Goal: Task Accomplishment & Management: Complete application form

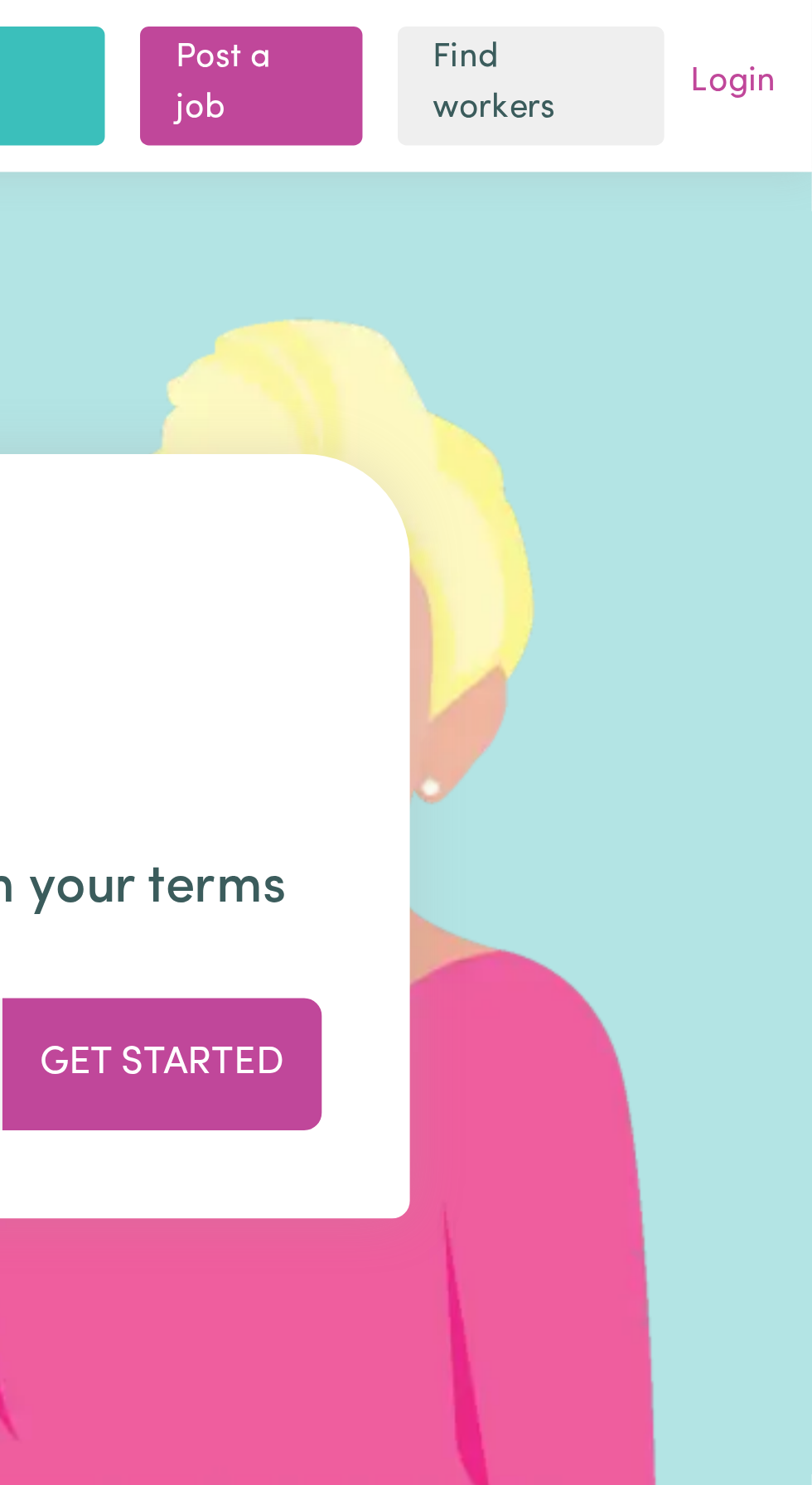
click at [789, 28] on link "Login" at bounding box center [782, 32] width 39 height 25
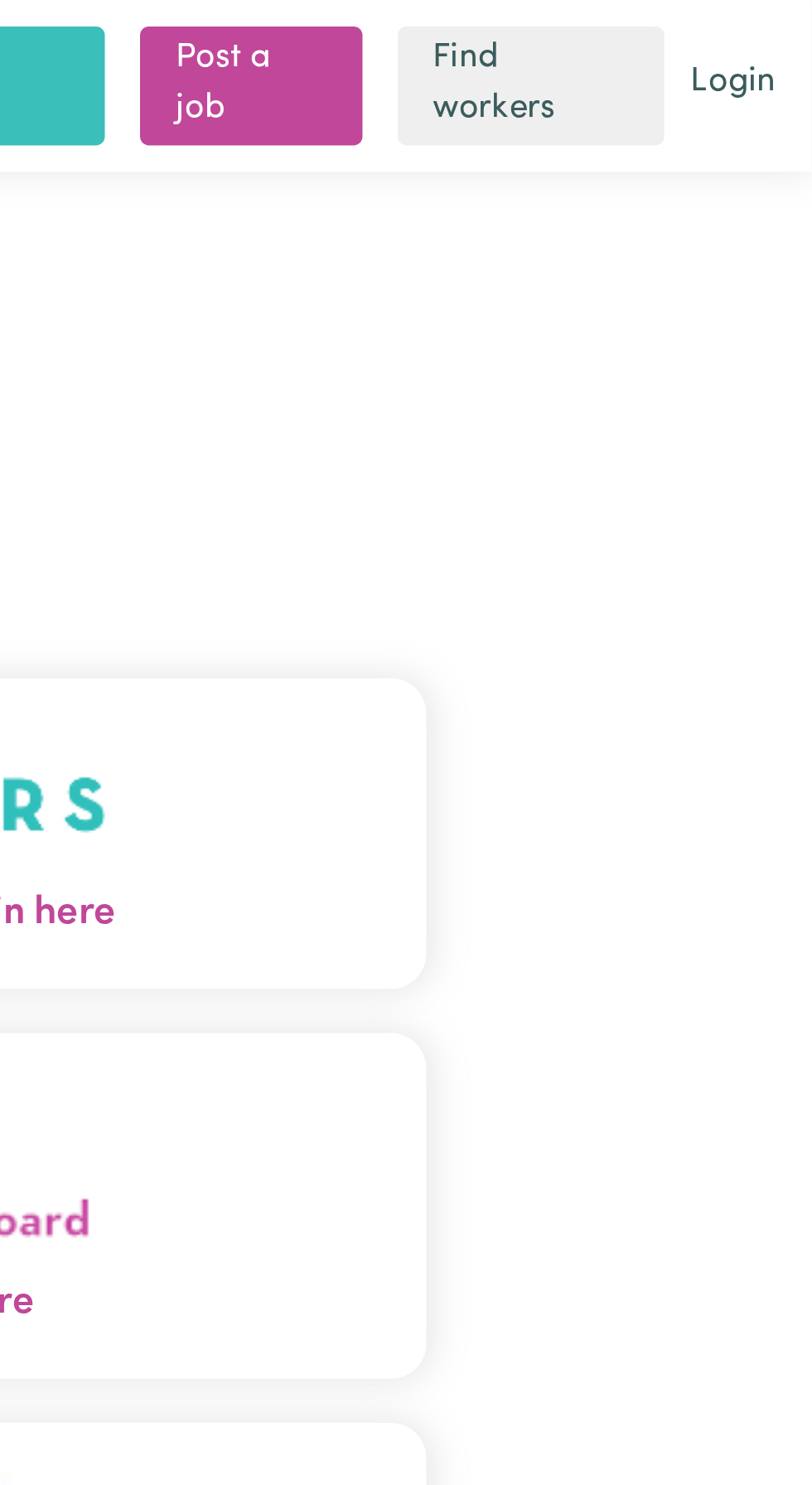
click at [586, 343] on button "Care workers and care seekers sign in here" at bounding box center [406, 313] width 521 height 116
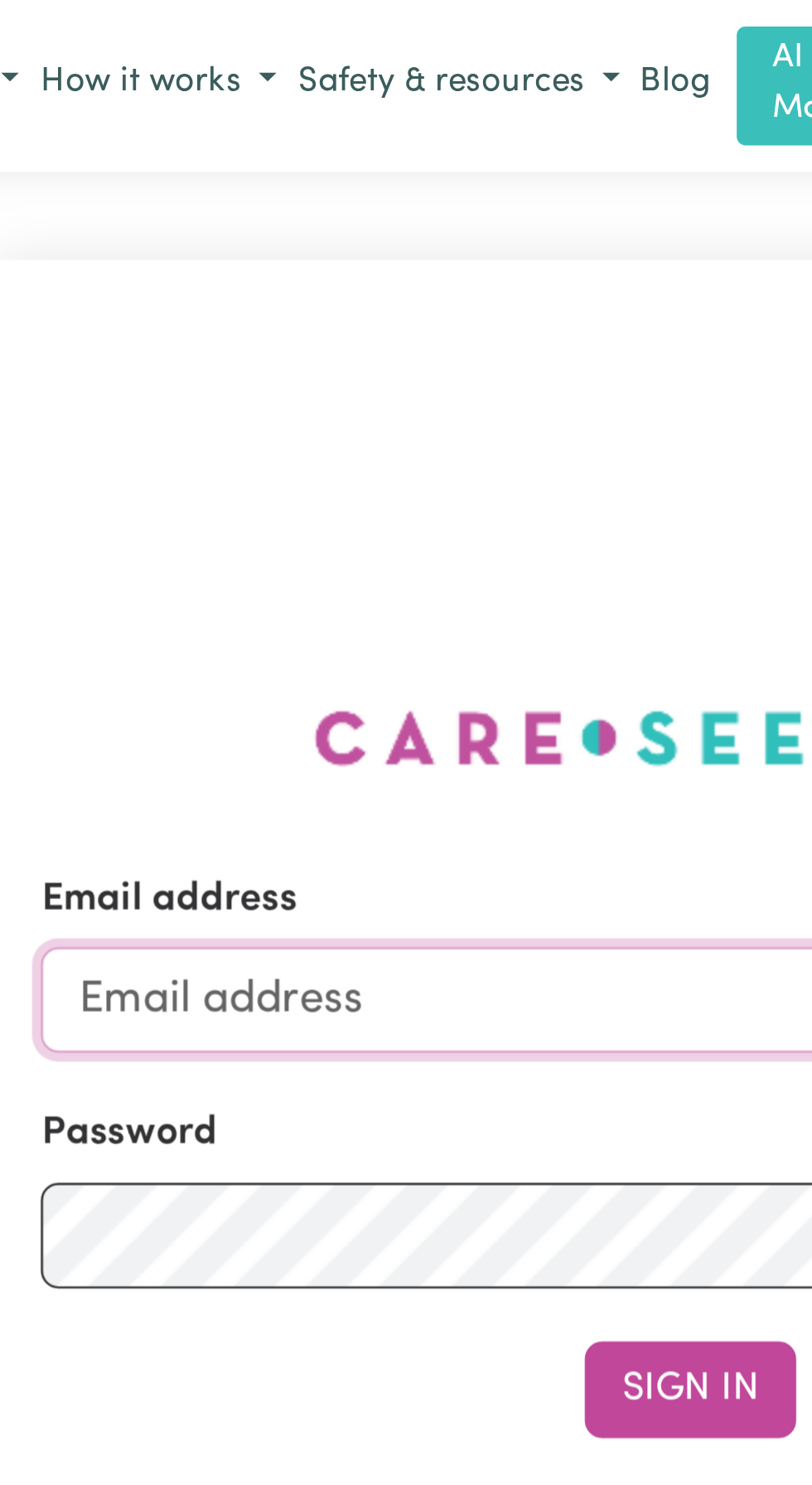
click at [229, 396] on input "Email address" at bounding box center [405, 377] width 488 height 40
type input "[EMAIL_ADDRESS][DOMAIN_NAME]"
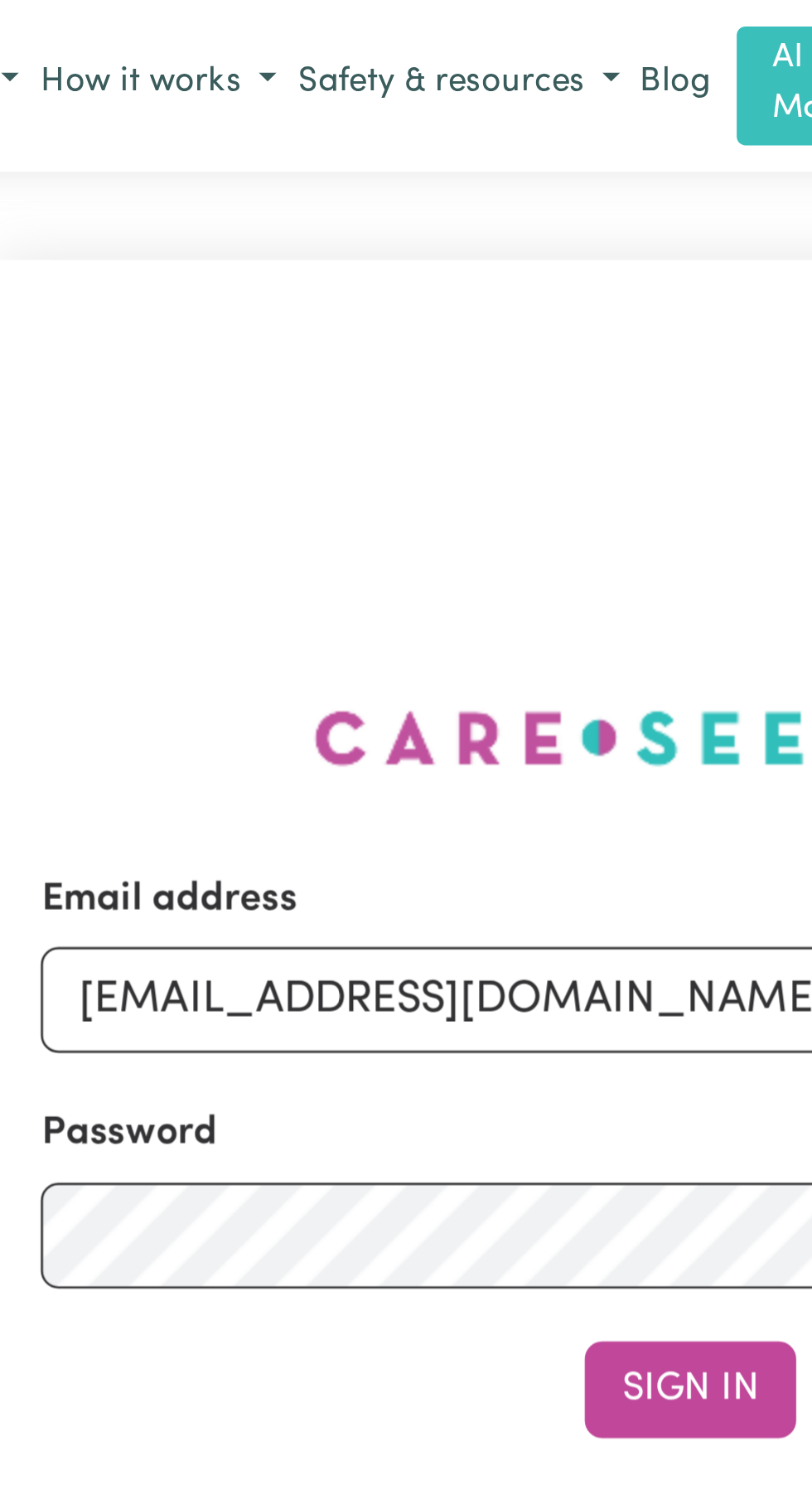
click at [366, 504] on button "Sign In" at bounding box center [406, 522] width 80 height 36
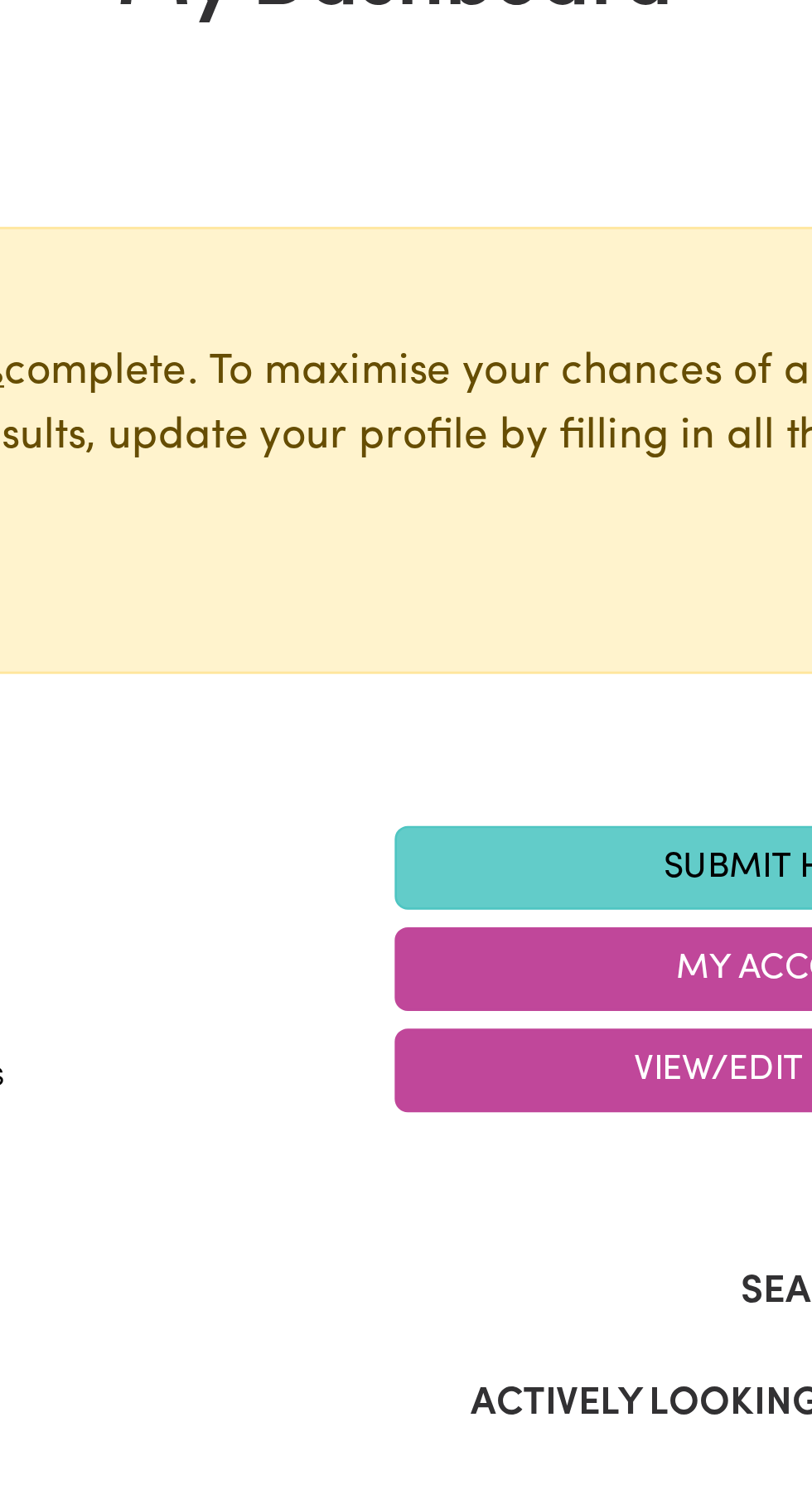
click at [532, 460] on link "Submit Hours" at bounding box center [554, 455] width 298 height 32
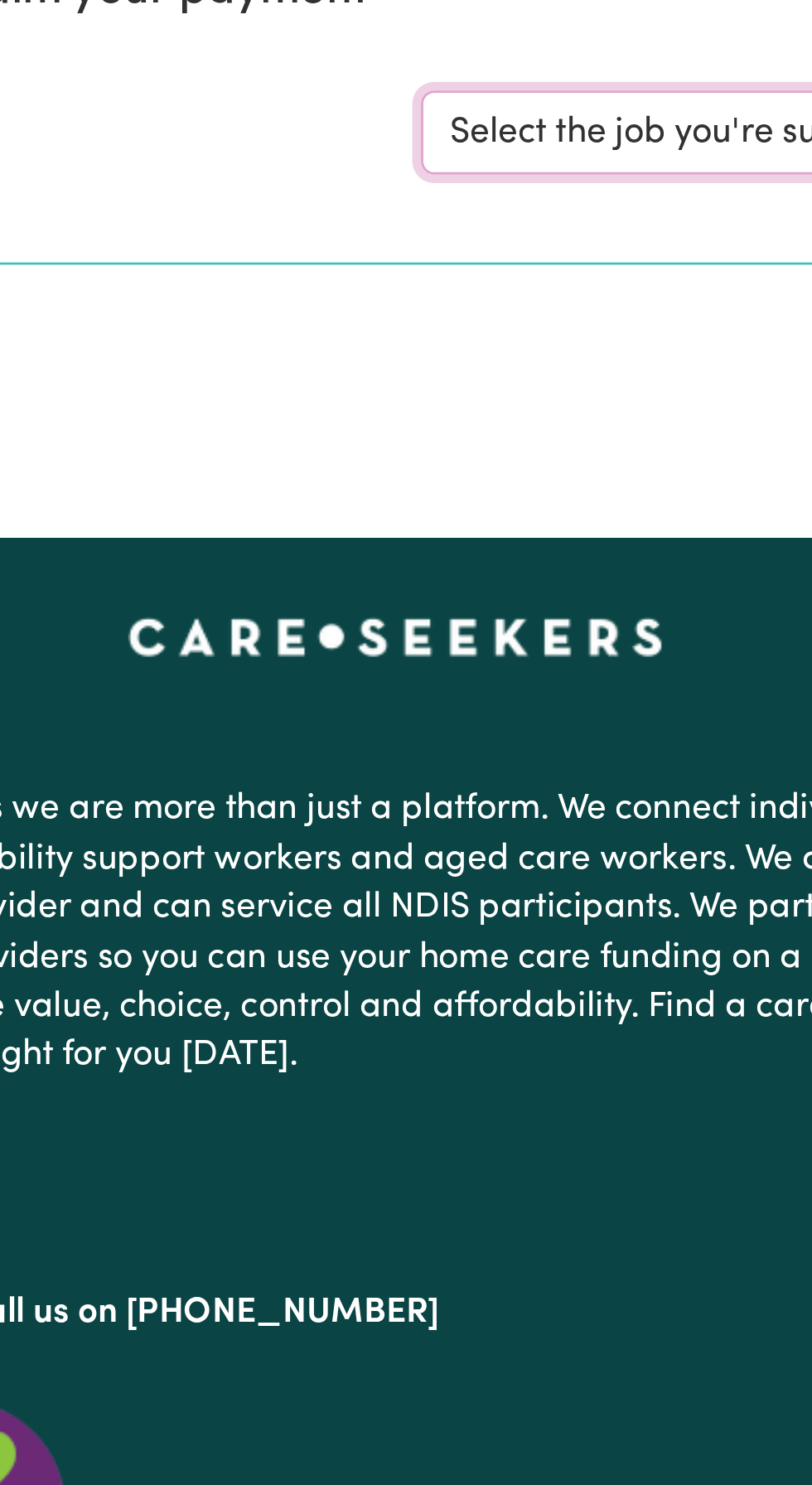
click at [502, 260] on select "Select the job you're submitting hours for... [[PERSON_NAME]] Support and Compa…" at bounding box center [608, 256] width 386 height 32
select select "10224"
click at [416, 241] on select "Select the job you're submitting hours for... [[PERSON_NAME]] Support and Compa…" at bounding box center [608, 256] width 386 height 32
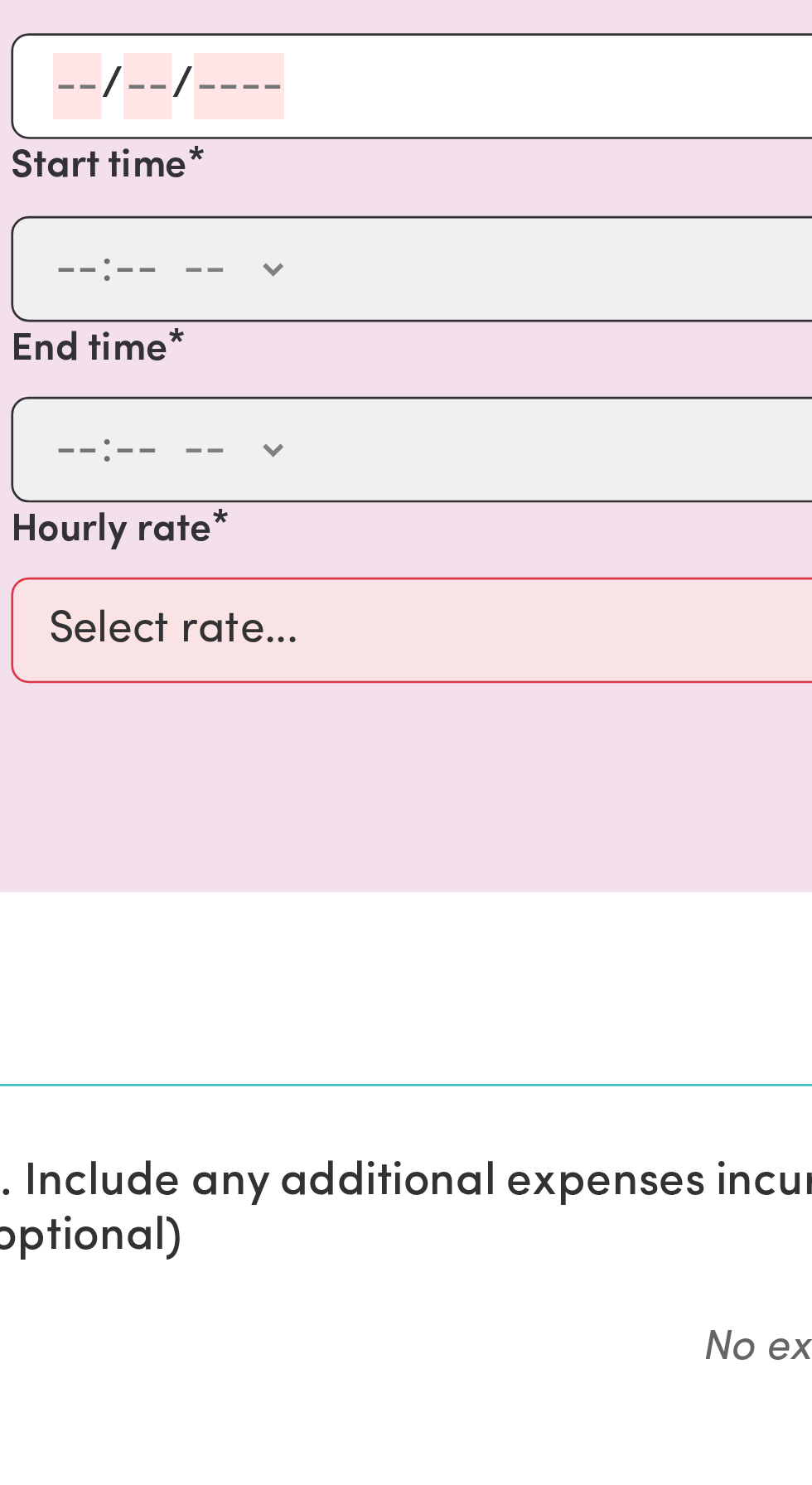
click at [50, 618] on input "number" at bounding box center [48, 622] width 18 height 24
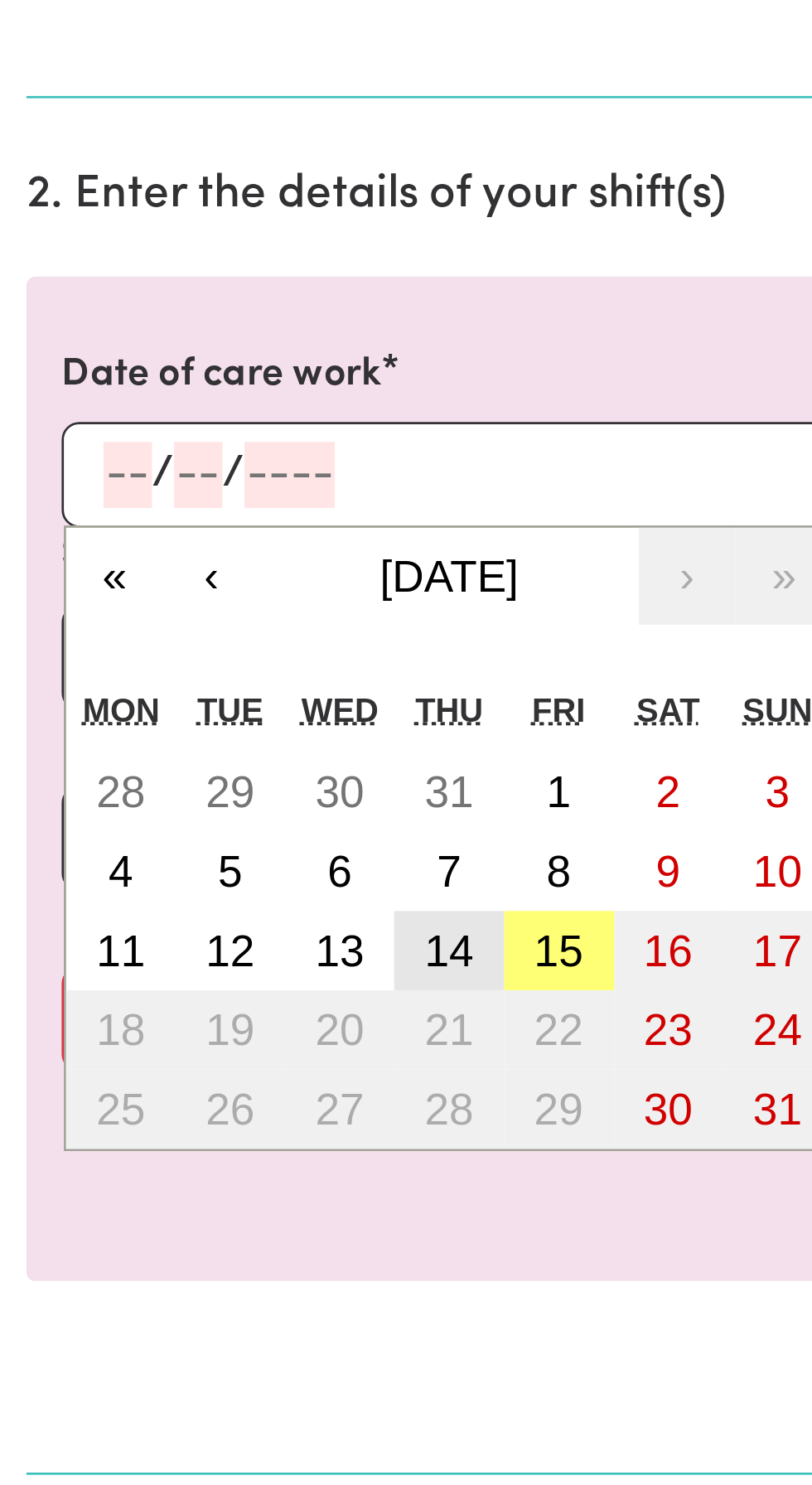
click at [174, 803] on abbr "14" at bounding box center [169, 801] width 18 height 18
type input "[DATE]"
type input "14"
type input "8"
type input "2025"
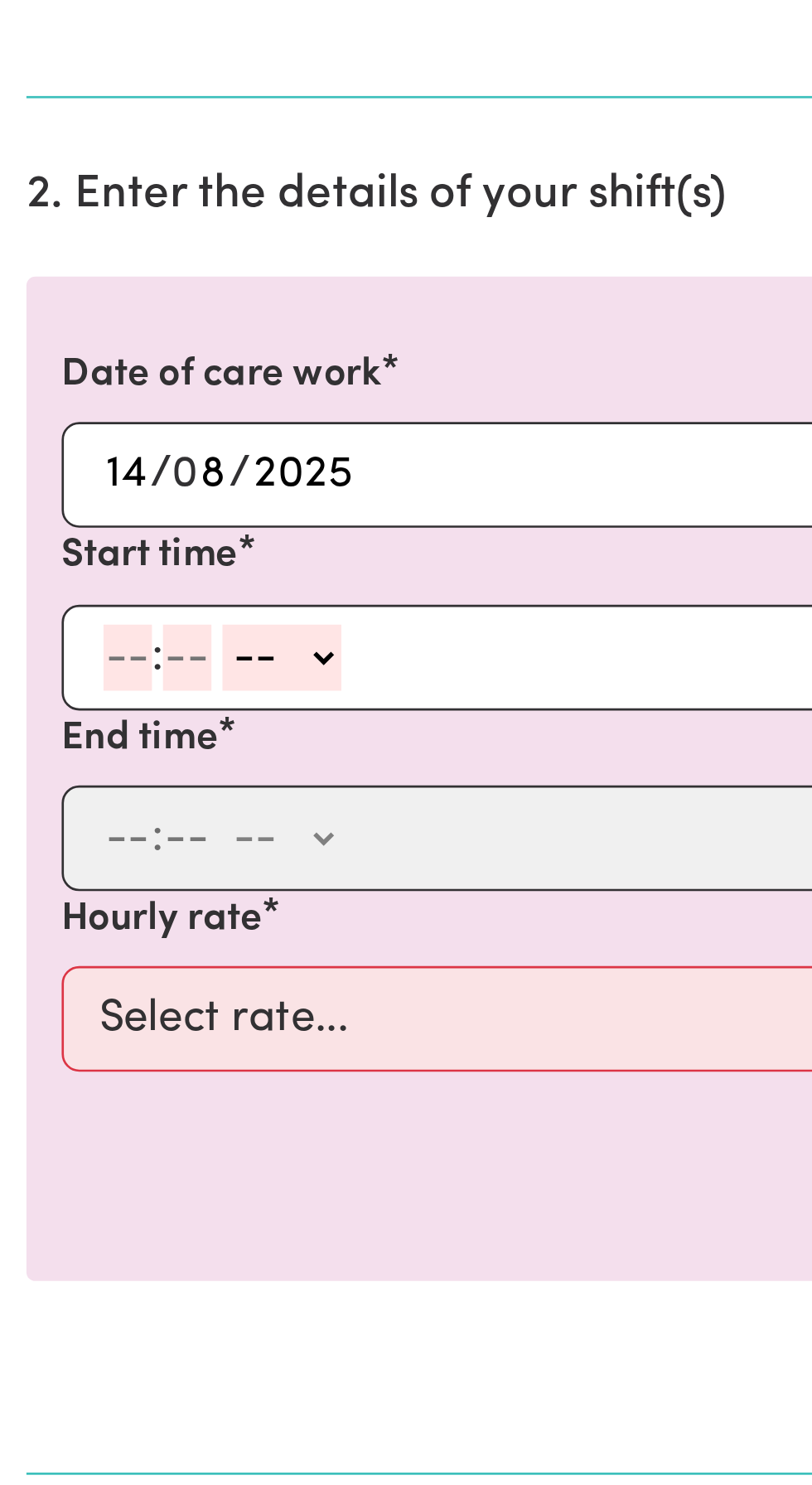
click at [50, 688] on input "number" at bounding box center [48, 690] width 18 height 24
type input "9"
type input "30"
click at [123, 686] on select "-- AM PM" at bounding box center [101, 690] width 44 height 24
select select "am"
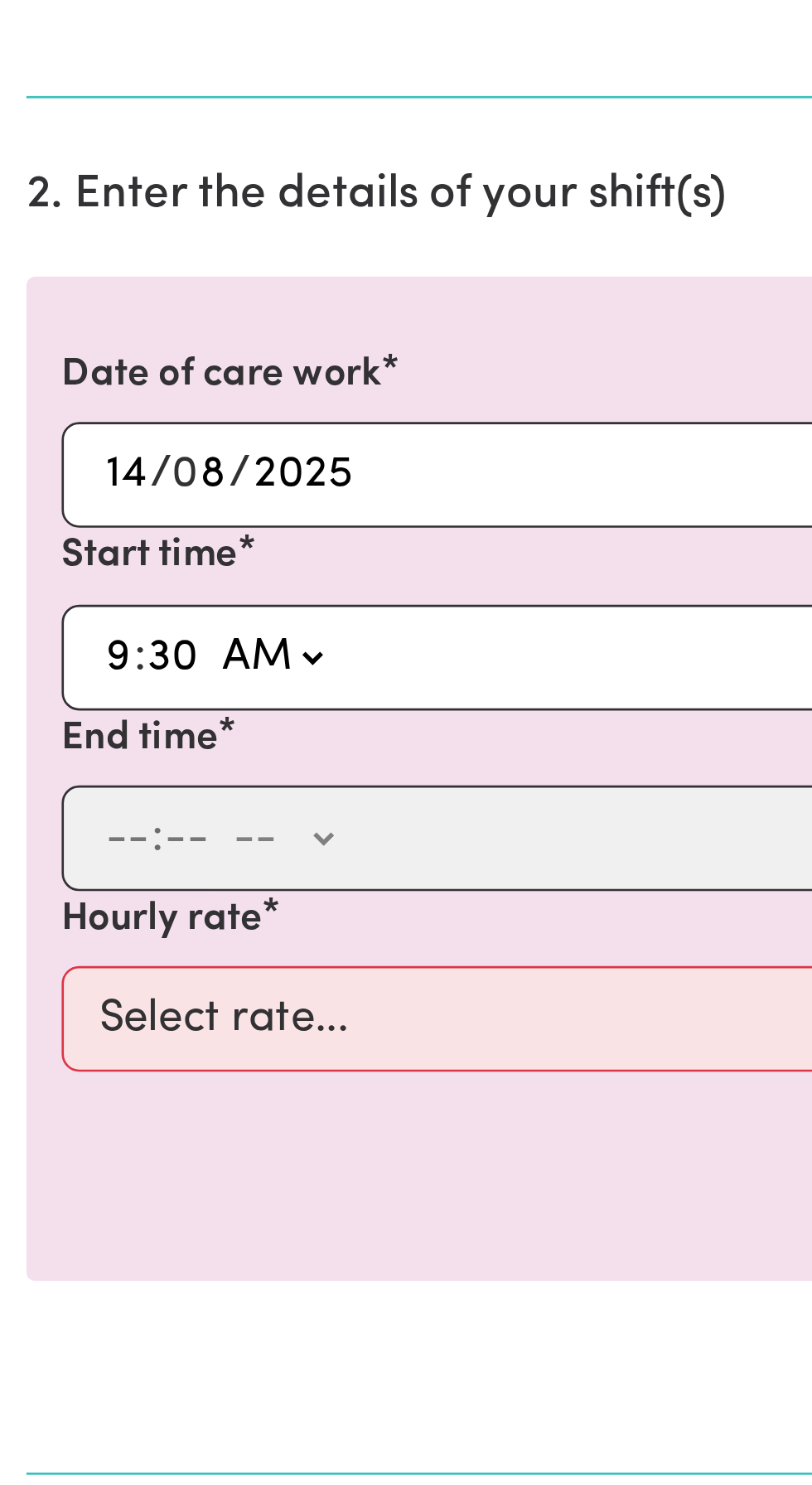
click at [80, 678] on select "-- AM PM" at bounding box center [101, 690] width 44 height 24
type input "09:30"
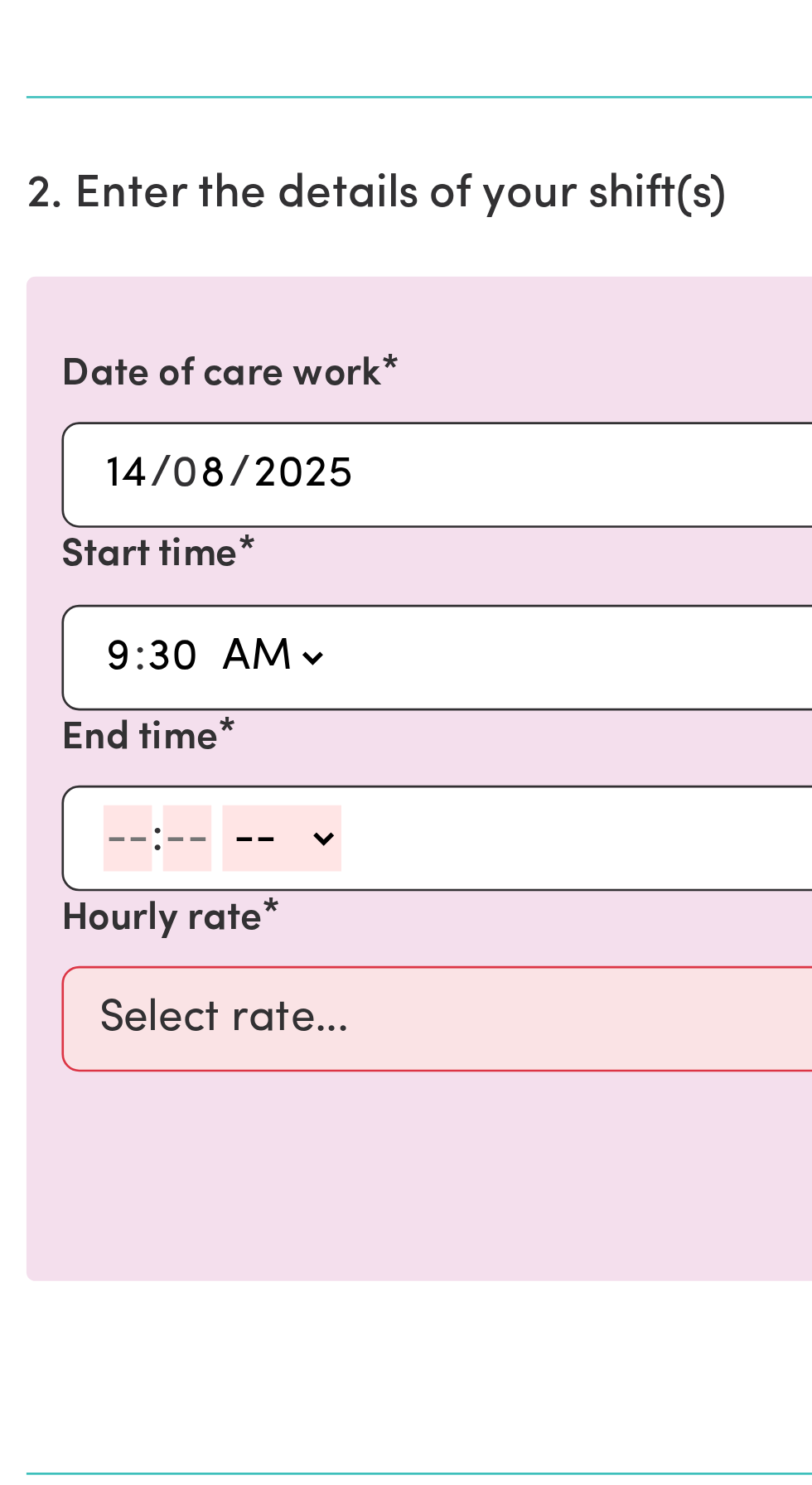
click at [50, 762] on input "number" at bounding box center [48, 759] width 18 height 24
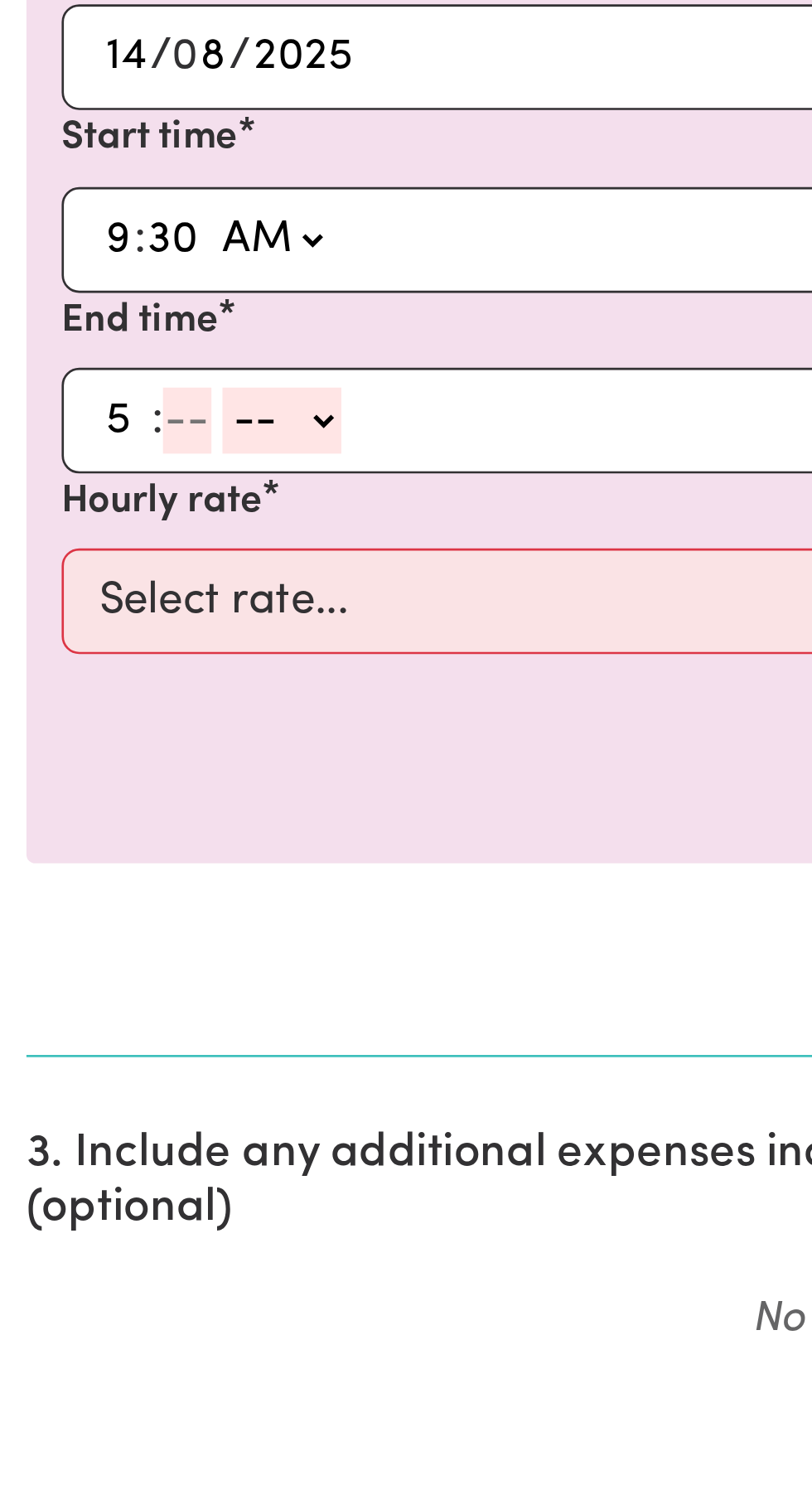
type input "5"
type input "0"
click at [119, 757] on select "-- AM PM" at bounding box center [103, 759] width 44 height 24
select select "pm"
click at [81, 747] on select "-- AM PM" at bounding box center [103, 759] width 44 height 24
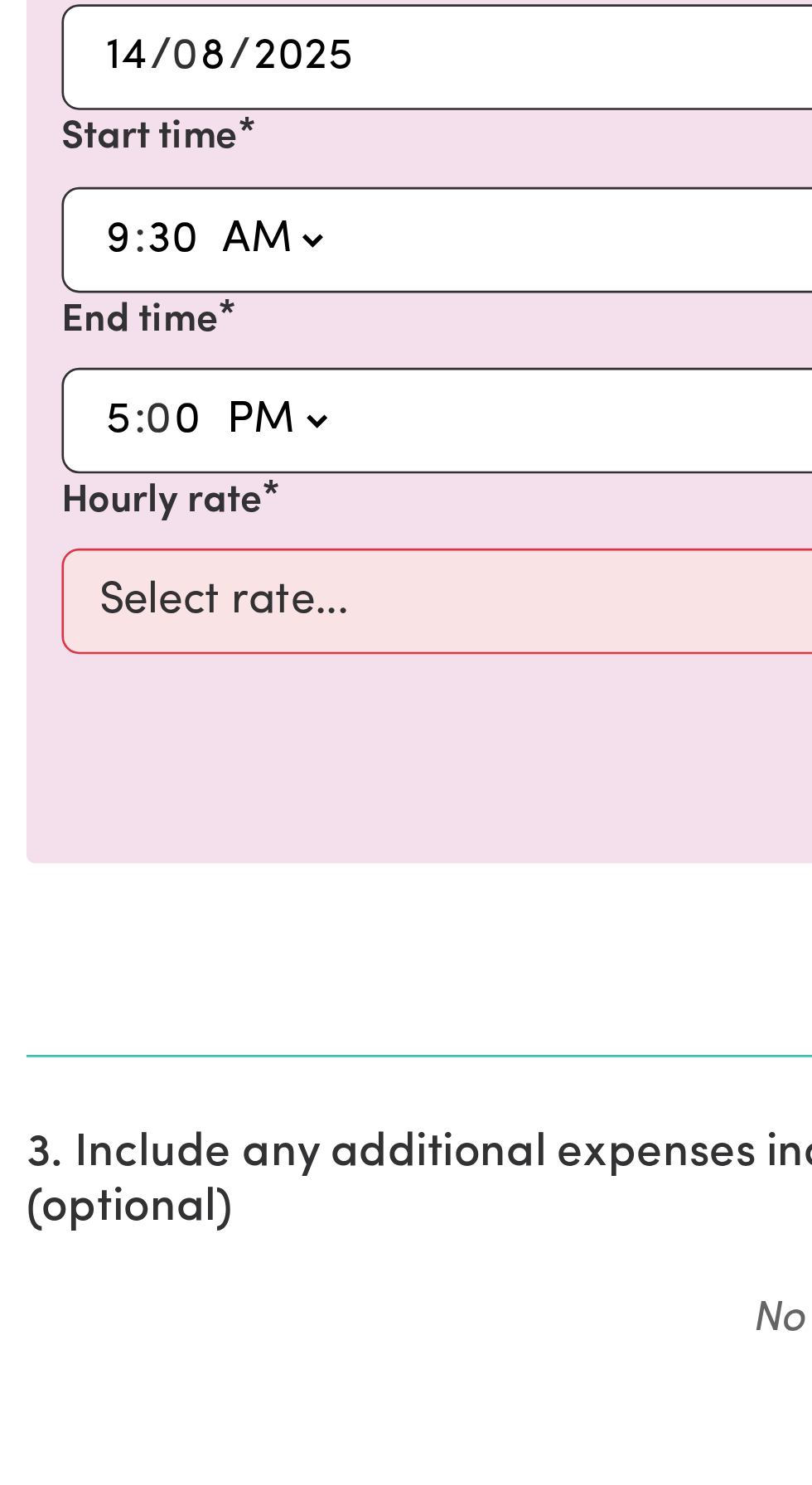
type input "17:00"
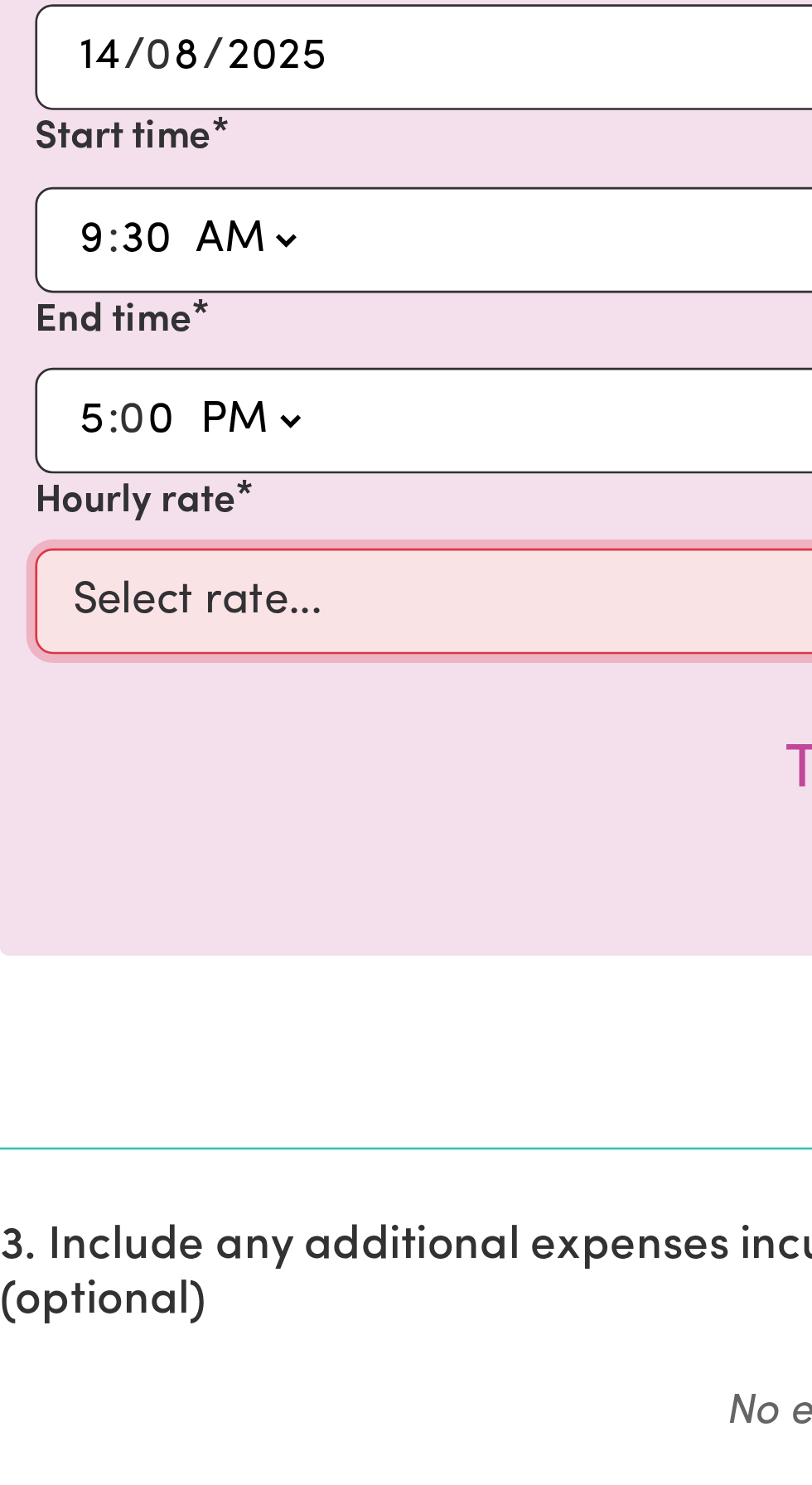
click at [140, 828] on select "Select rate... $49.12 (Weekday)" at bounding box center [406, 827] width 766 height 40
select select "49.12-Weekday"
click at [24, 807] on select "Select rate... $49.12 (Weekday)" at bounding box center [406, 827] width 766 height 40
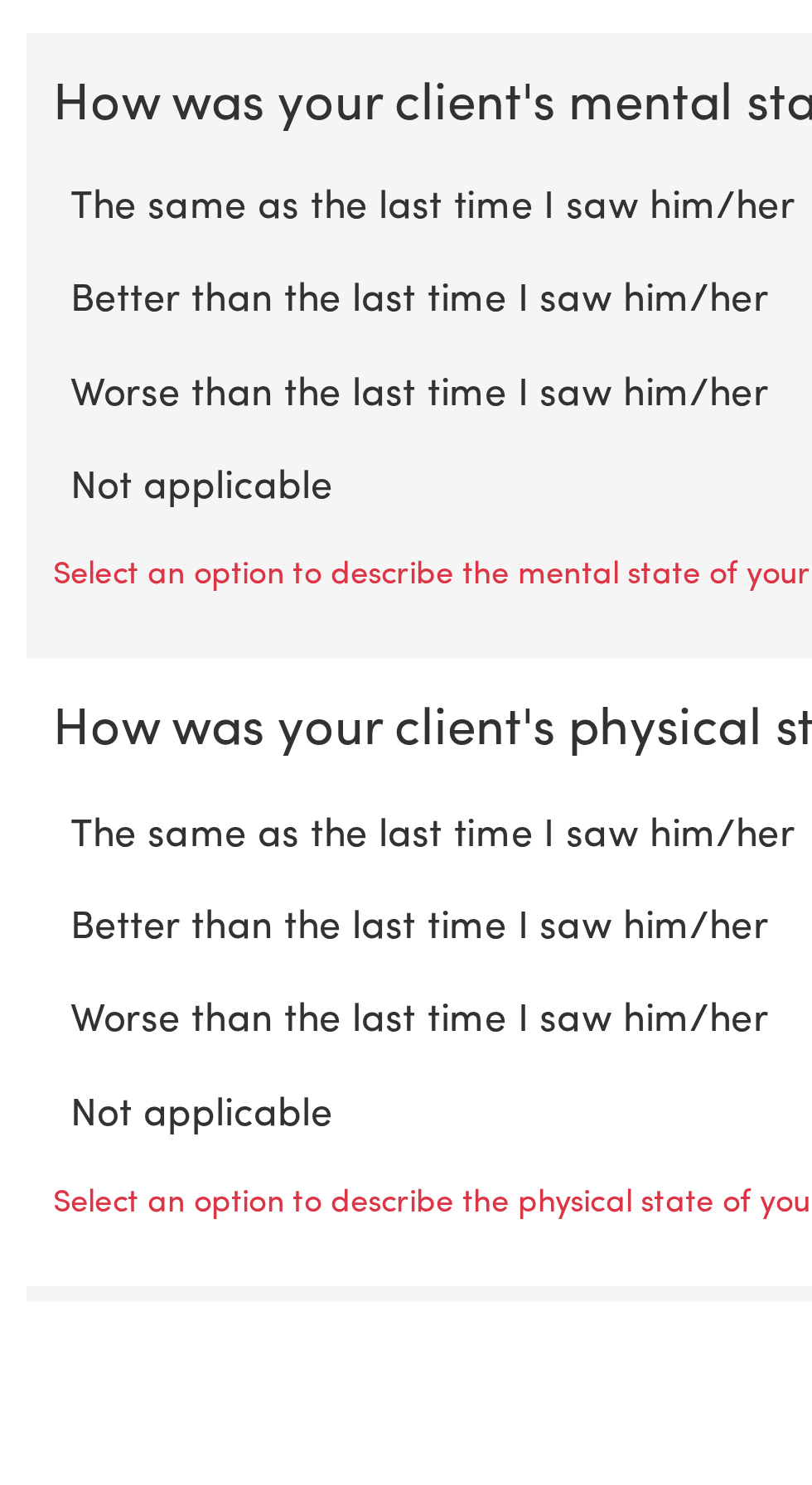
scroll to position [497, 0]
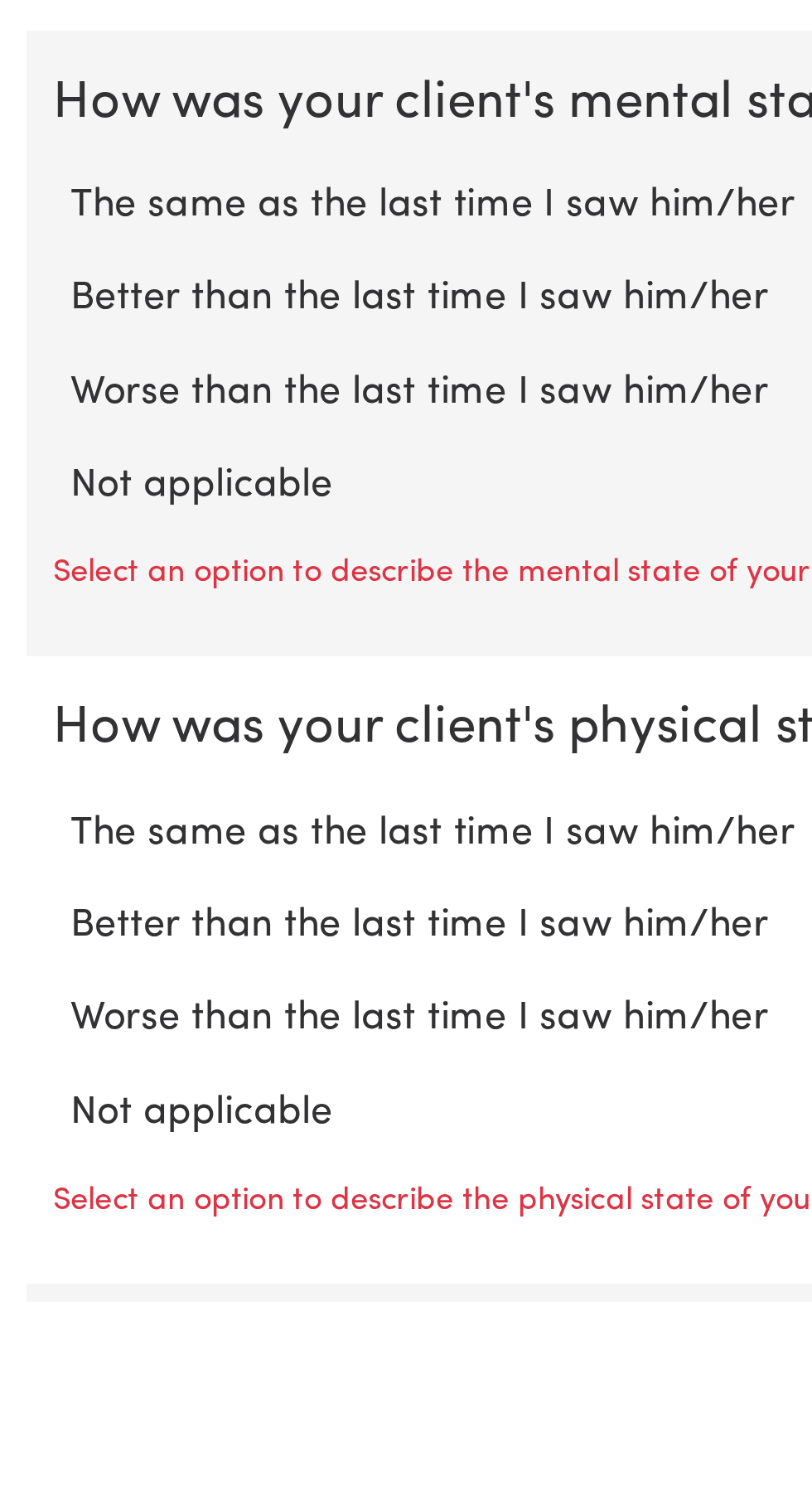
click at [96, 1183] on label "Not applicable" at bounding box center [406, 1178] width 759 height 22
click at [26, 1167] on input "Not applicable" at bounding box center [25, 1166] width 1 height 1
radio input "true"
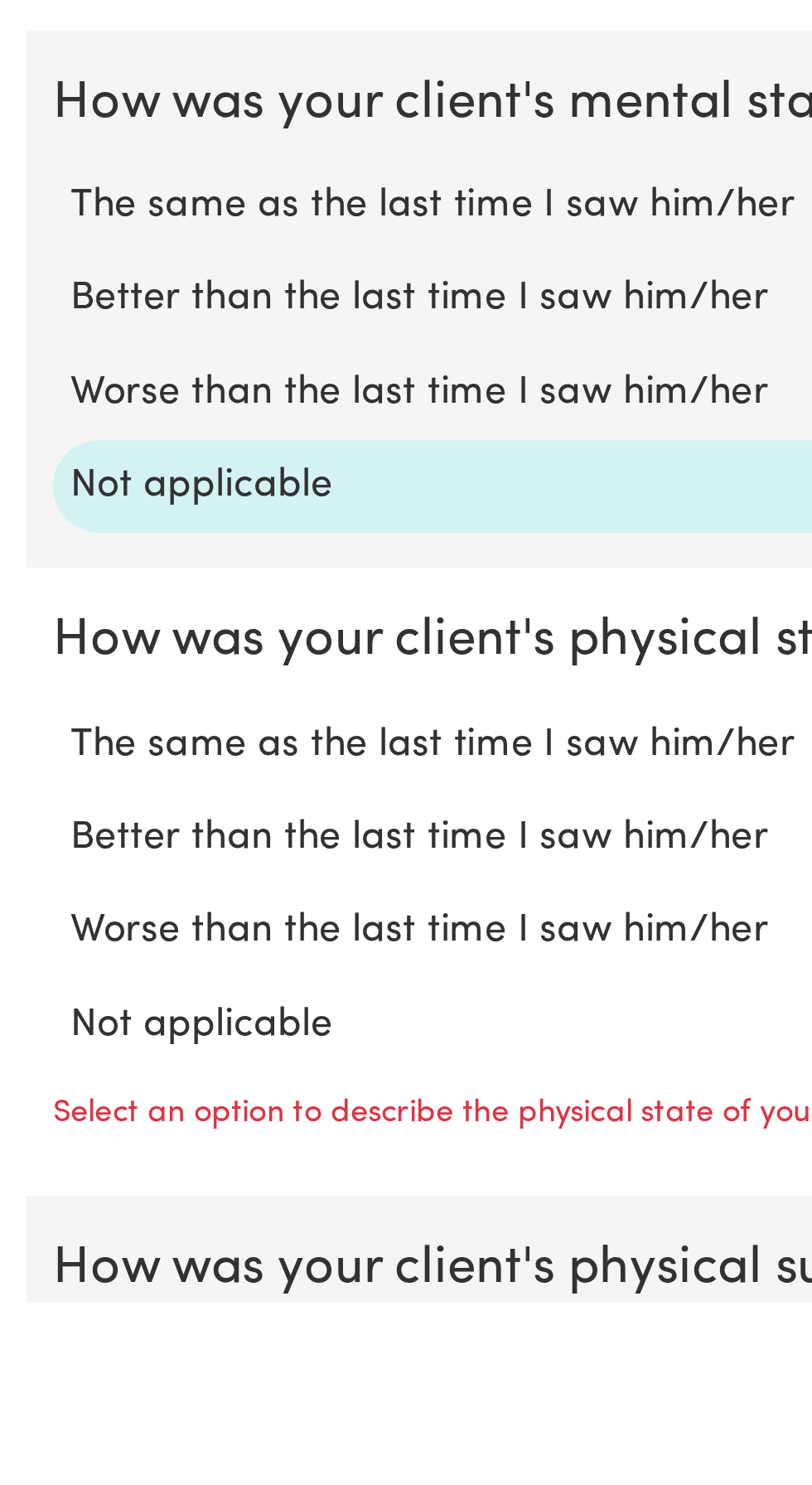
click at [86, 1377] on label "Not applicable" at bounding box center [406, 1382] width 759 height 22
click at [26, 1371] on input "Not applicable" at bounding box center [25, 1370] width 1 height 1
radio input "true"
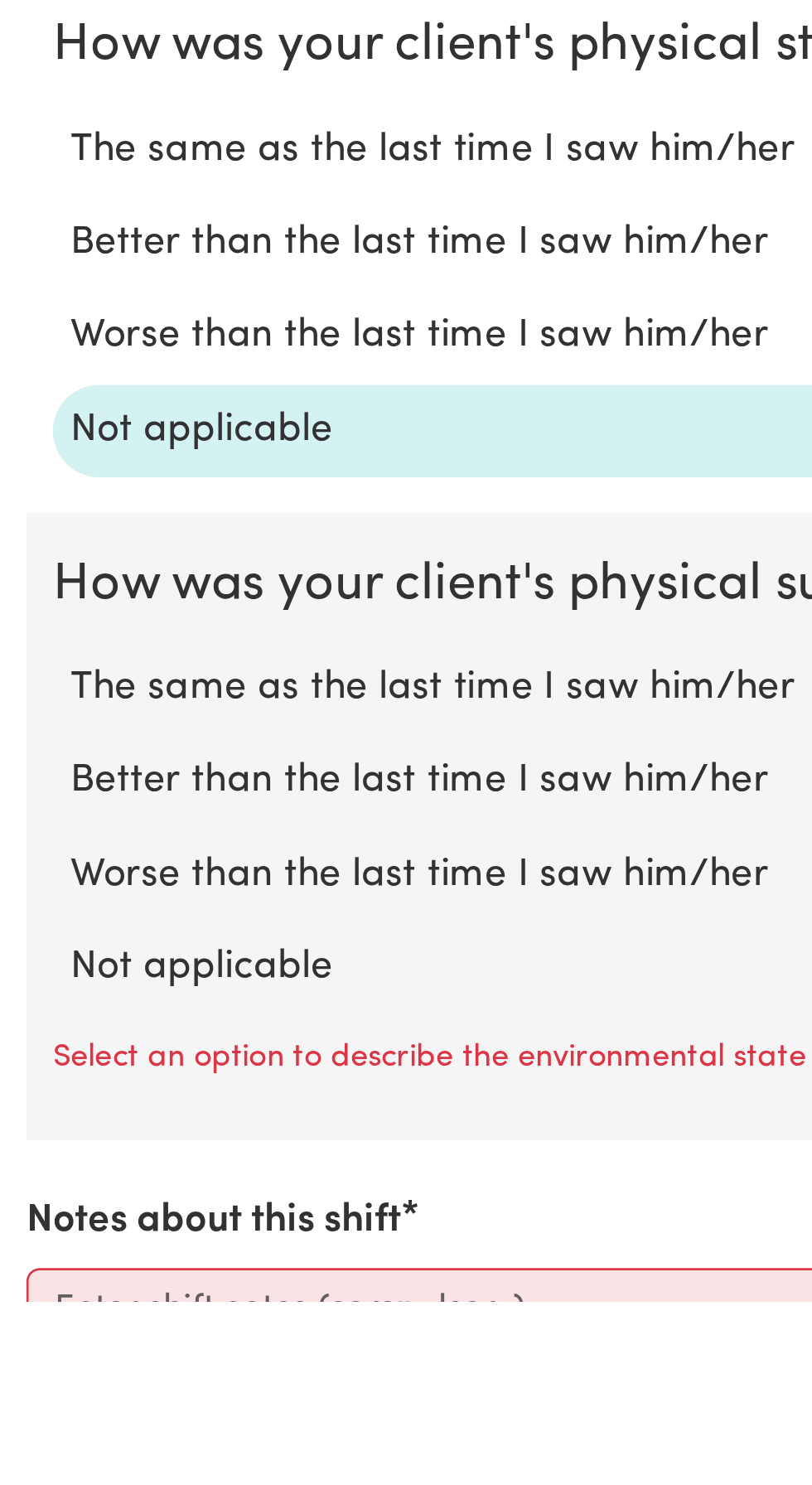
scroll to position [722, 0]
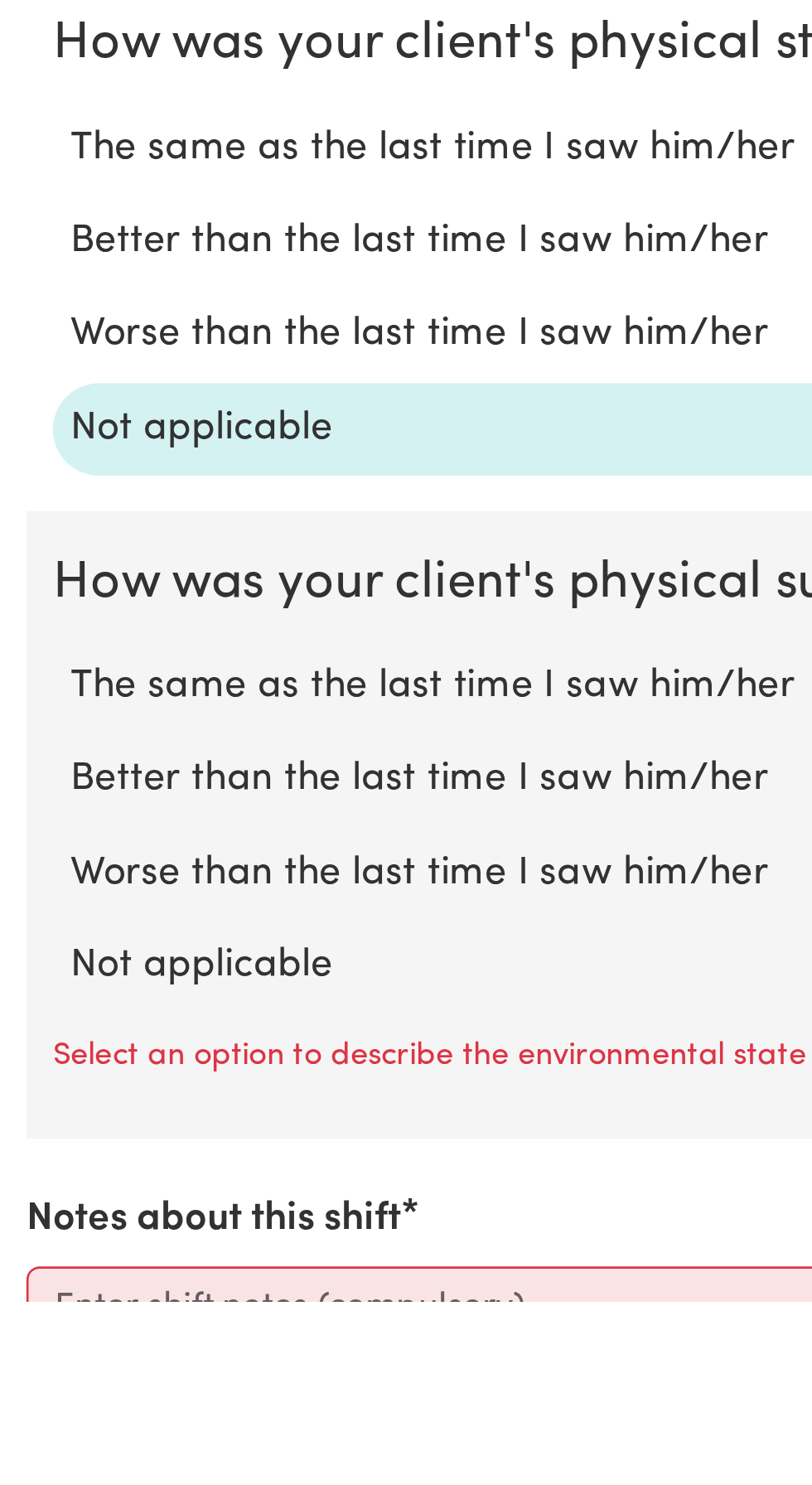
click at [72, 1365] on label "Not applicable" at bounding box center [406, 1359] width 759 height 22
click at [26, 1348] on input "Not applicable" at bounding box center [25, 1347] width 1 height 1
radio input "true"
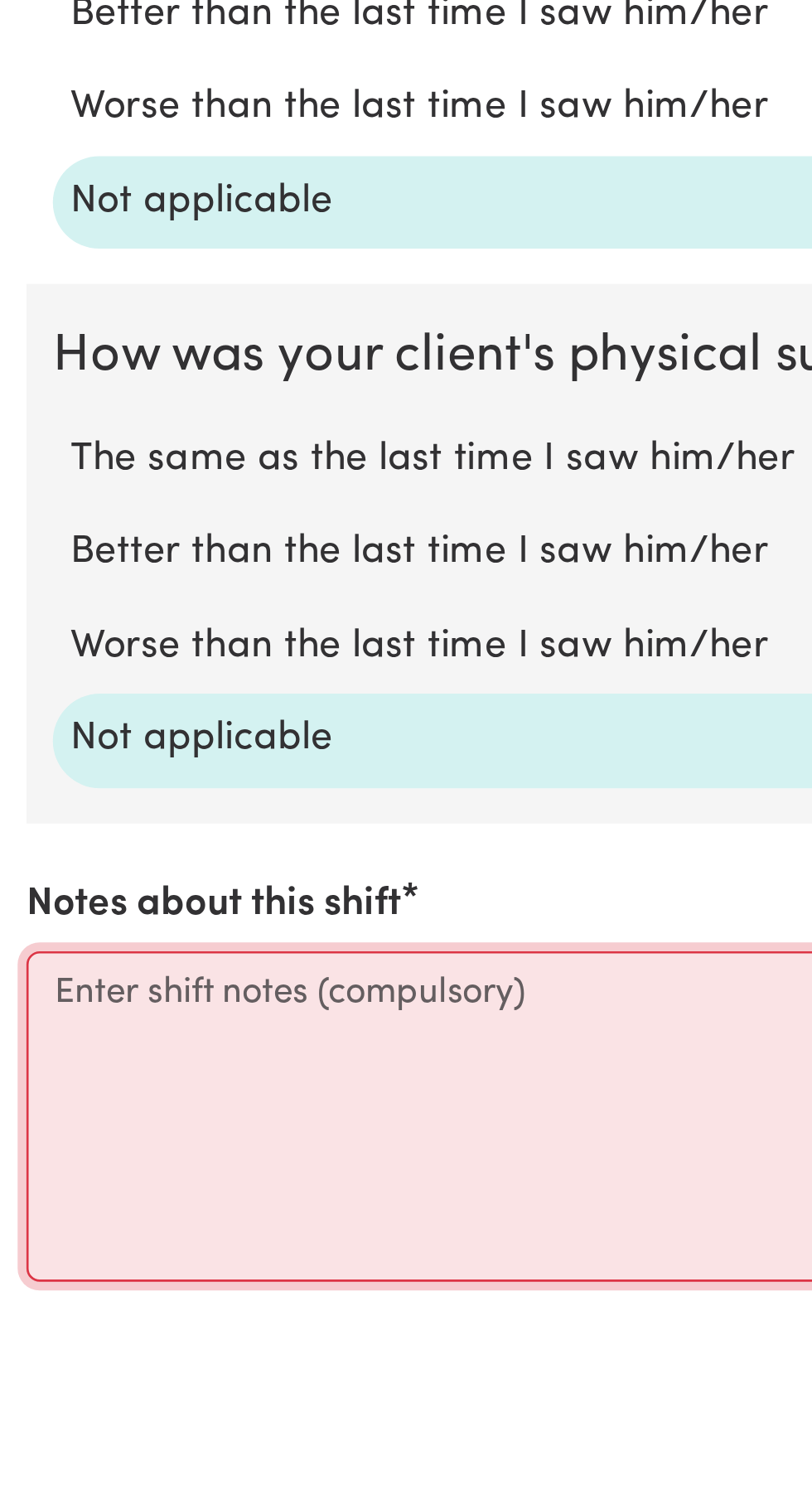
click at [39, 1369] on textarea "Notes about this shift" at bounding box center [406, 1414] width 792 height 124
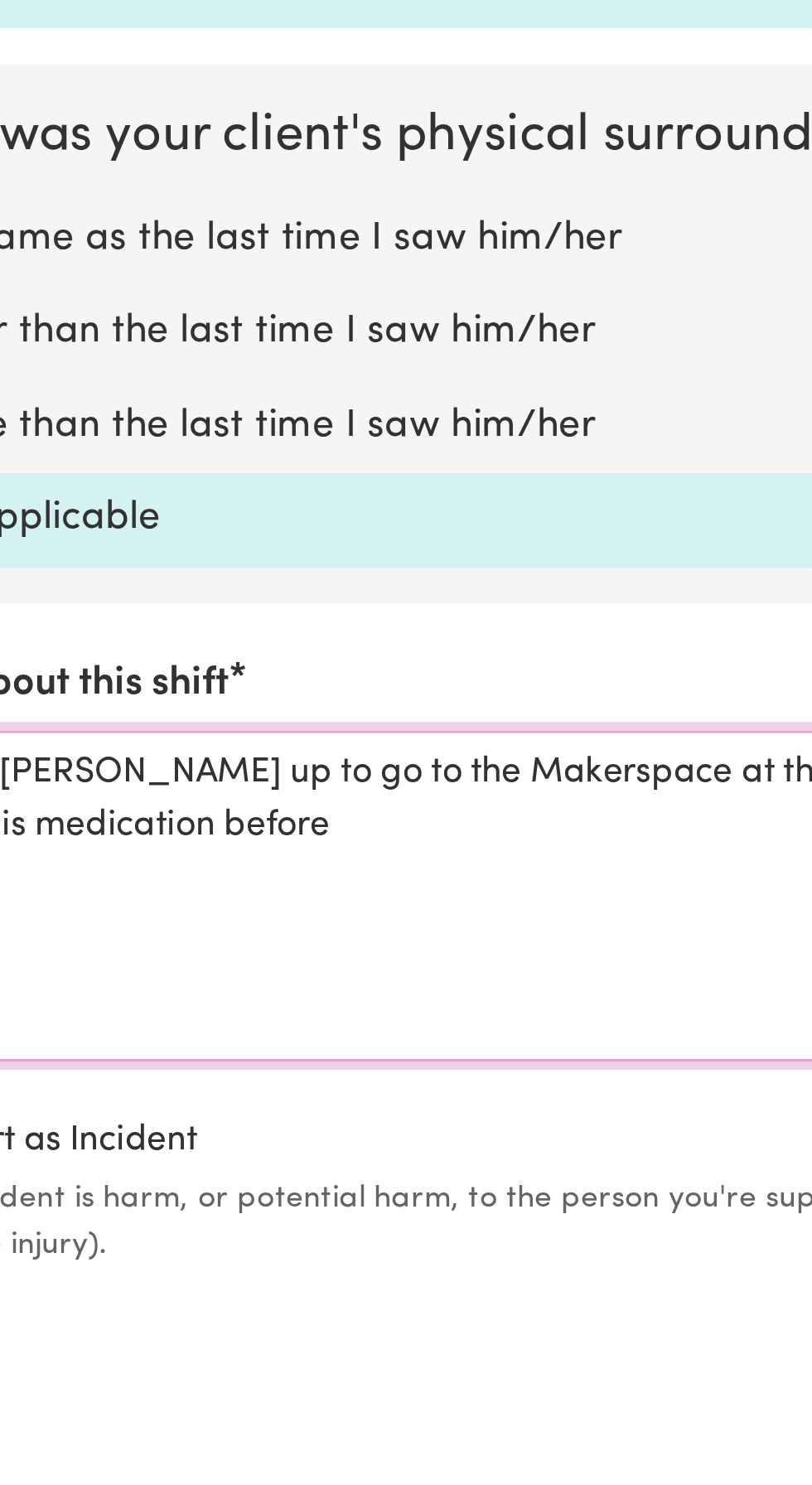
scroll to position [891, 0]
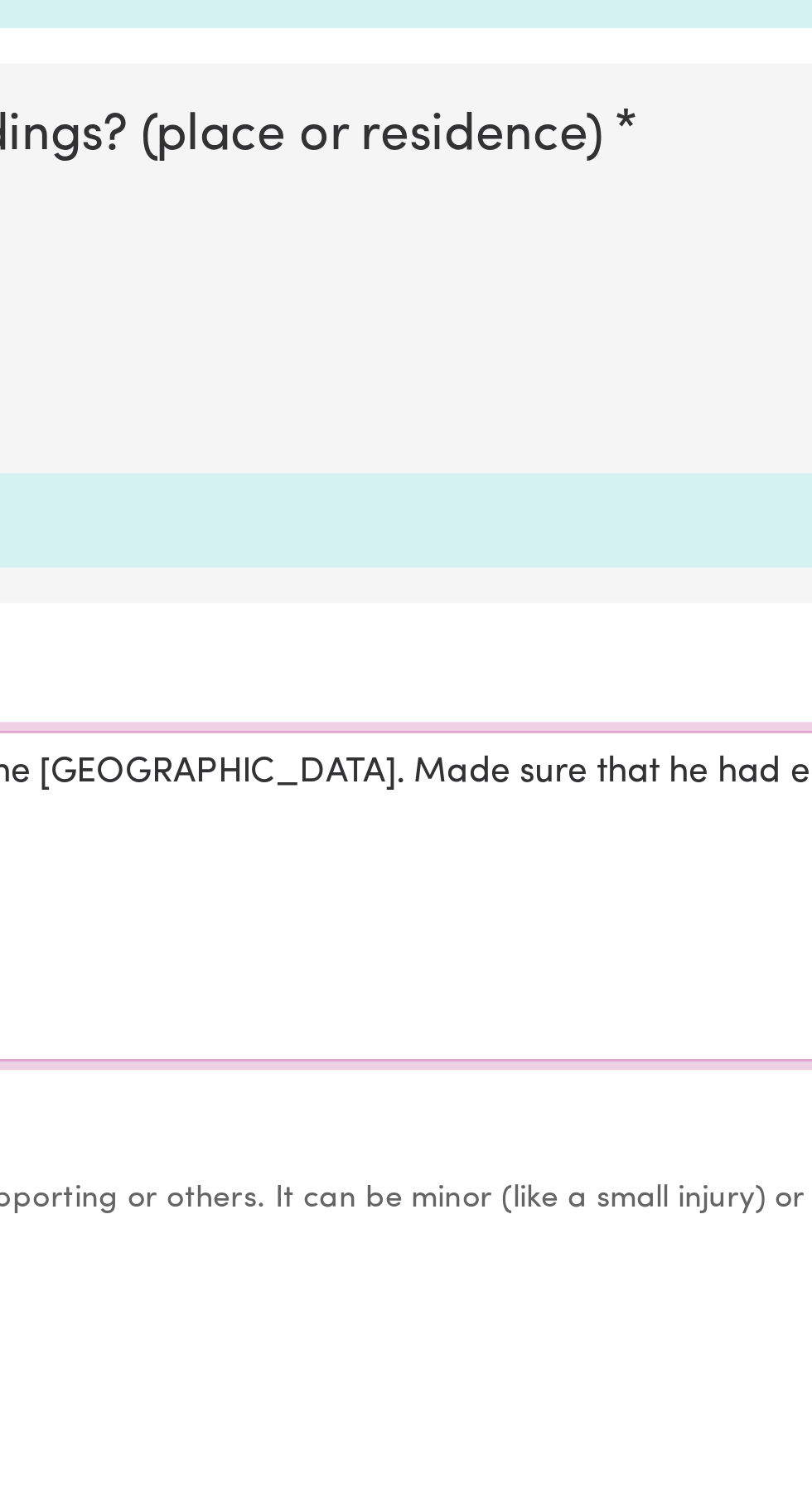
click at [565, 1283] on textarea "Picked [PERSON_NAME] up to go to the Makerspace at the [GEOGRAPHIC_DATA]. Made …" at bounding box center [406, 1331] width 792 height 124
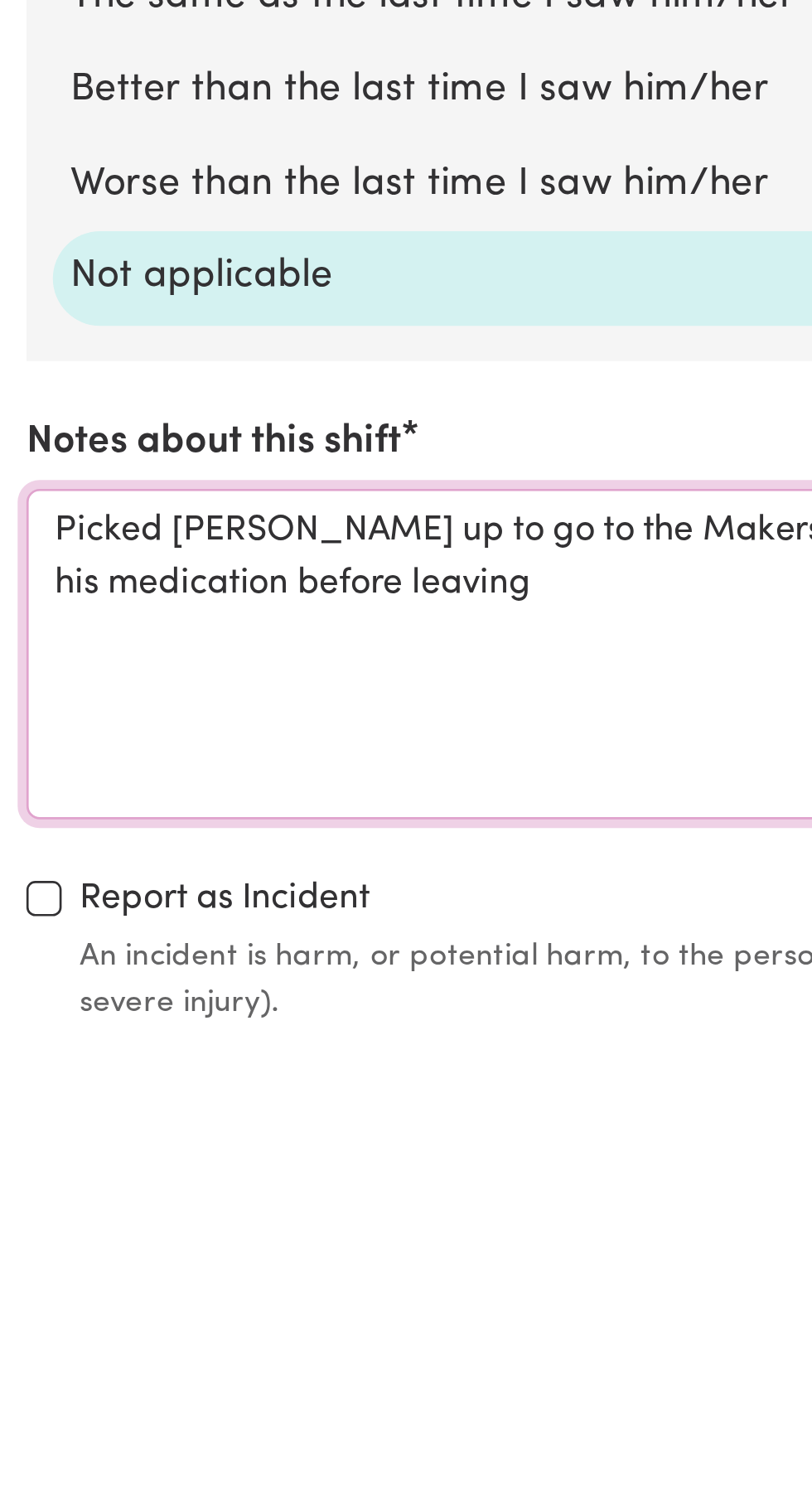
click at [68, 1303] on textarea "Picked [PERSON_NAME] up to go to the Makerspace at the [GEOGRAPHIC_DATA]. Made …" at bounding box center [406, 1331] width 792 height 124
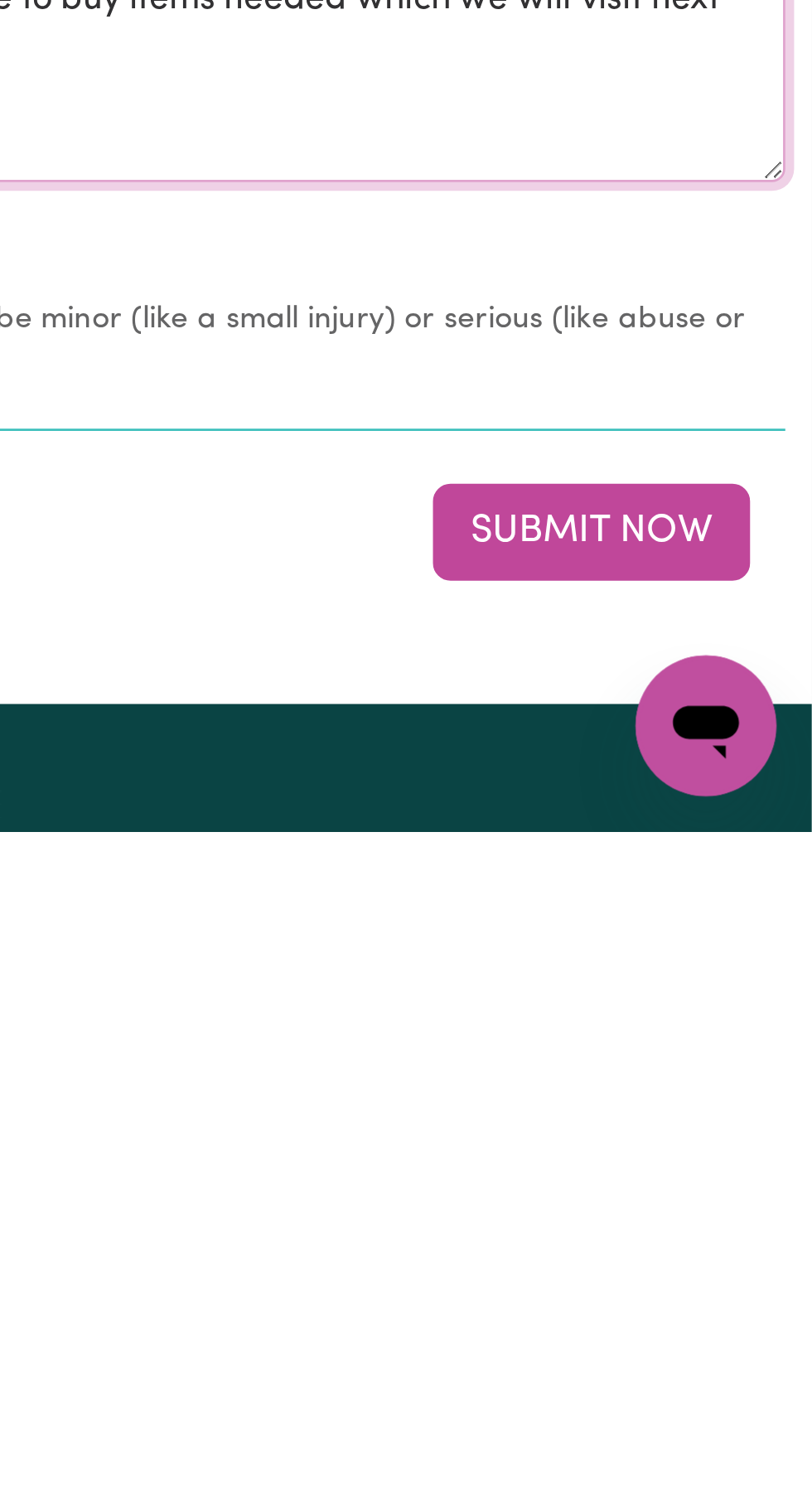
scroll to position [1049, 0]
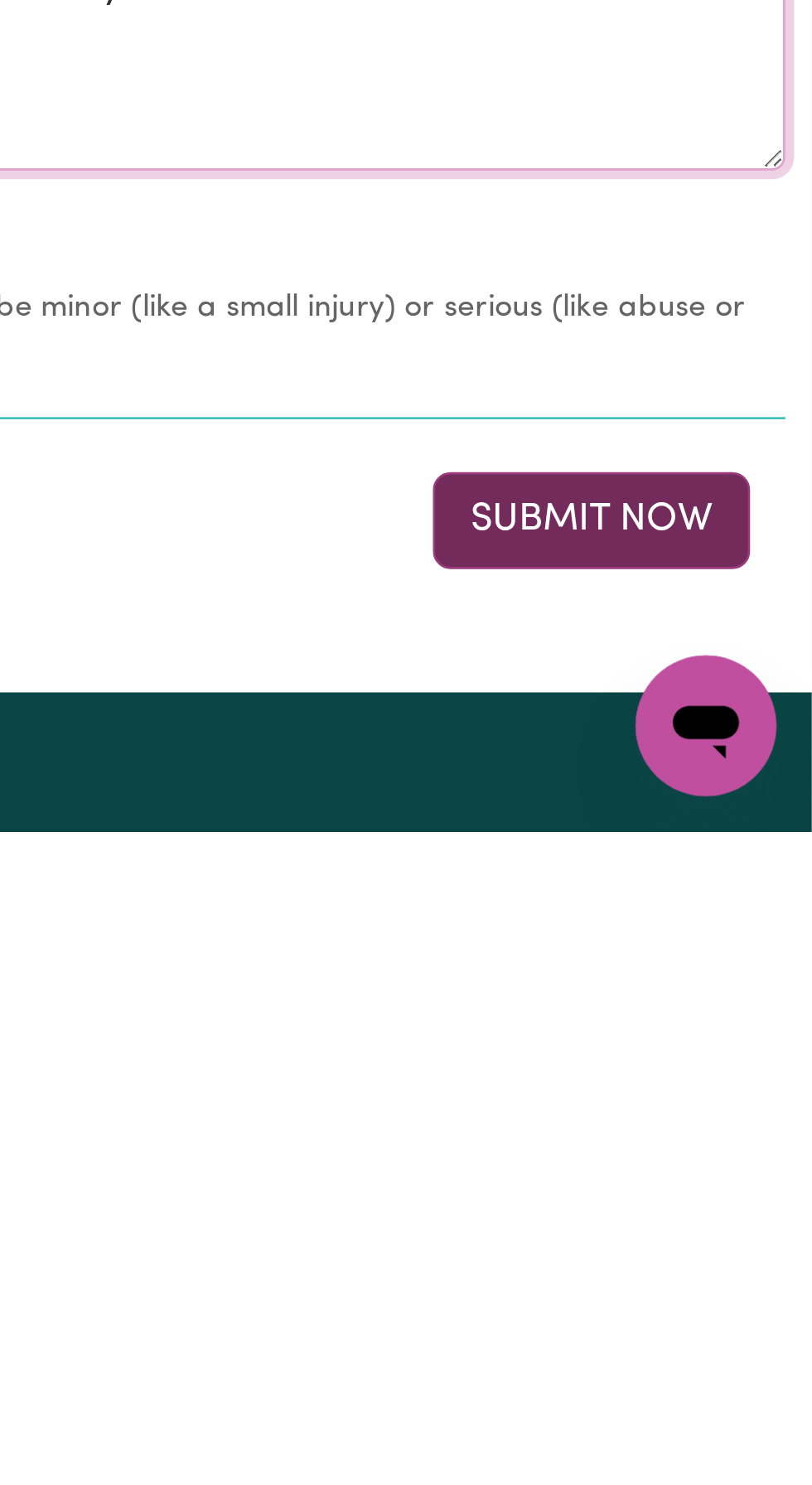
type textarea "Picked [PERSON_NAME] up to go to the Makerspace at the [GEOGRAPHIC_DATA]. Made …"
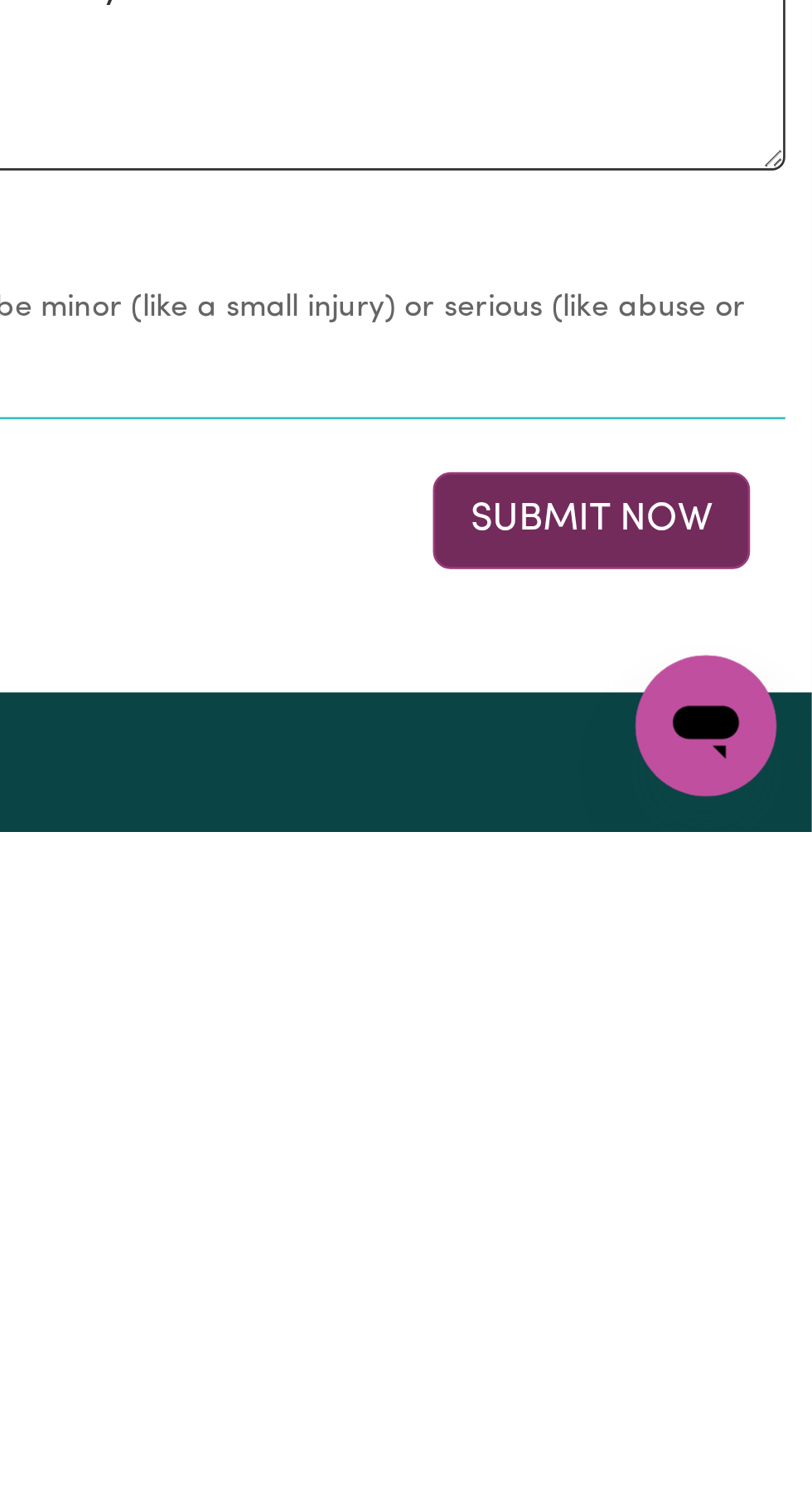
click at [726, 1365] on button "Submit Now" at bounding box center [729, 1368] width 119 height 36
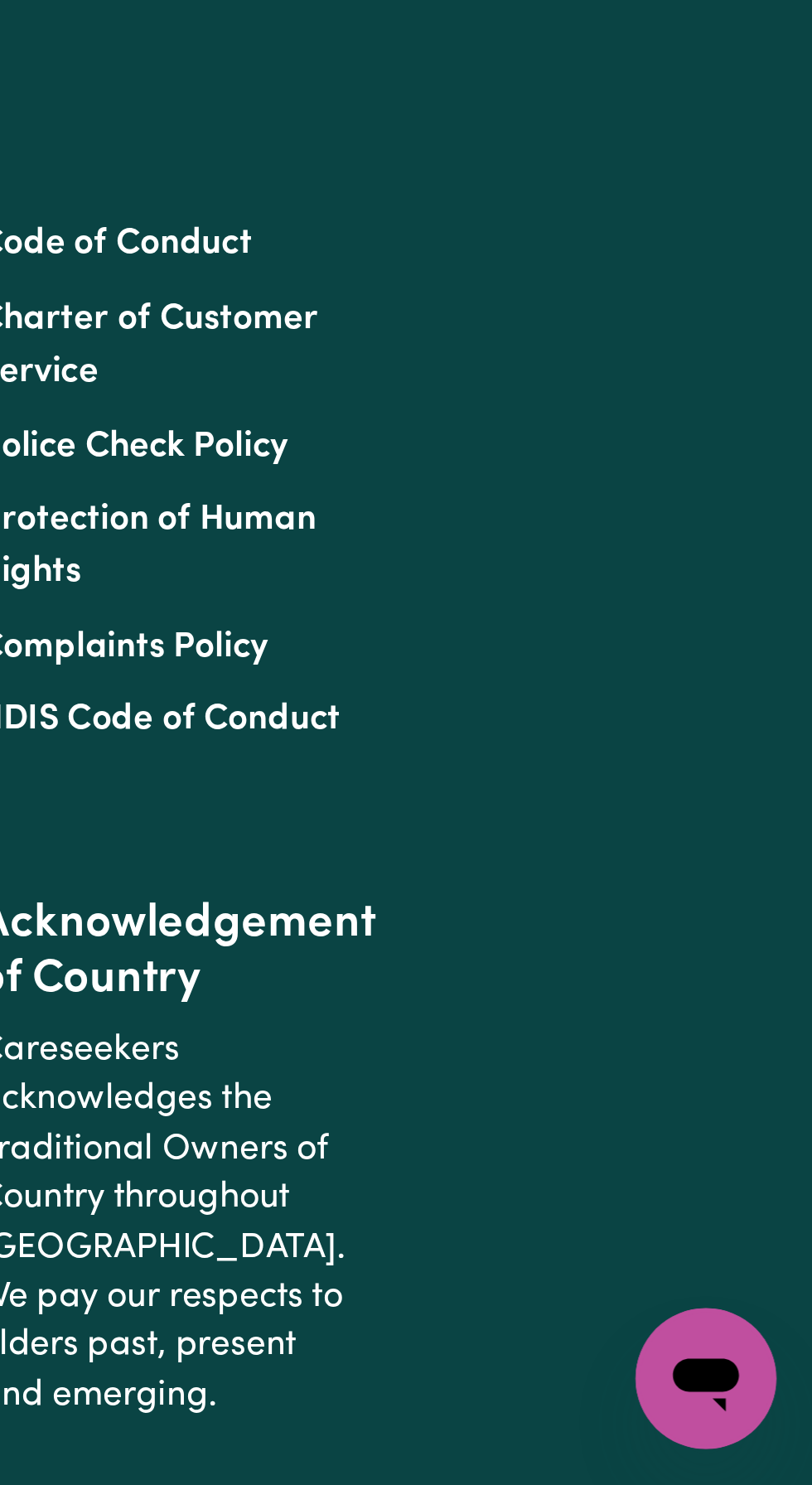
scroll to position [0, 0]
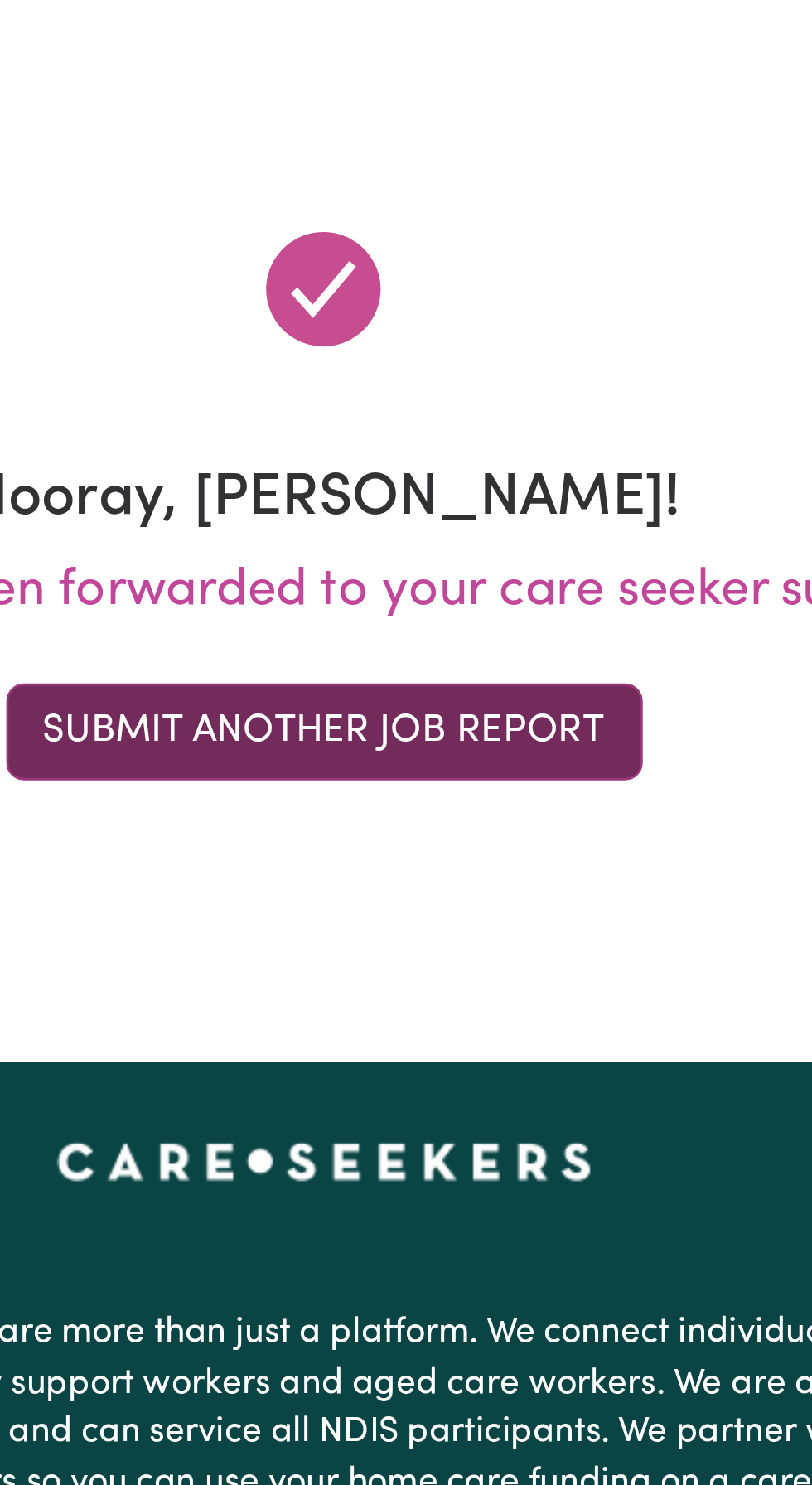
click at [405, 410] on button "Submit Another Job Report" at bounding box center [406, 414] width 239 height 36
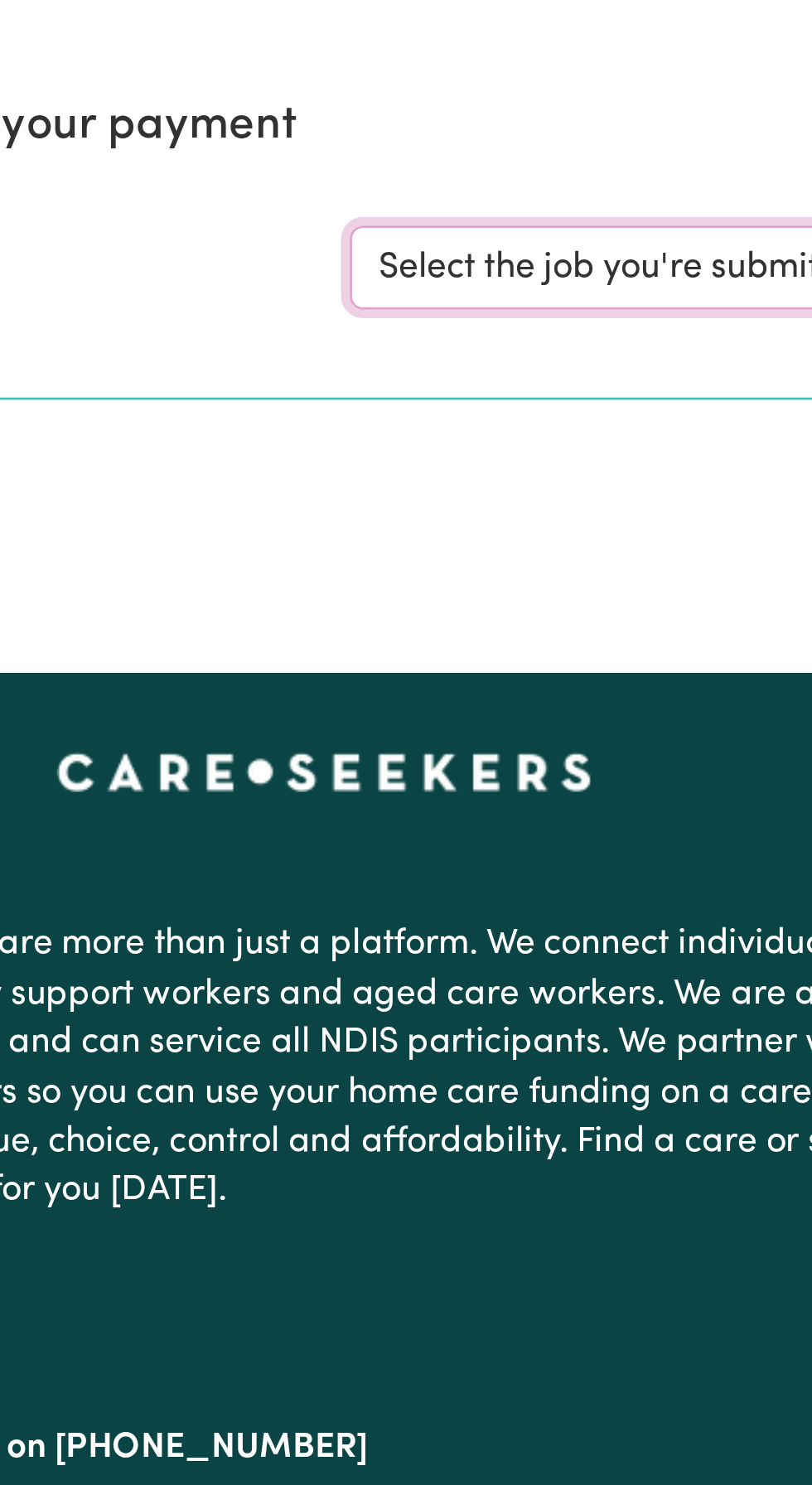
click at [516, 257] on select "Select the job you're submitting hours for... [[PERSON_NAME]] Support and Compa…" at bounding box center [608, 256] width 386 height 32
select select "10224"
click at [416, 241] on select "Select the job you're submitting hours for... [[PERSON_NAME]] Support and Compa…" at bounding box center [608, 256] width 386 height 32
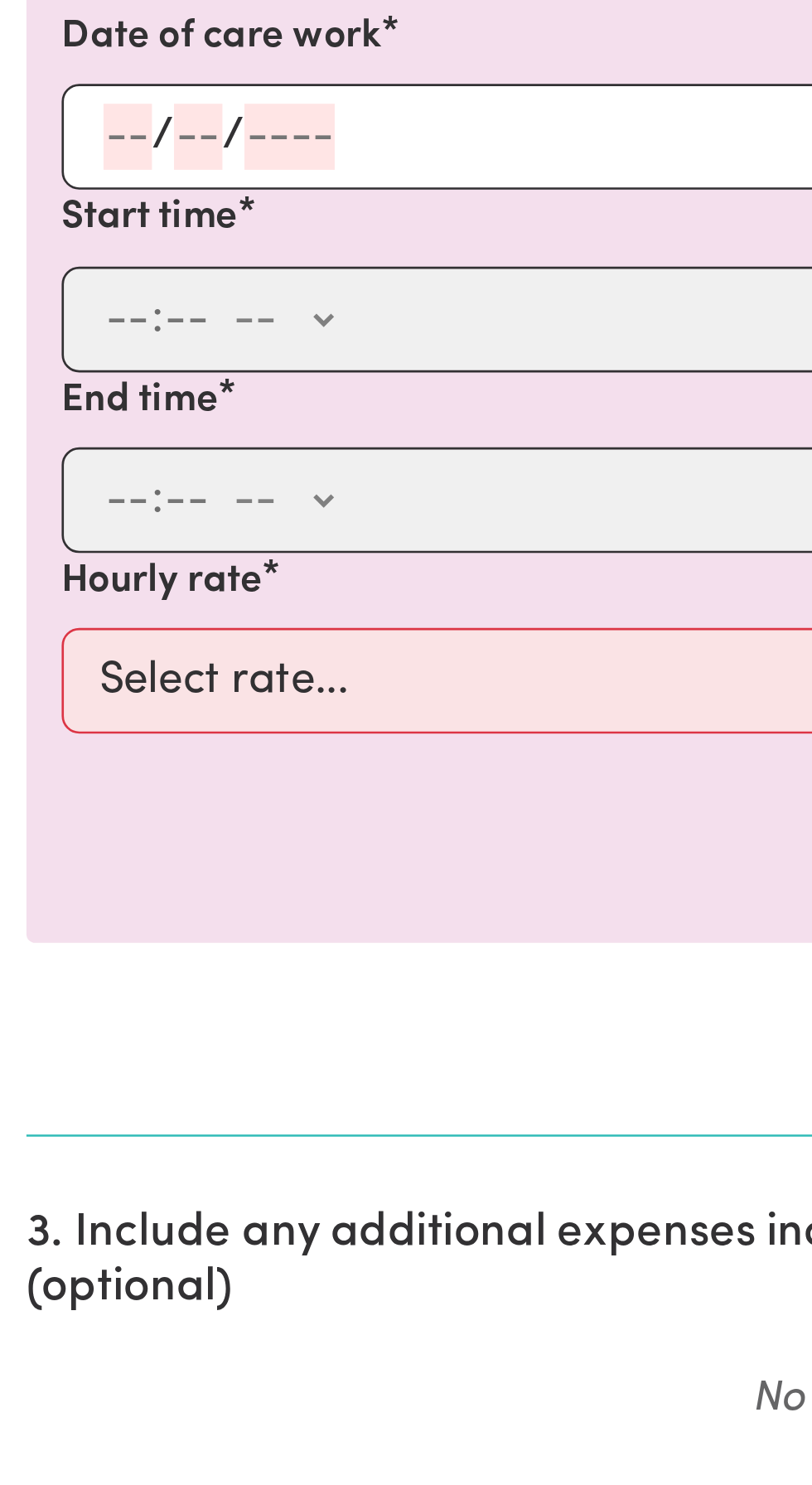
scroll to position [8, 0]
click at [53, 614] on input "number" at bounding box center [48, 613] width 18 height 24
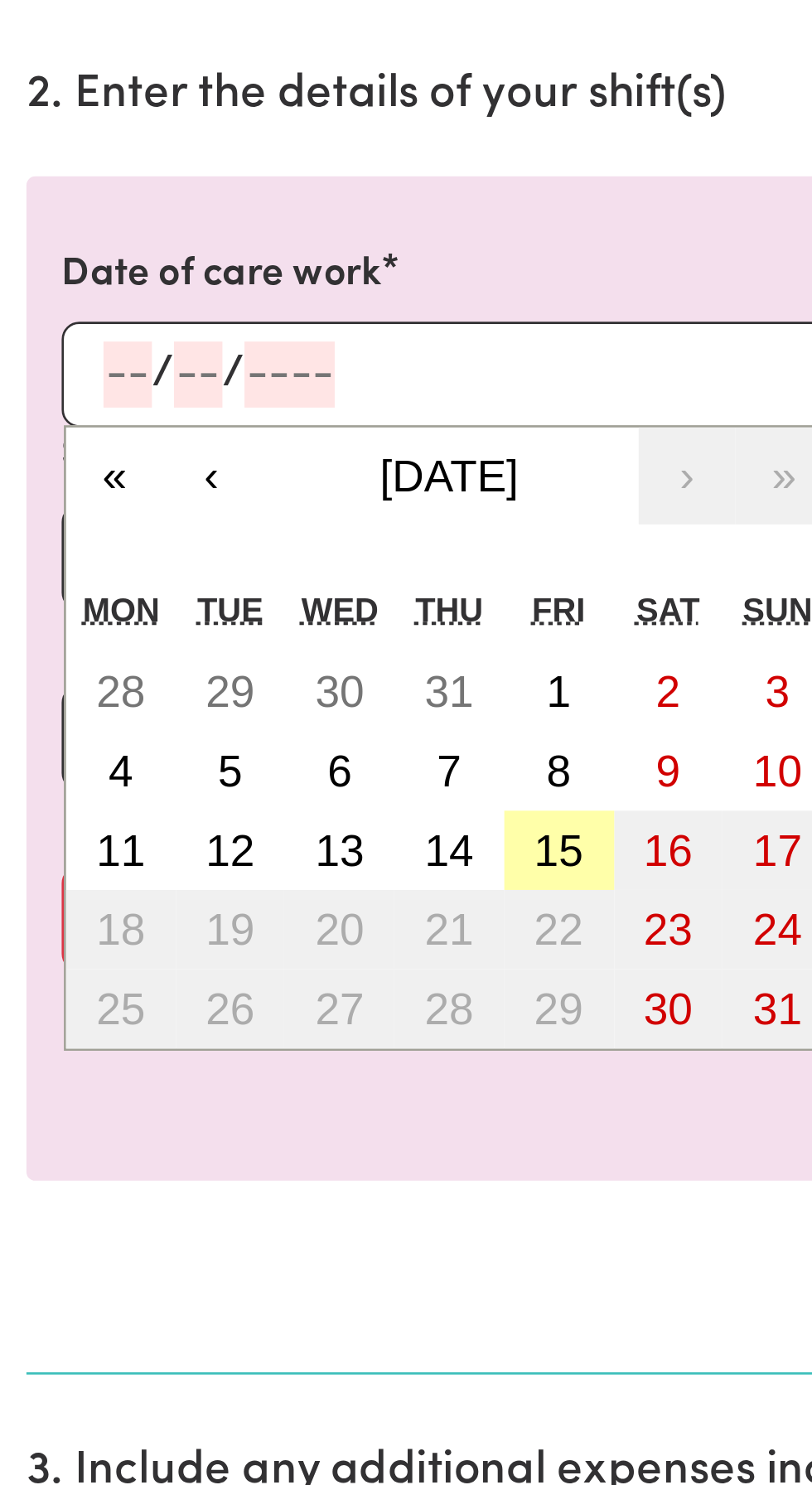
click at [218, 792] on abbr "15" at bounding box center [210, 793] width 18 height 18
type input "[DATE]"
type input "15"
type input "8"
type input "2025"
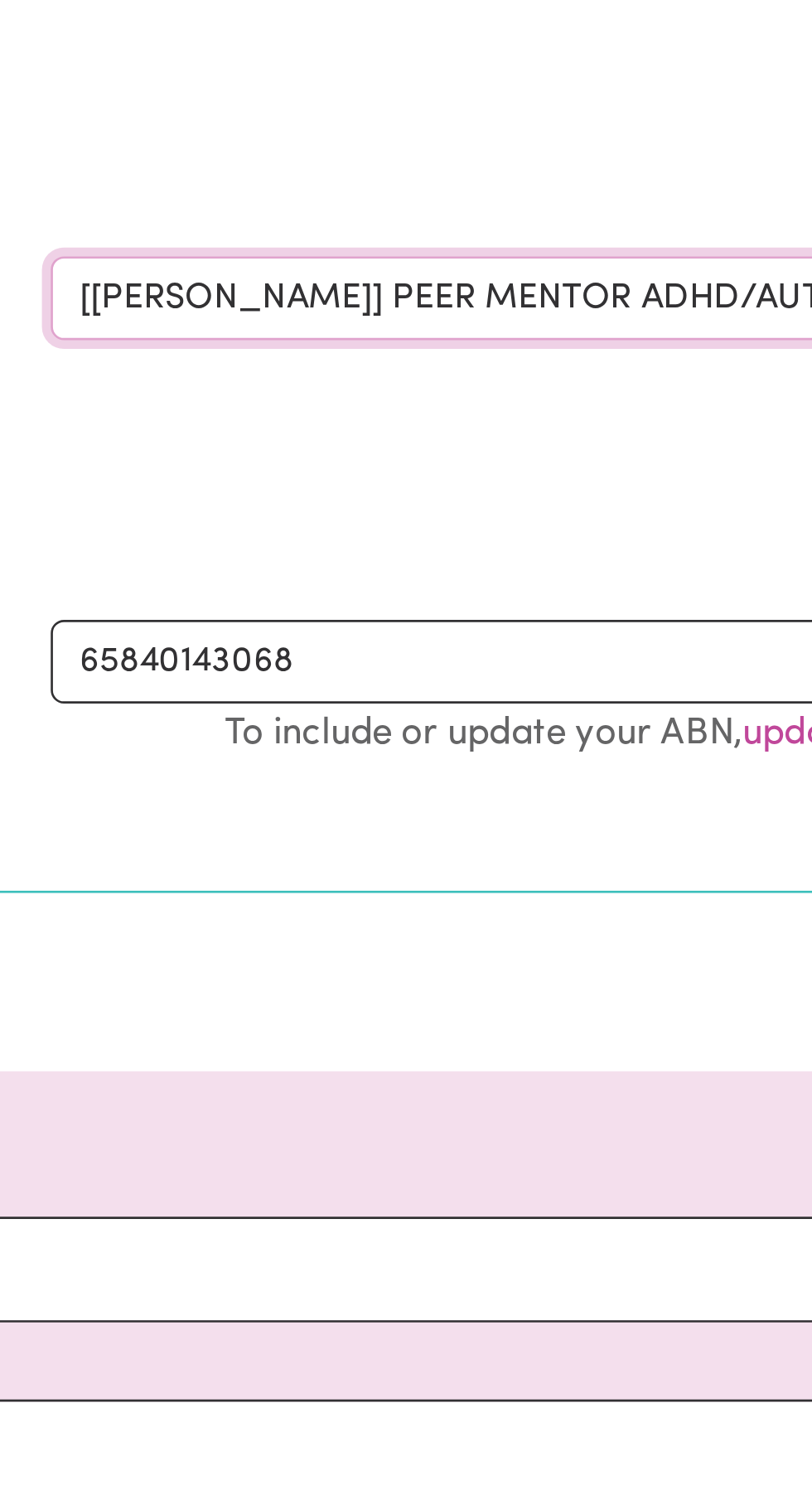
click at [661, 245] on select "Select the job you're submitting hours for... [[PERSON_NAME]] Support and Compa…" at bounding box center [608, 248] width 386 height 32
select select "11038"
click at [416, 233] on select "Select the job you're submitting hours for... [[PERSON_NAME]] Support and Compa…" at bounding box center [608, 248] width 386 height 32
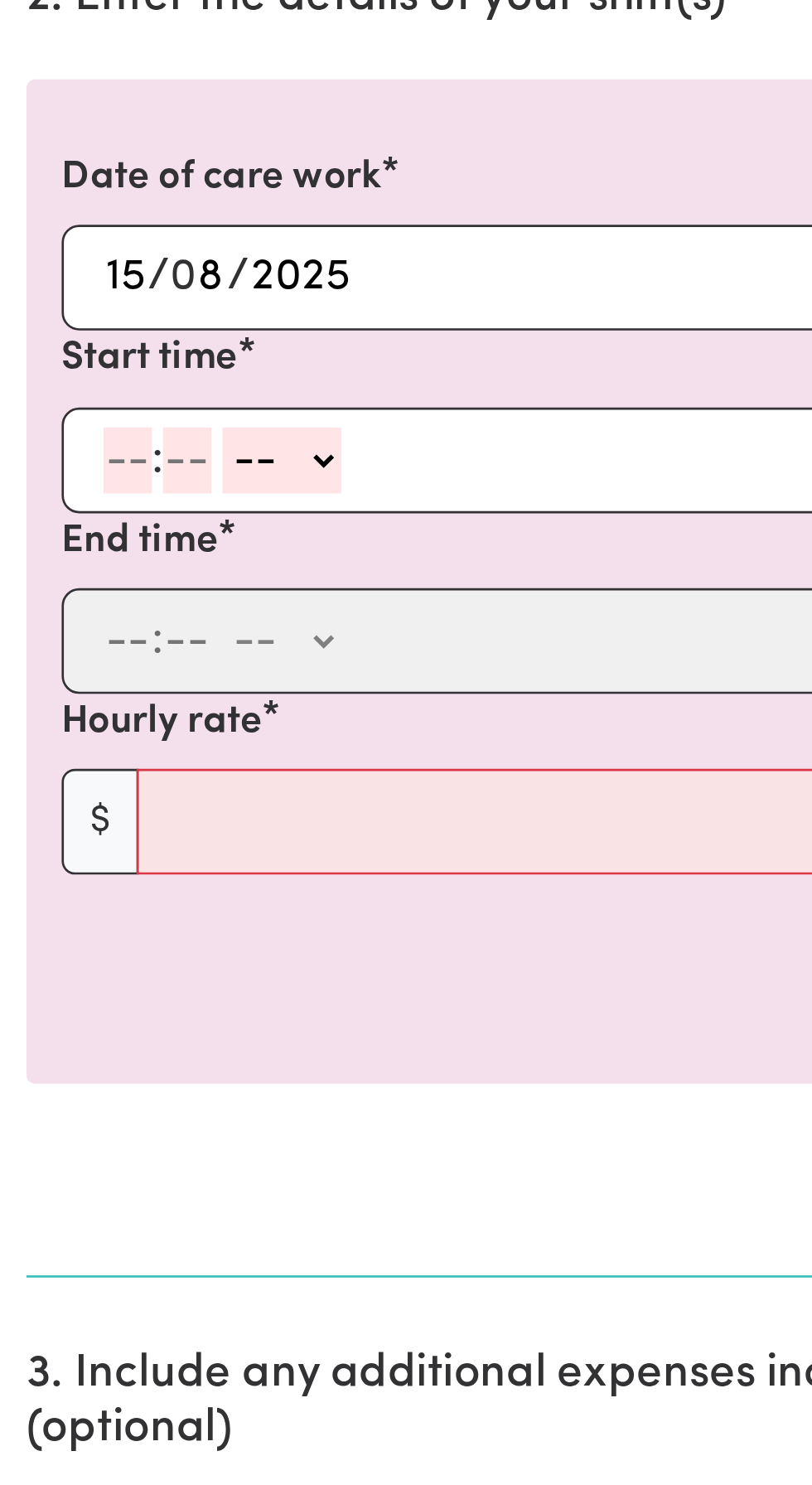
click at [52, 678] on input "number" at bounding box center [48, 682] width 18 height 24
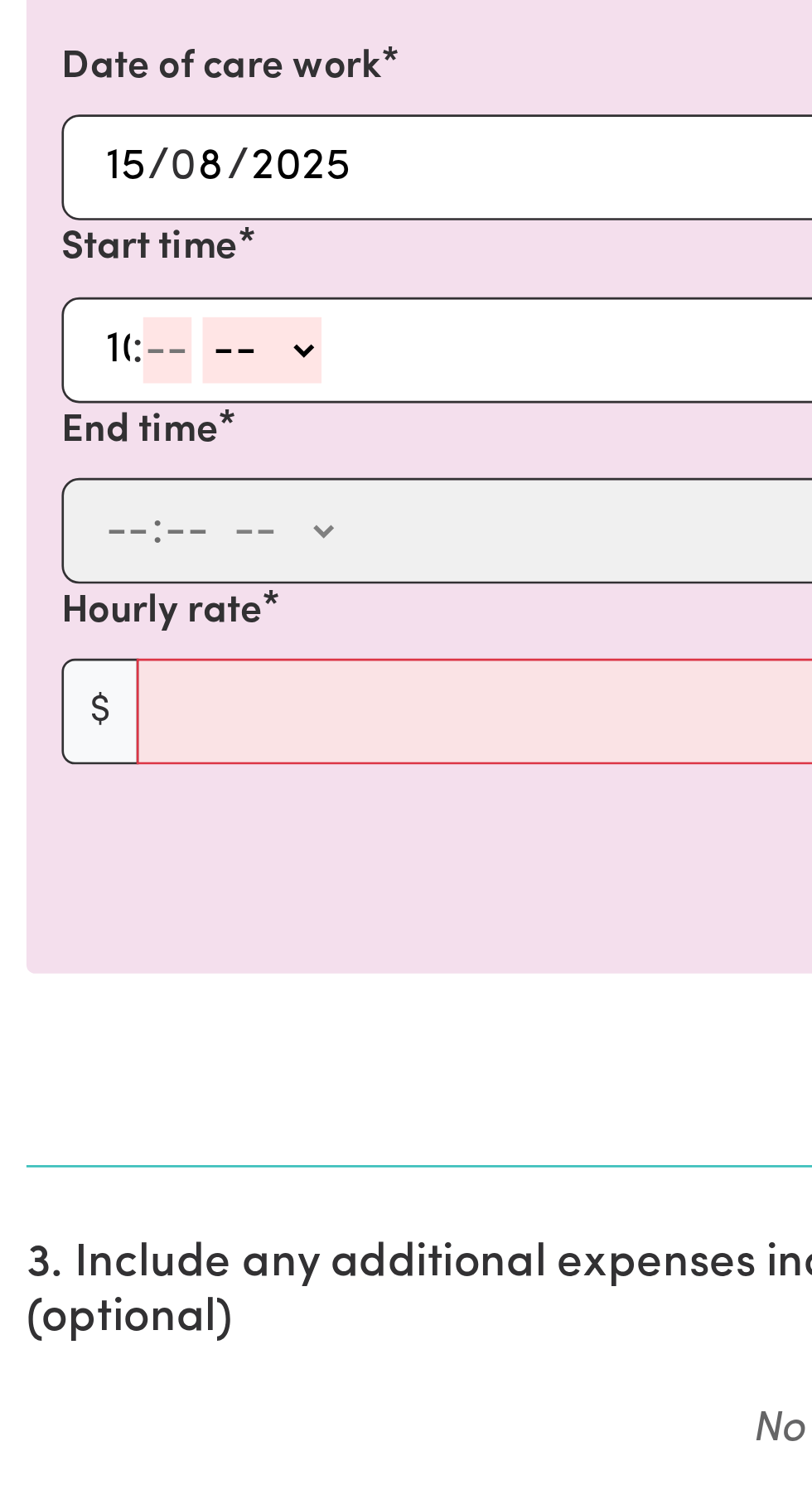
type input "10"
type input "0"
click at [125, 676] on select "-- AM PM" at bounding box center [109, 682] width 44 height 24
select select "am"
click at [87, 670] on select "-- AM PM" at bounding box center [109, 682] width 44 height 24
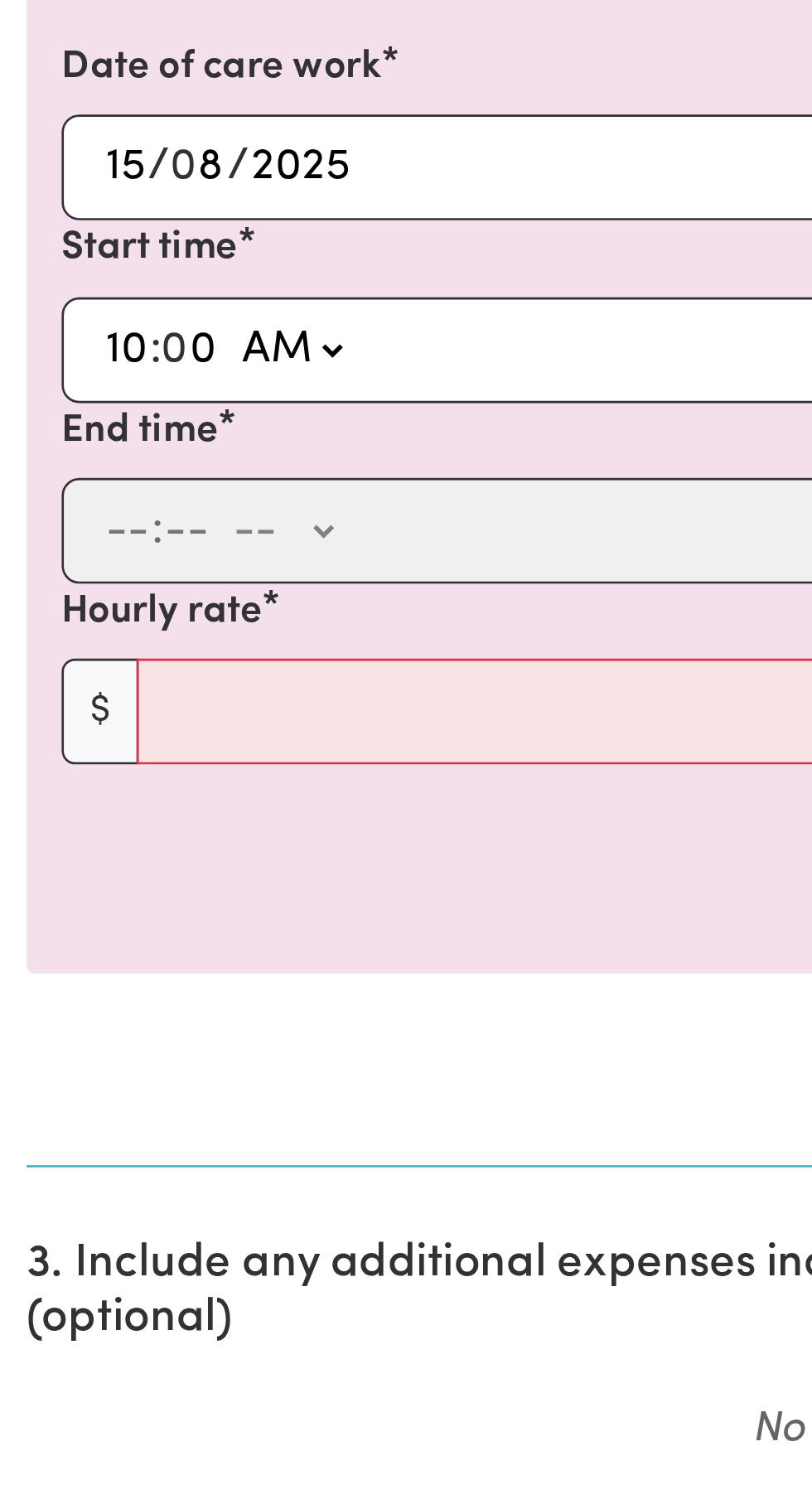
type input "10:00"
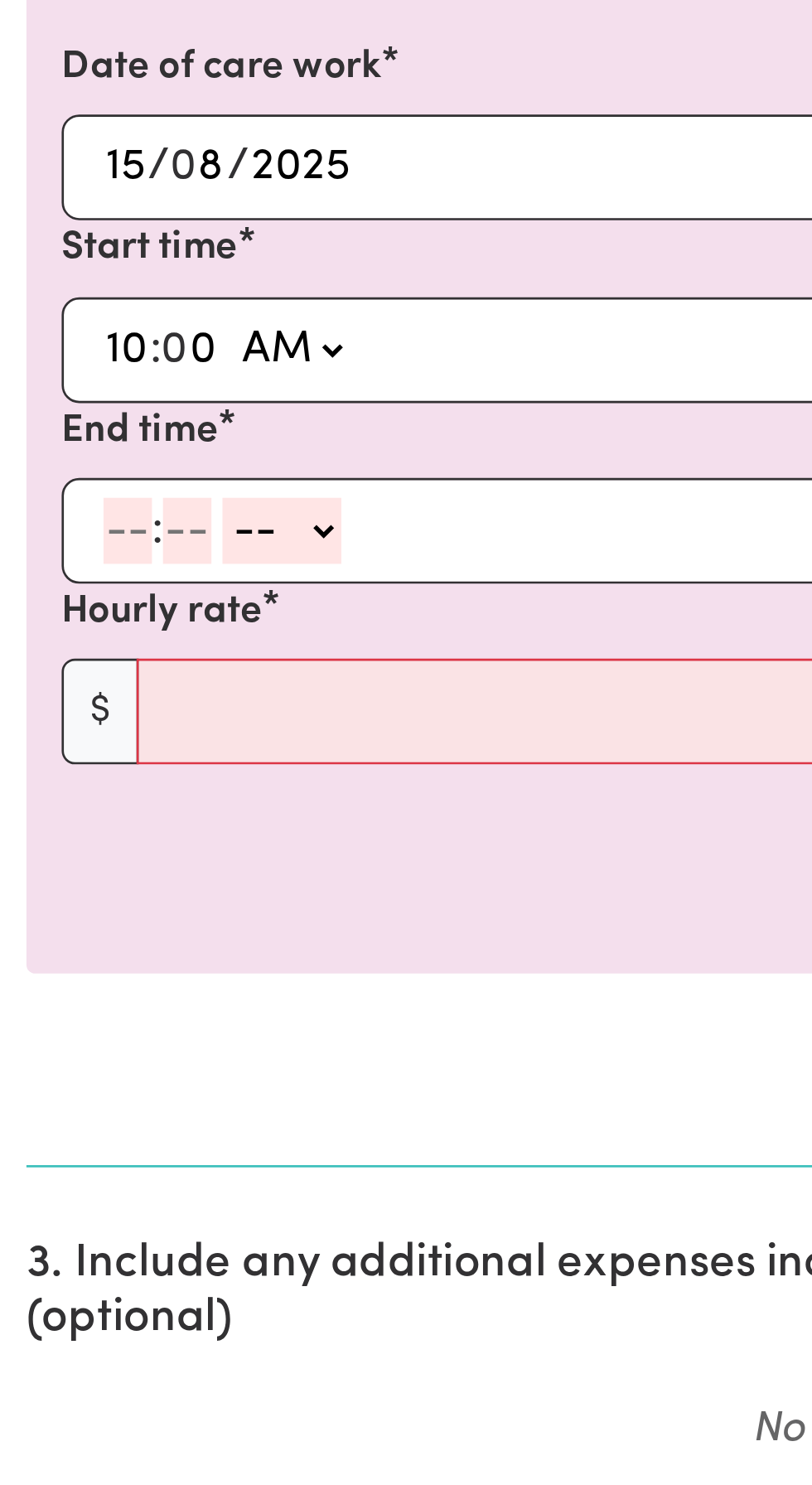
click at [49, 751] on input "number" at bounding box center [48, 750] width 18 height 24
click at [47, 751] on input "10" at bounding box center [47, 750] width 17 height 24
type input "1"
click at [66, 754] on input "number" at bounding box center [62, 750] width 18 height 24
type input "30"
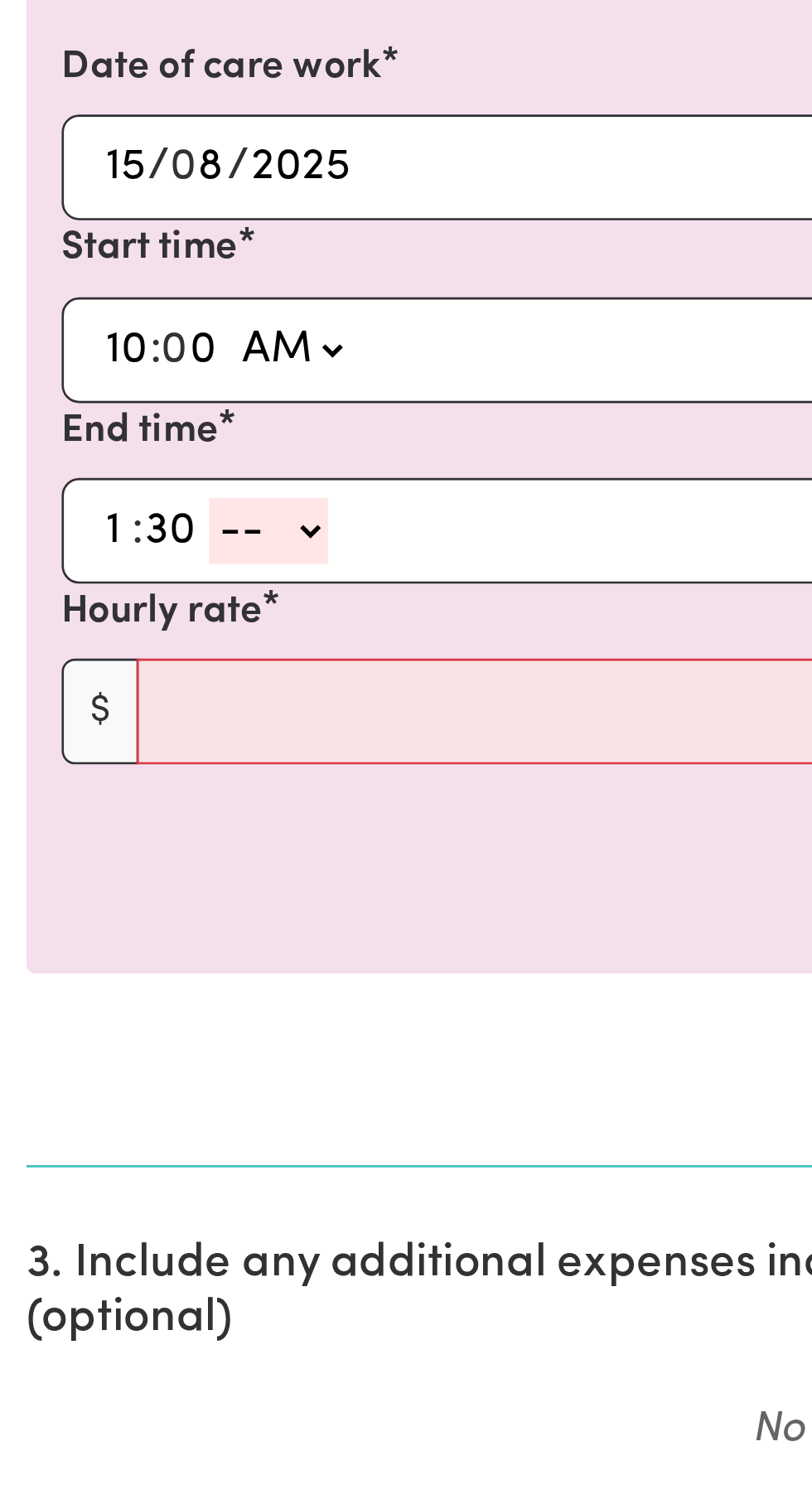
click at [116, 748] on select "-- AM PM" at bounding box center [100, 750] width 44 height 24
select select "pm"
click at [79, 738] on select "-- AM PM" at bounding box center [100, 750] width 44 height 24
type input "13:30"
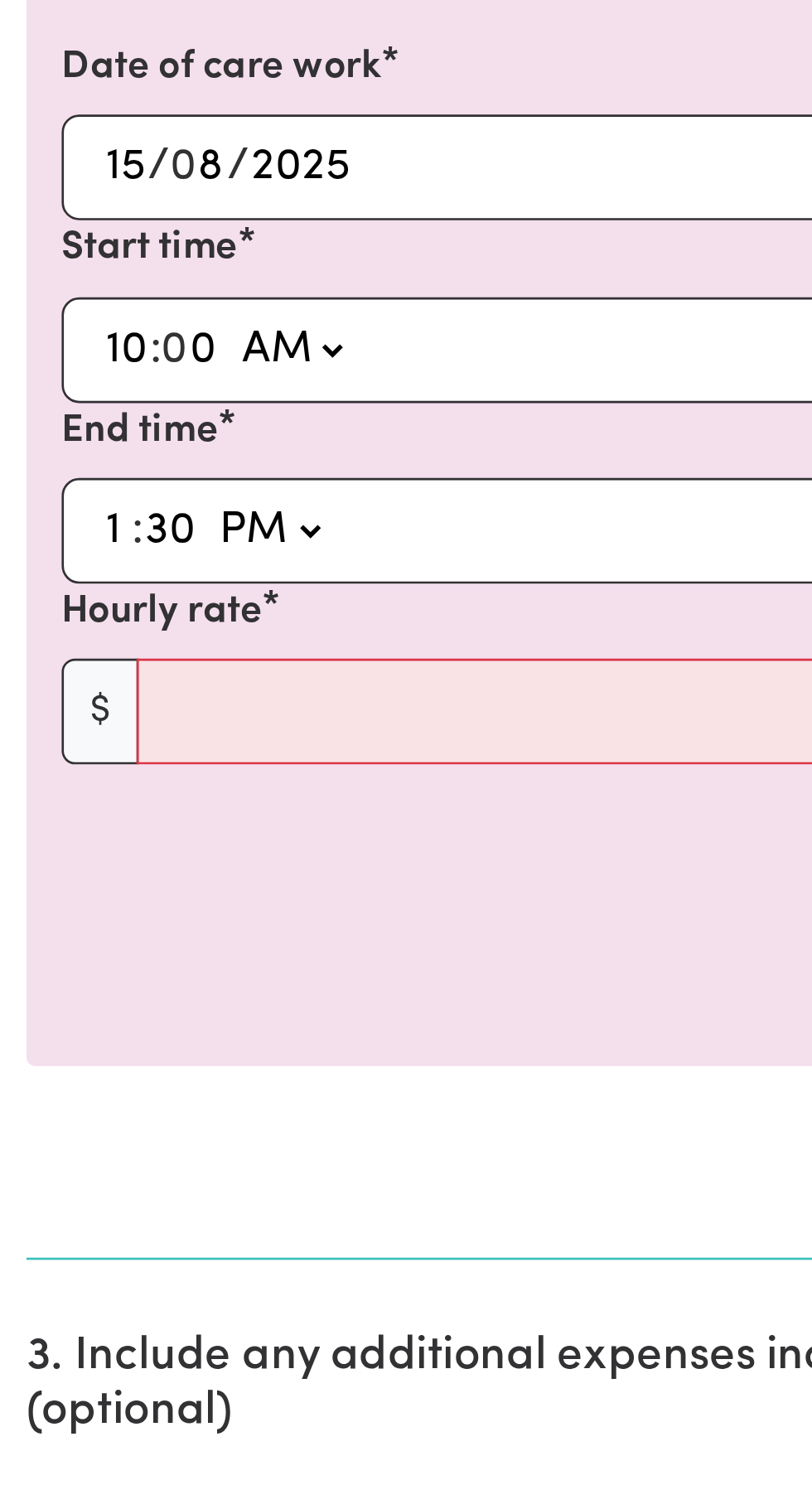
click at [249, 910] on div "Remove" at bounding box center [406, 913] width 766 height 25
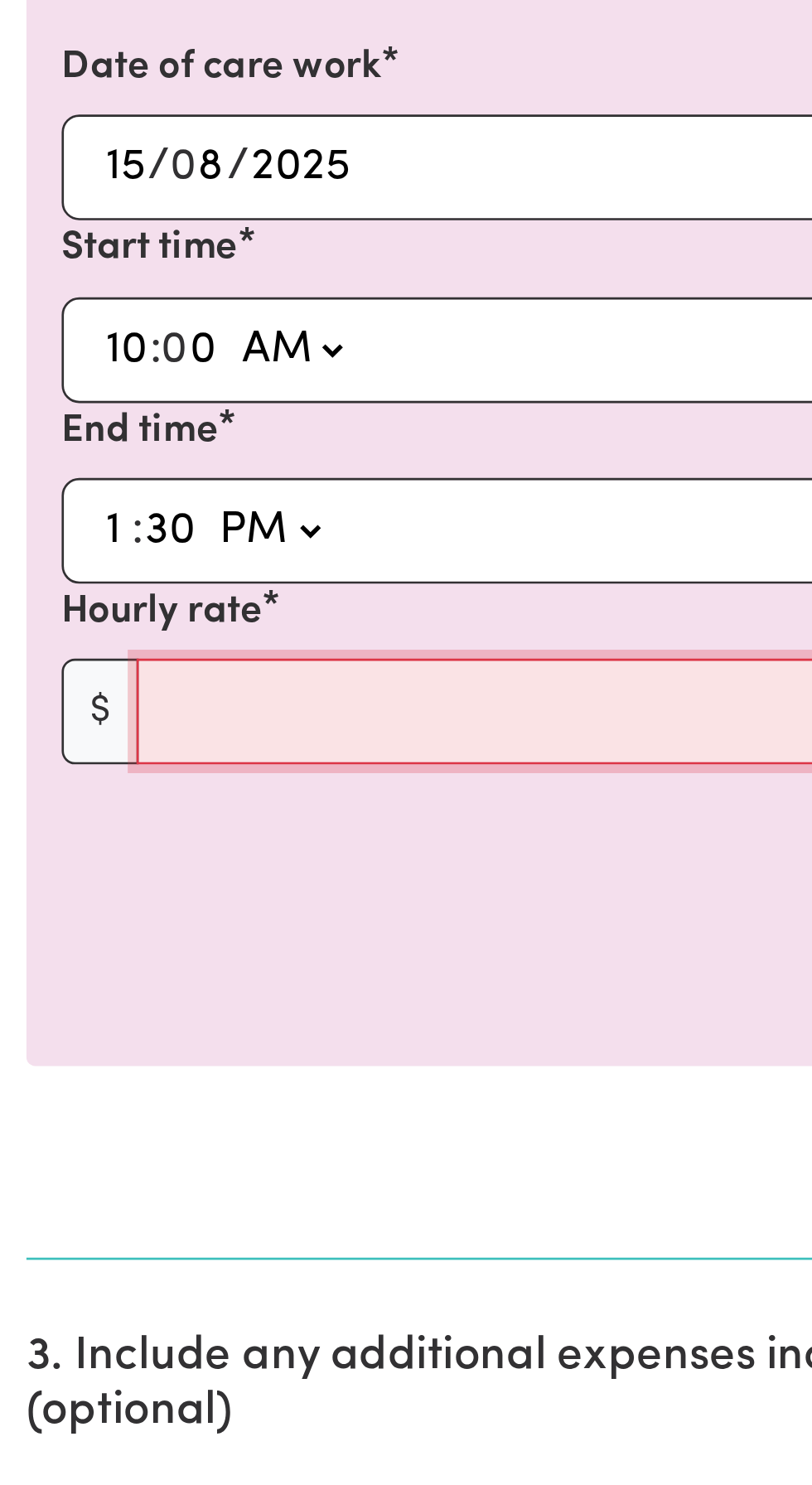
click at [79, 814] on input "Hourly rate" at bounding box center [420, 819] width 737 height 40
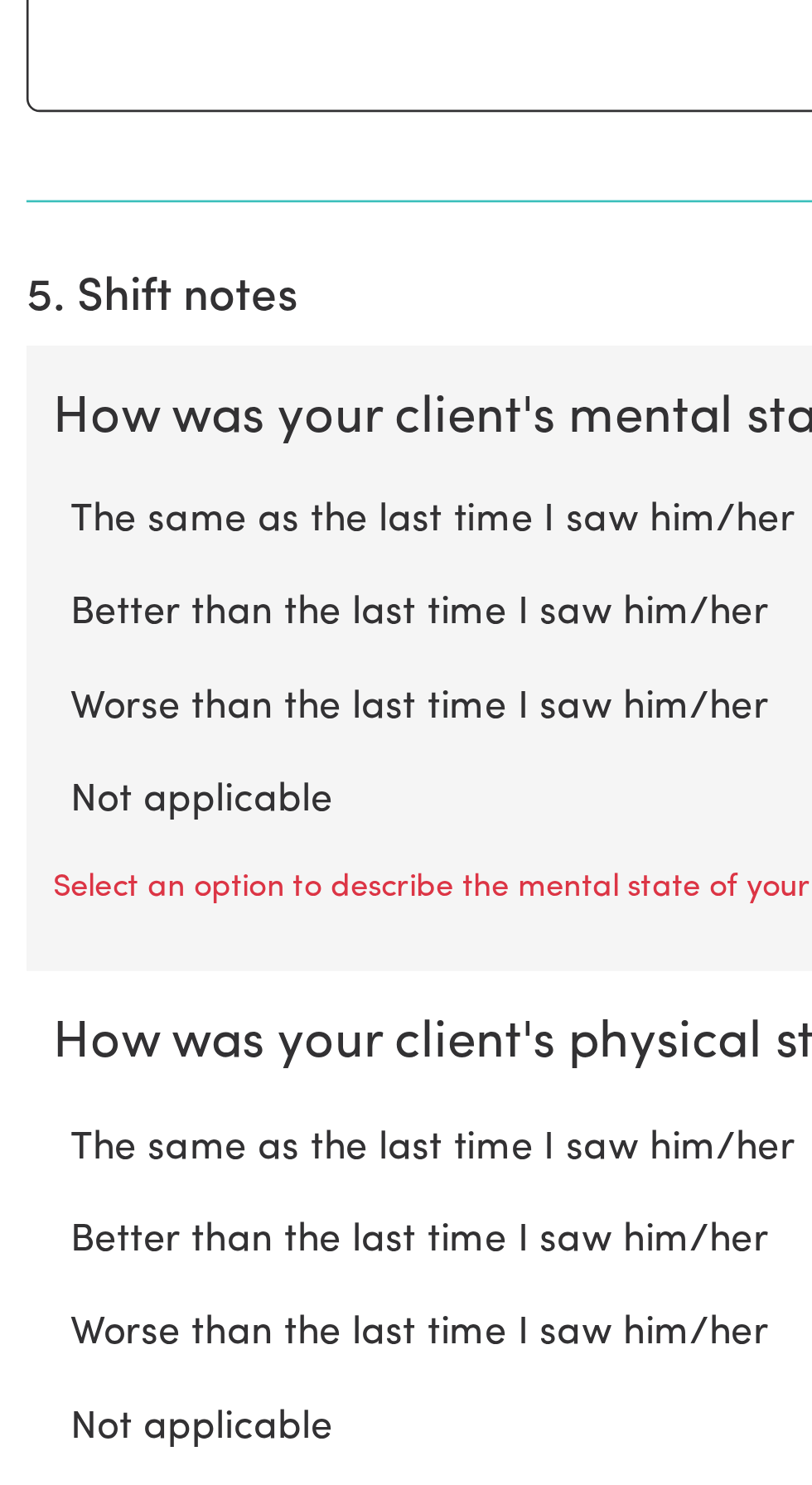
scroll to position [453, 0]
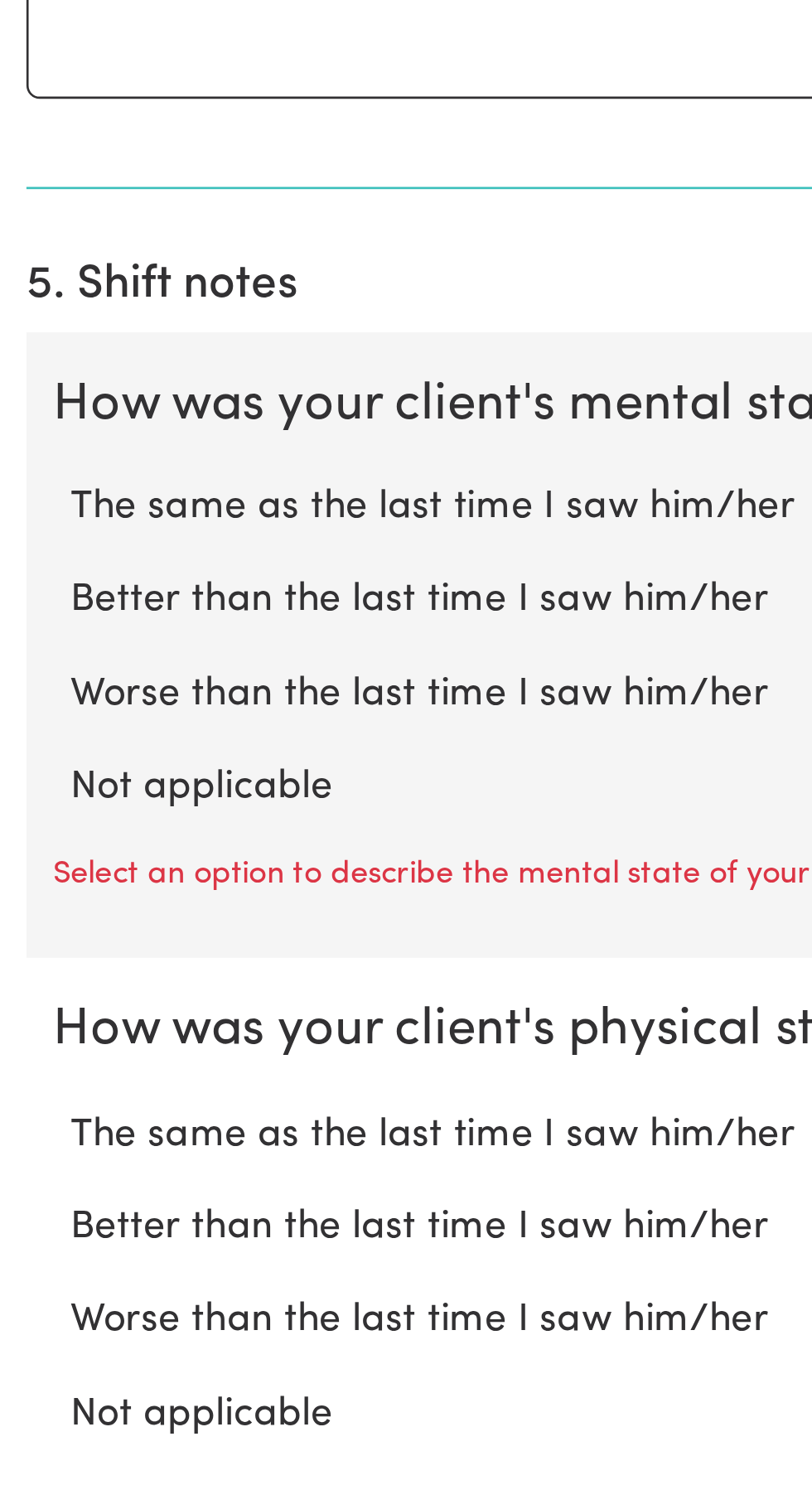
type input "45"
click at [76, 1221] on label "Not applicable" at bounding box center [406, 1223] width 759 height 22
click at [26, 1212] on input "Not applicable" at bounding box center [25, 1212] width 1 height 1
radio input "true"
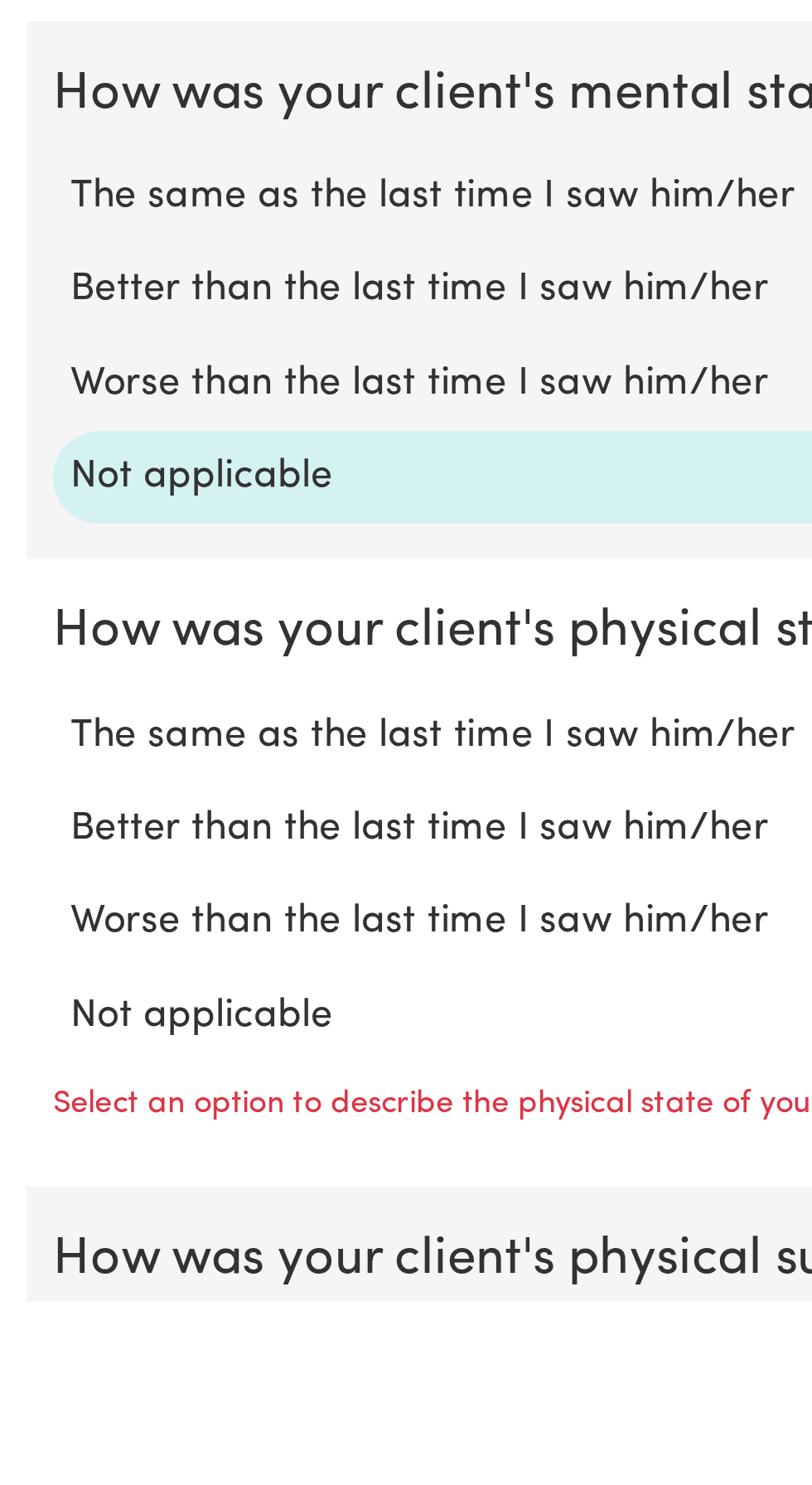
scroll to position [499, 0]
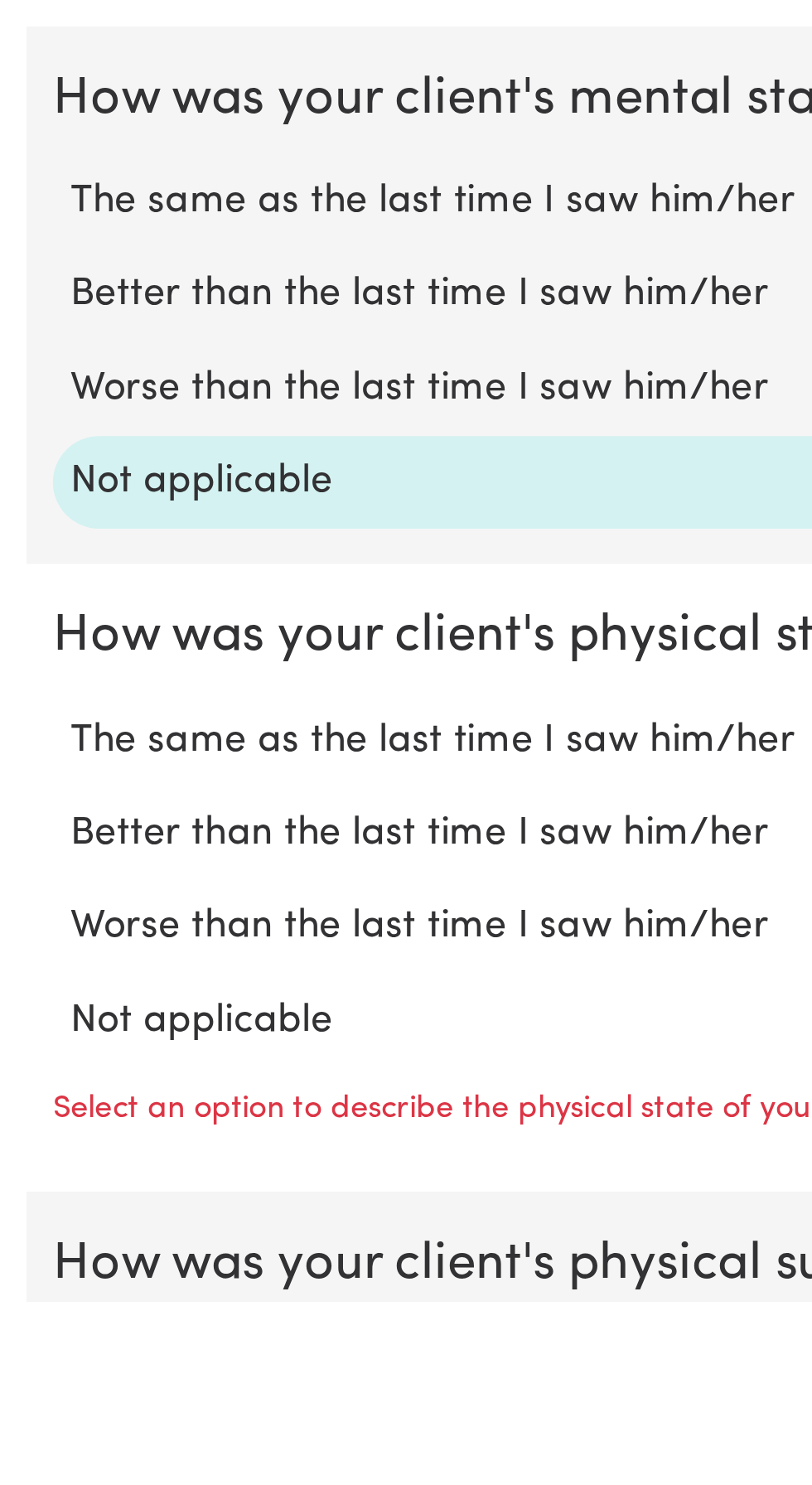
click at [75, 1382] on label "Not applicable" at bounding box center [406, 1380] width 759 height 22
click at [26, 1369] on input "Not applicable" at bounding box center [25, 1368] width 1 height 1
radio input "true"
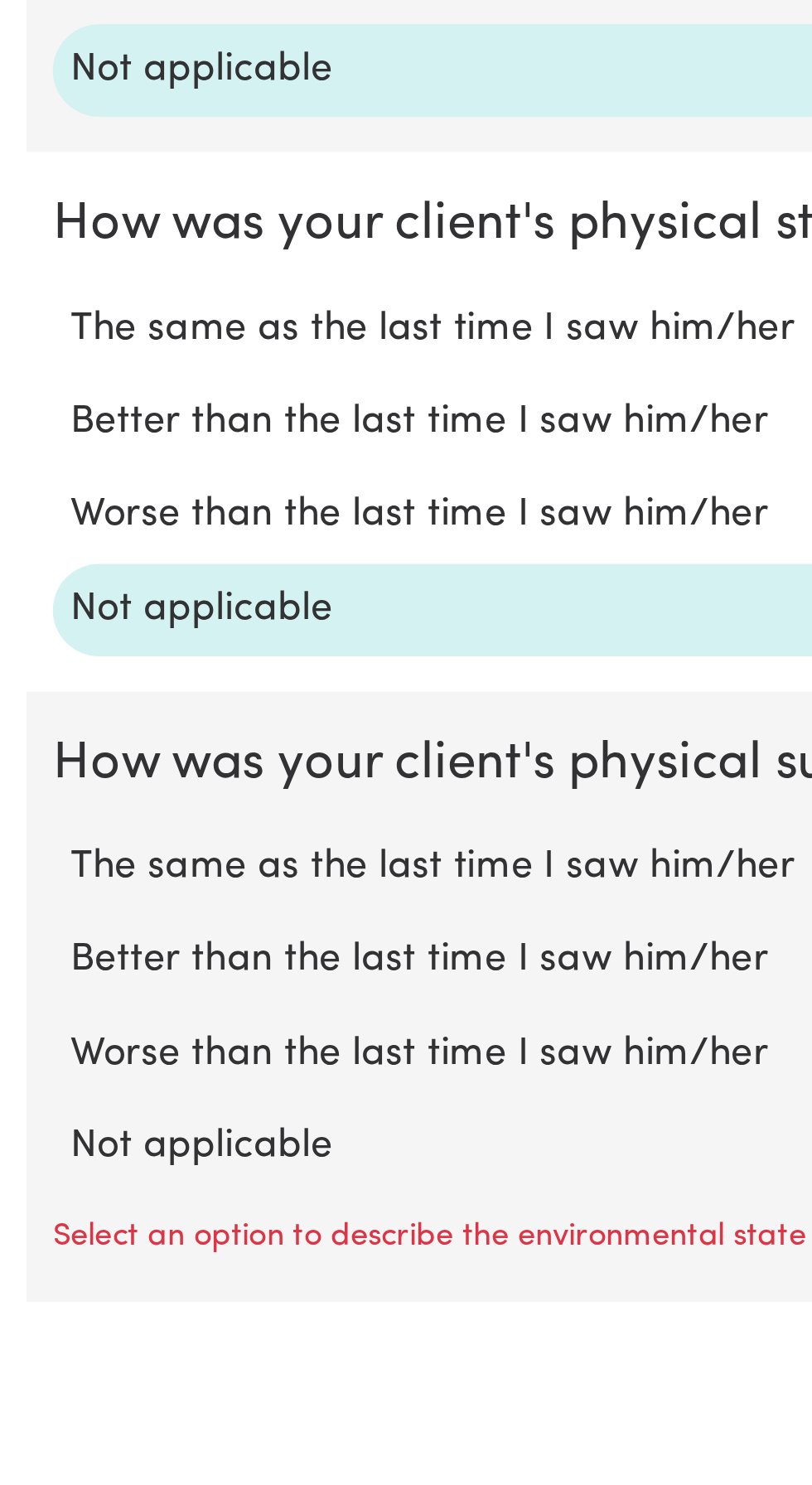
scroll to position [655, 0]
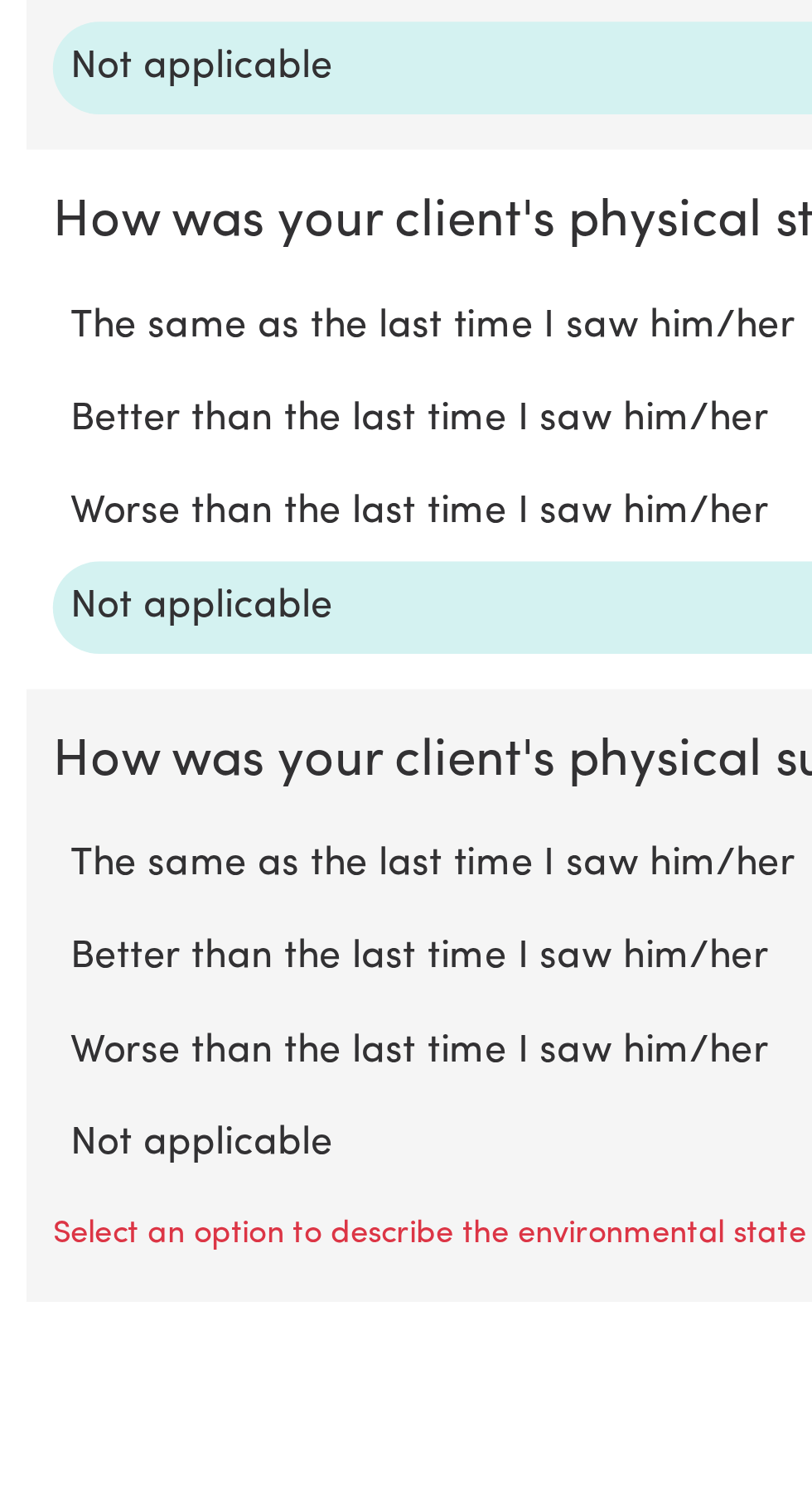
click at [81, 1423] on label "Not applicable" at bounding box center [406, 1426] width 759 height 22
click at [26, 1415] on input "Not applicable" at bounding box center [25, 1414] width 1 height 1
radio input "true"
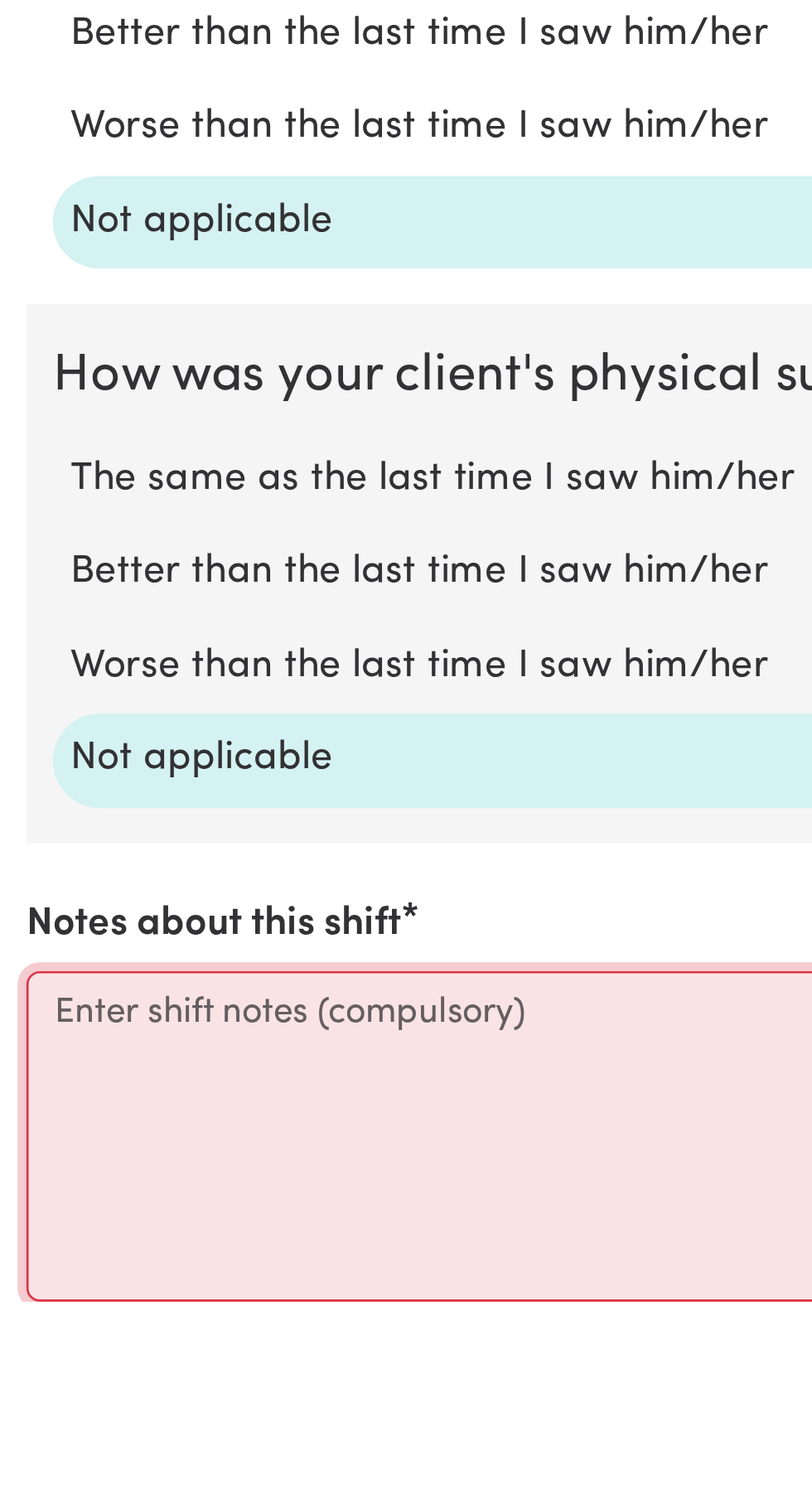
click at [25, 1379] on textarea "Notes about this shift" at bounding box center [406, 1423] width 792 height 124
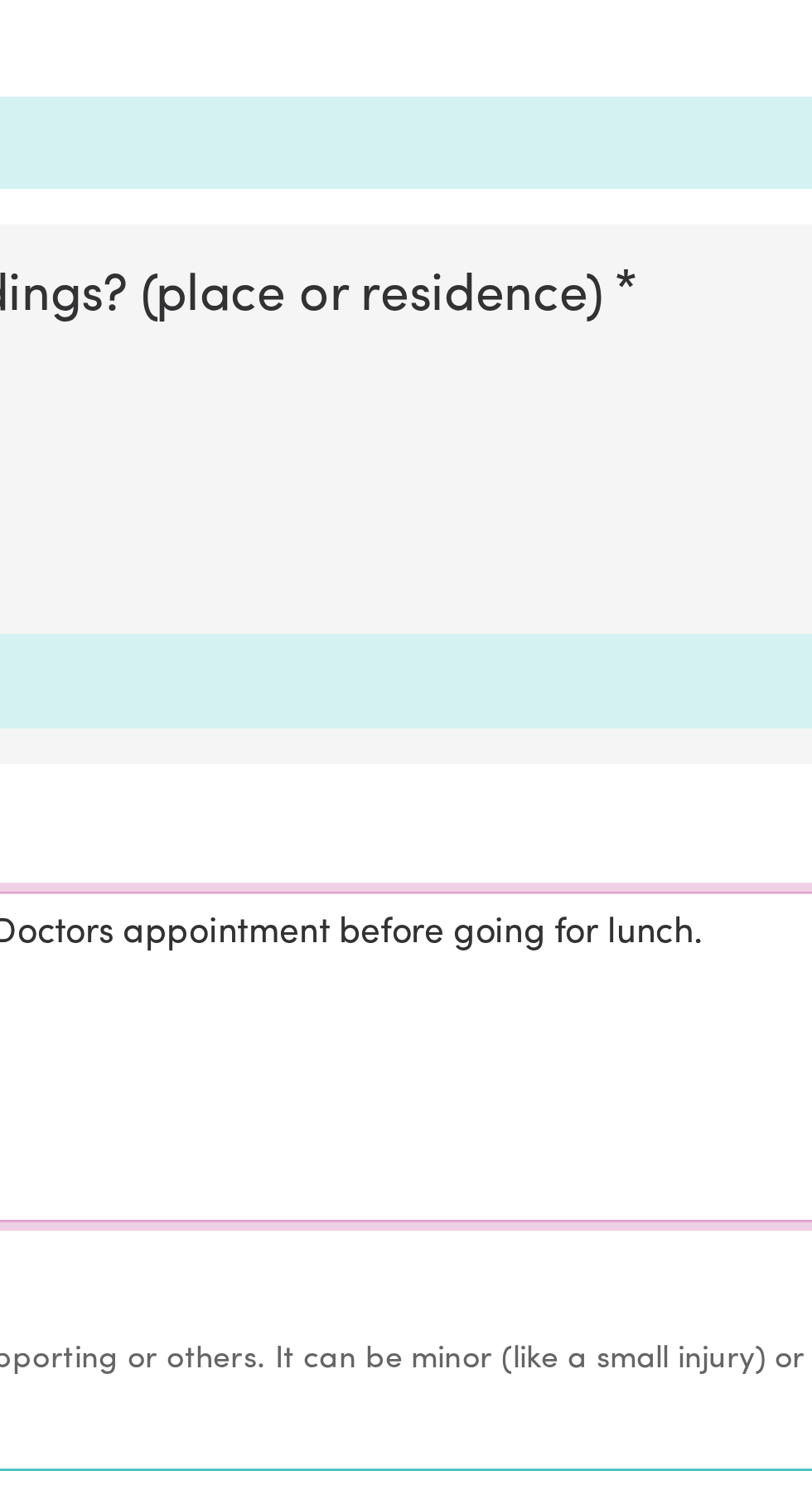
scroll to position [943, 0]
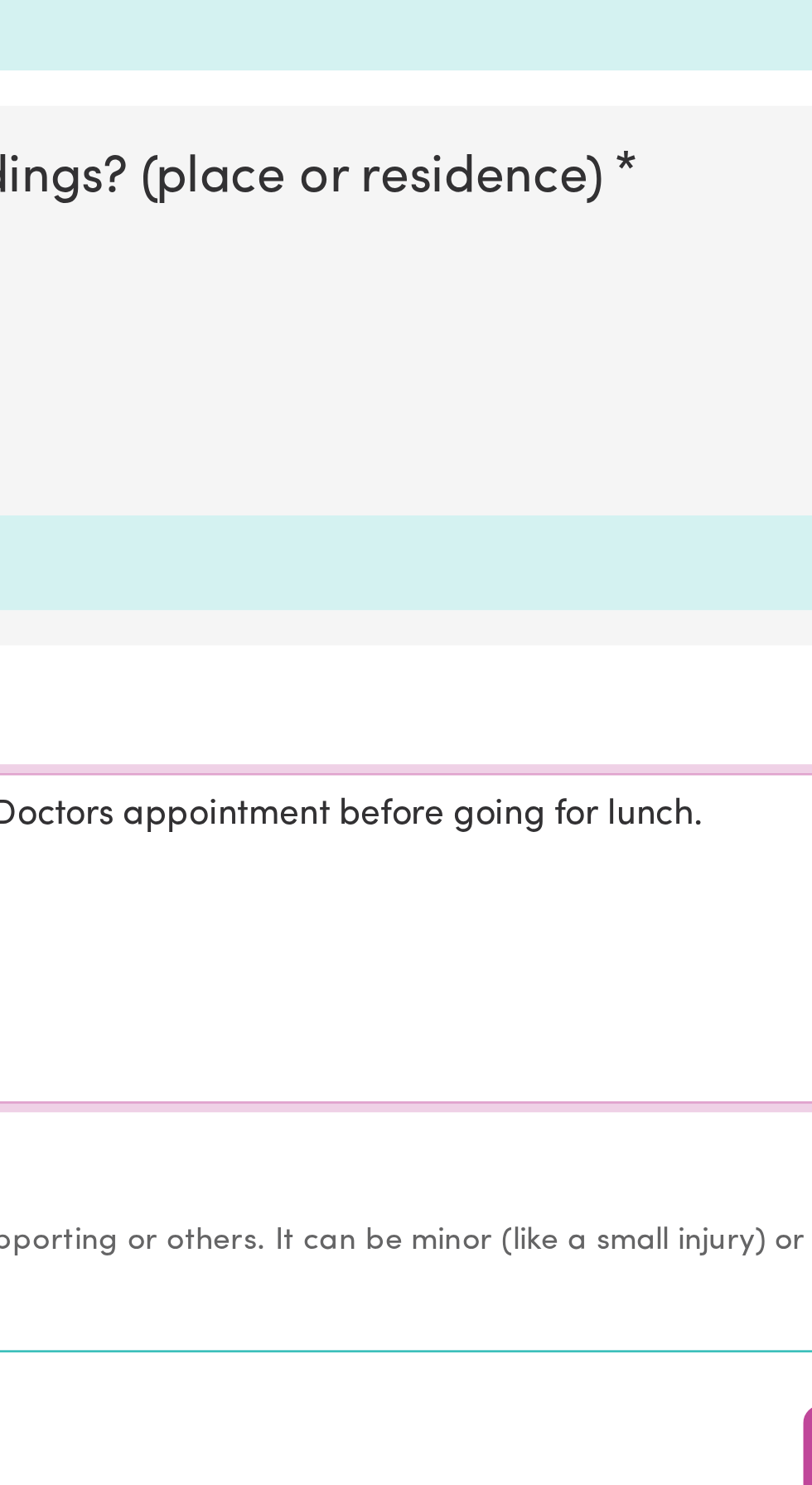
click at [564, 1235] on textarea "Picked [PERSON_NAME] up to go bowling, took him to a Doctors appointment before…" at bounding box center [406, 1279] width 792 height 124
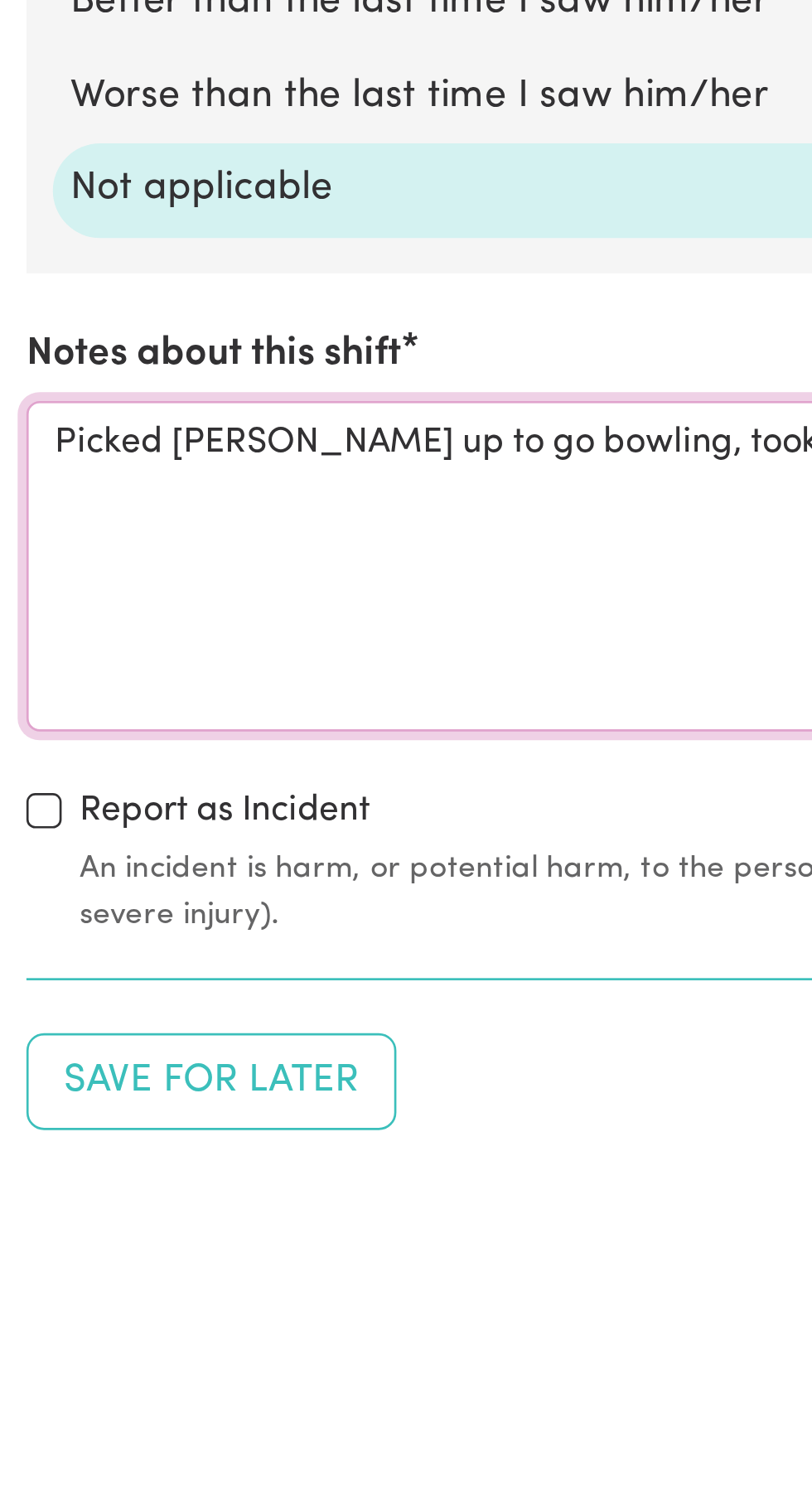
scroll to position [956, 0]
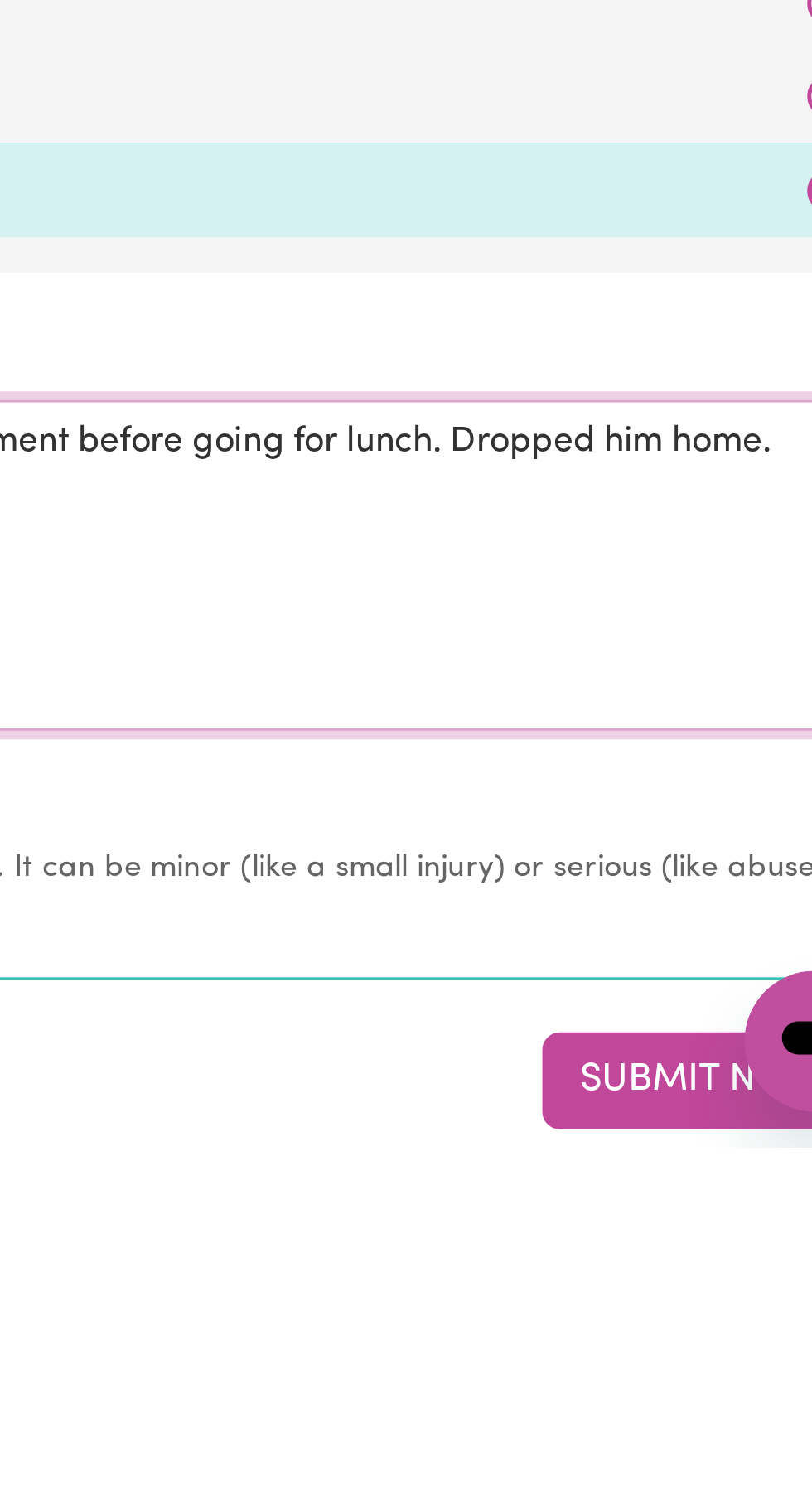
click at [639, 1216] on textarea "Picked [PERSON_NAME] up to go bowling, took him to a Doctors appointment before…" at bounding box center [406, 1266] width 792 height 124
click at [711, 1212] on textarea "Picked [PERSON_NAME] up to go bowling, took him to a Doctors appointment before…" at bounding box center [406, 1266] width 792 height 124
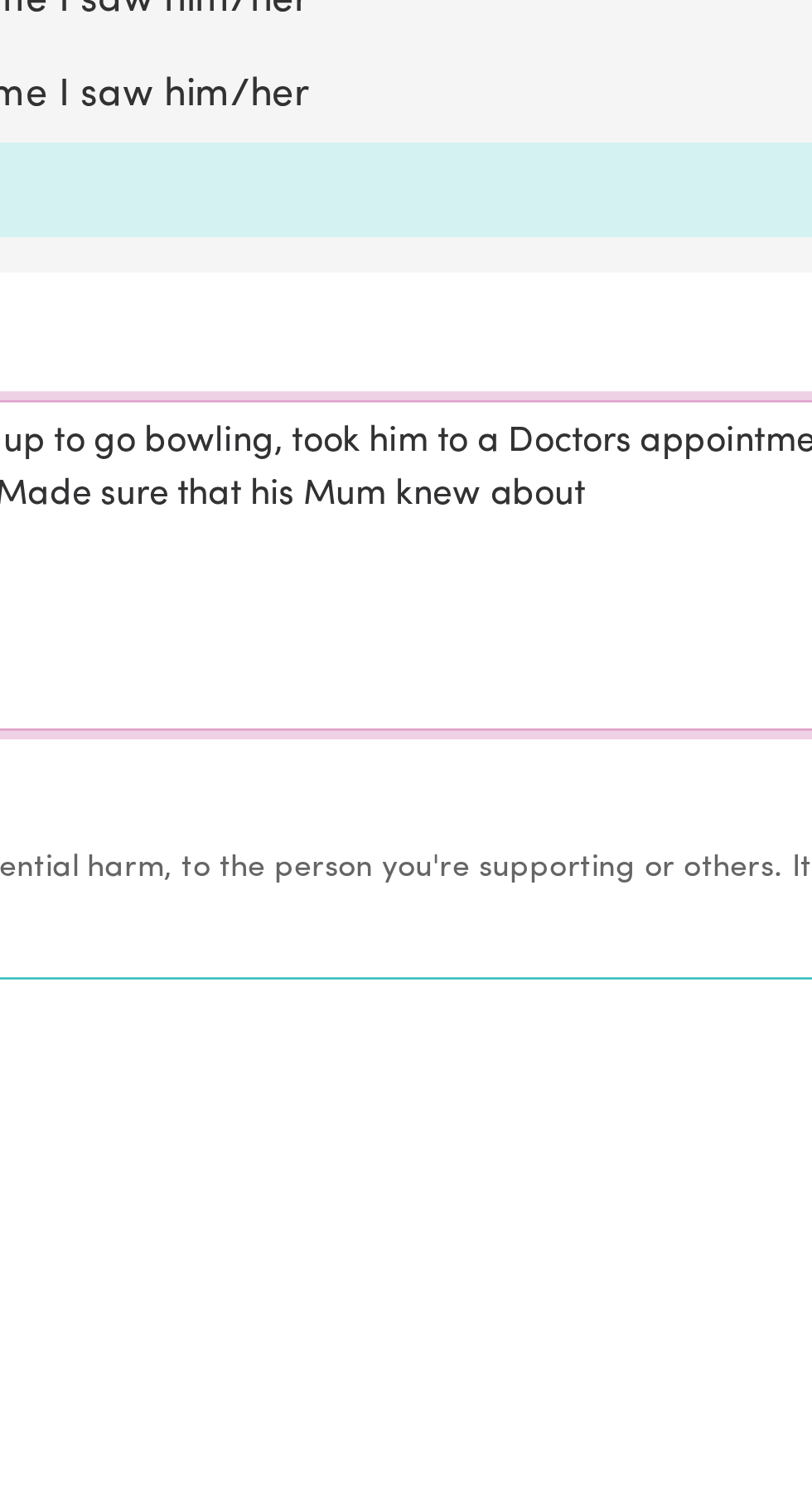
click at [417, 1213] on textarea "Picked [PERSON_NAME] up to go bowling, took him to a Doctors appointment before…" at bounding box center [406, 1266] width 792 height 124
click at [284, 1213] on textarea "Picked [PERSON_NAME] up to go bowling, took him to a Doctors appointment before…" at bounding box center [406, 1266] width 792 height 124
click at [416, 1212] on textarea "Picked [PERSON_NAME] up to go bowling, took him to a Doctors appointment before…" at bounding box center [406, 1266] width 792 height 124
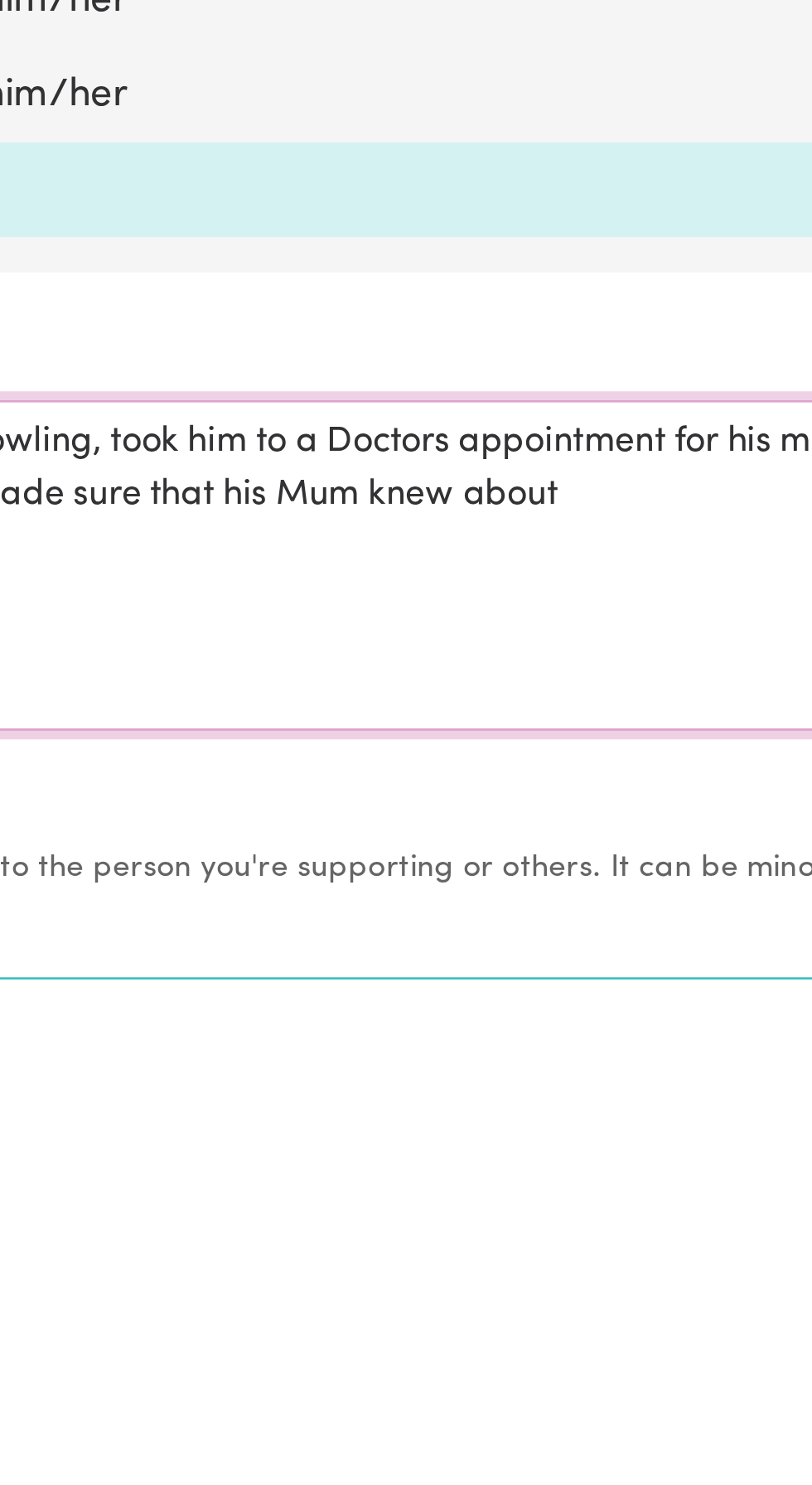
scroll to position [957, 0]
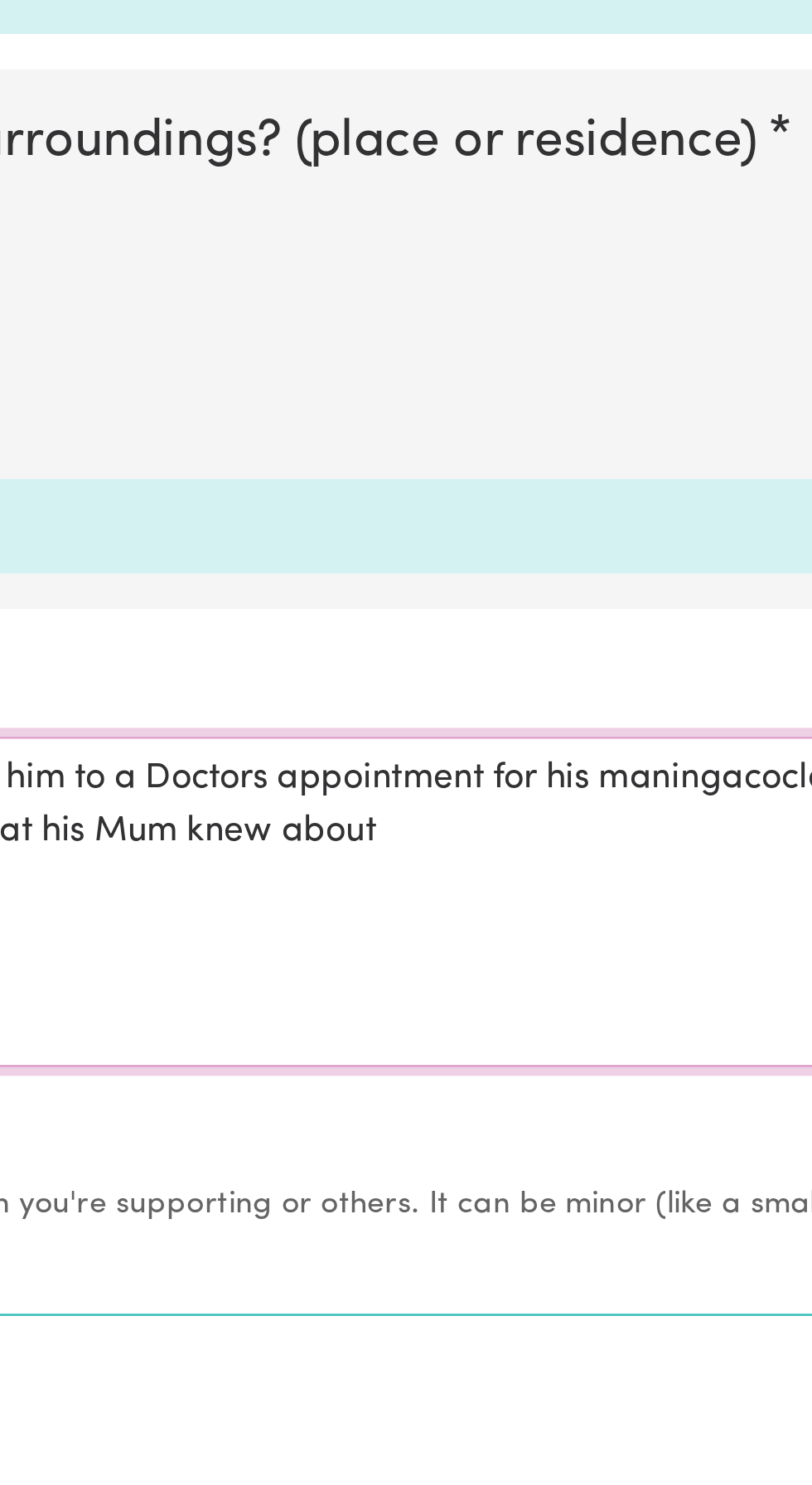
paste textarea "eningococcal"
click at [574, 1217] on textarea "Picked [PERSON_NAME] up to go bowling, took him to a Doctors appointment for hi…" at bounding box center [406, 1265] width 792 height 124
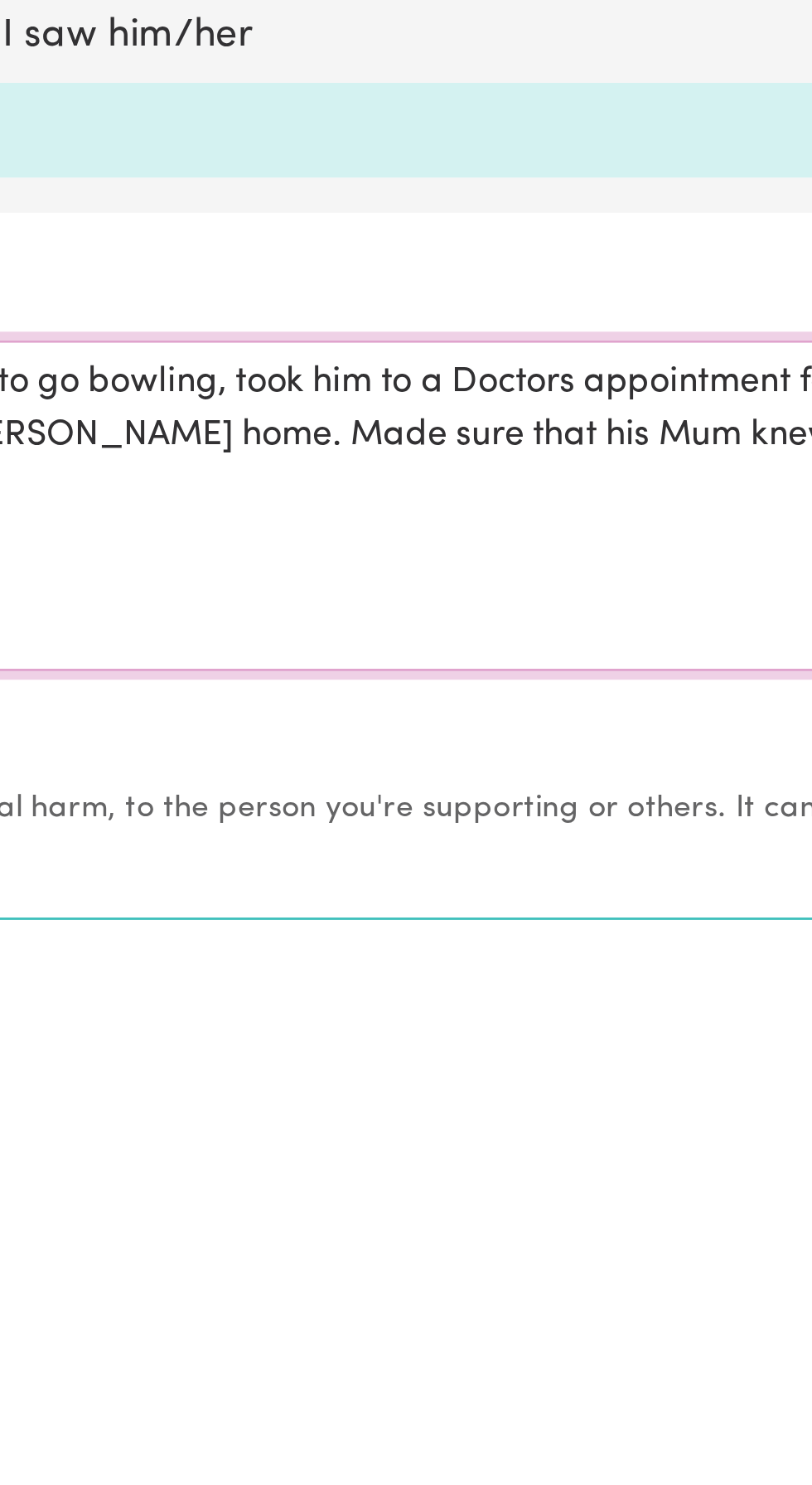
click at [393, 1239] on textarea "Picked [PERSON_NAME] up to go bowling, took him to a Doctors appointment for hi…" at bounding box center [406, 1265] width 792 height 124
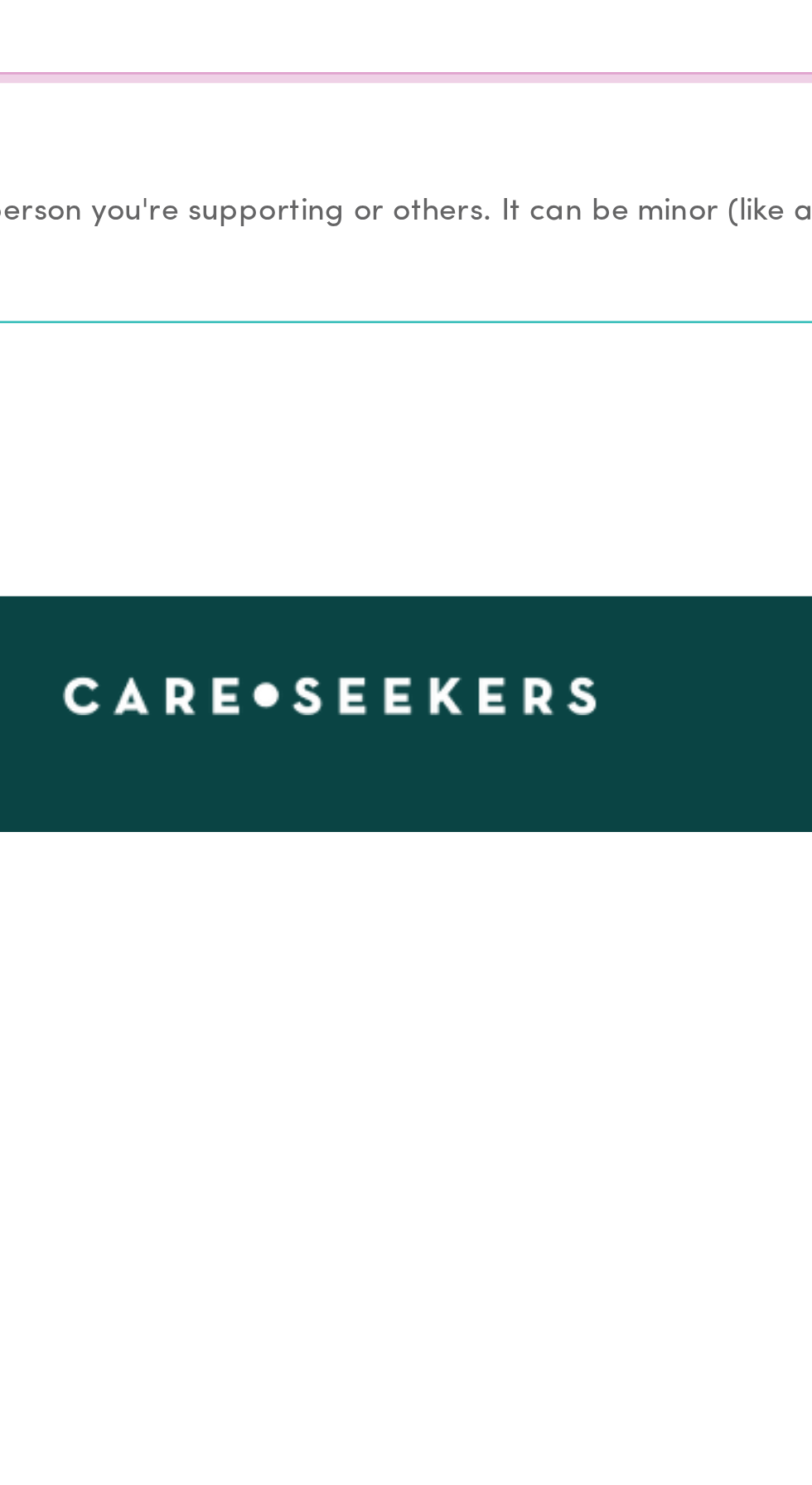
scroll to position [1083, 0]
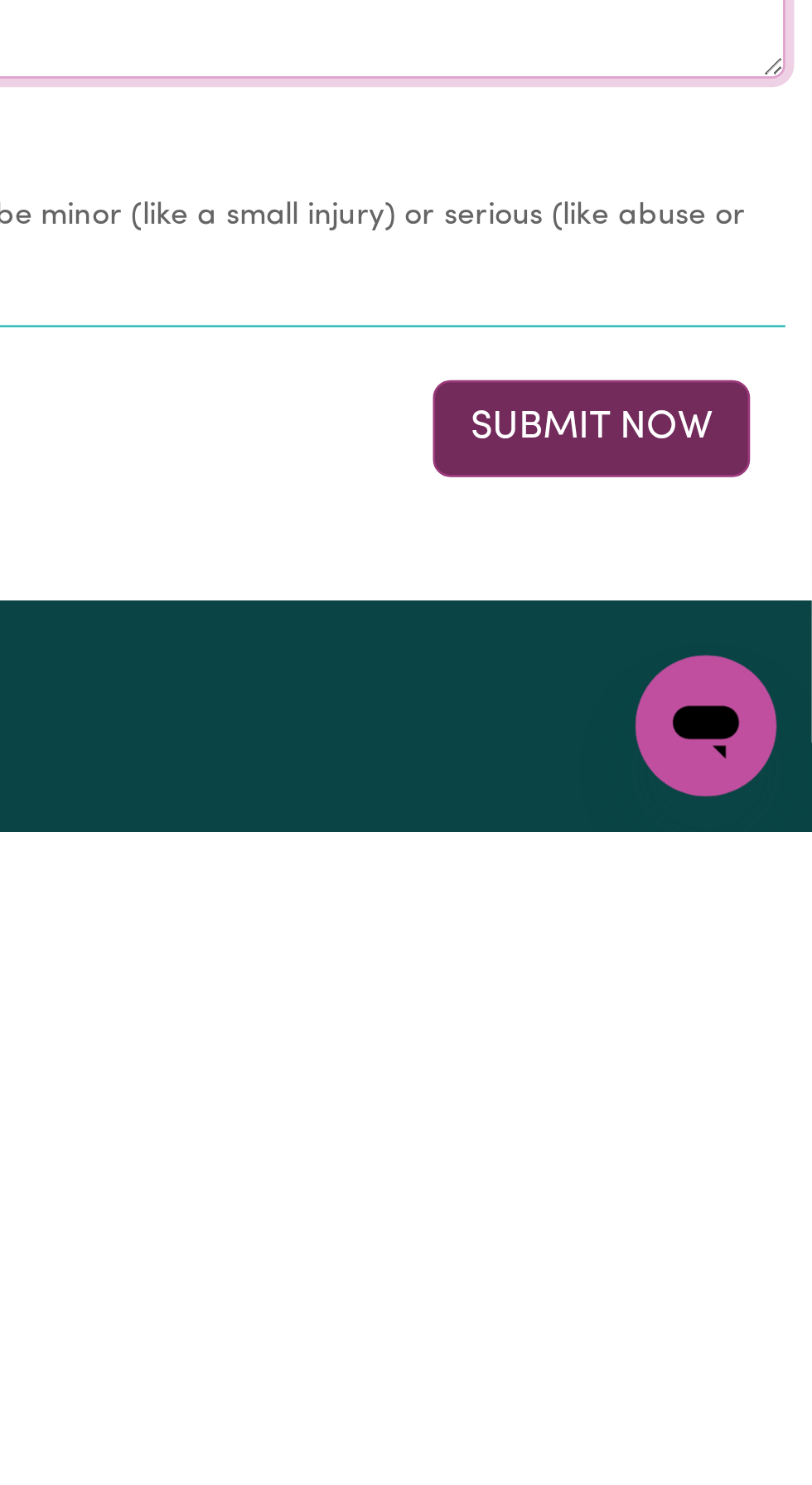
type textarea "Picked [PERSON_NAME] up to go bowling, took him to a Doctors appointment for hi…"
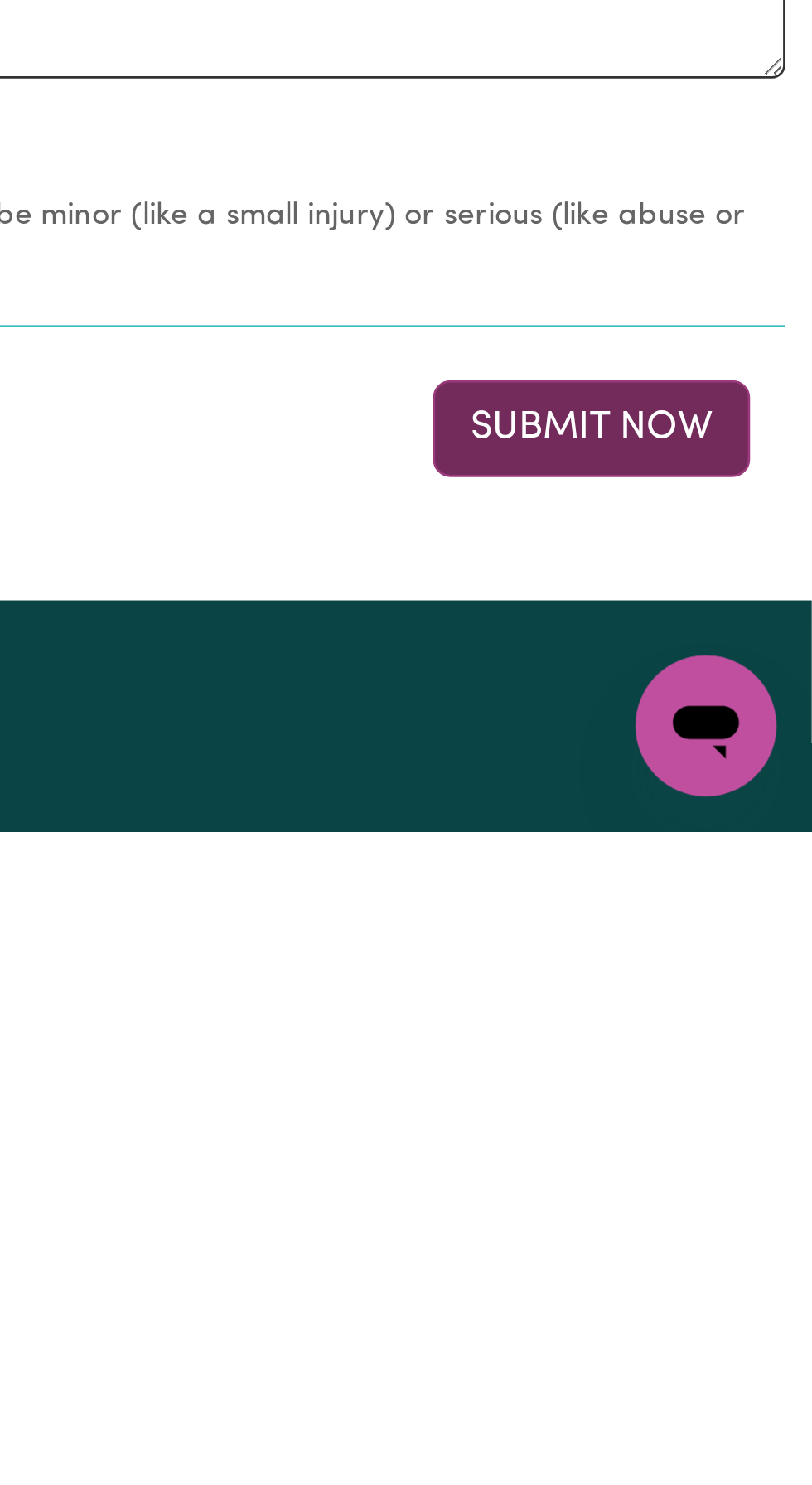
click at [716, 1331] on button "Submit Now" at bounding box center [729, 1333] width 119 height 36
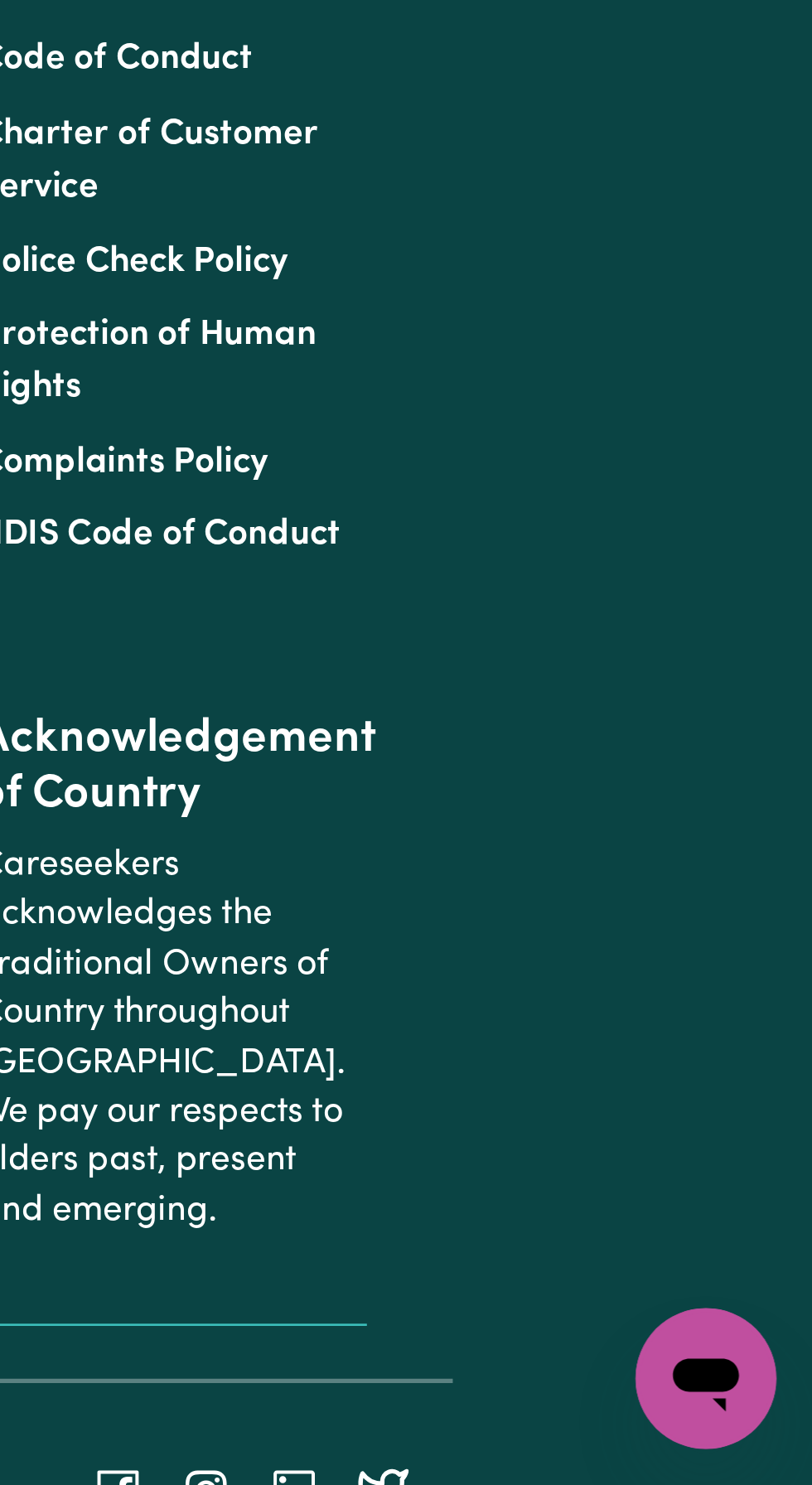
scroll to position [0, 0]
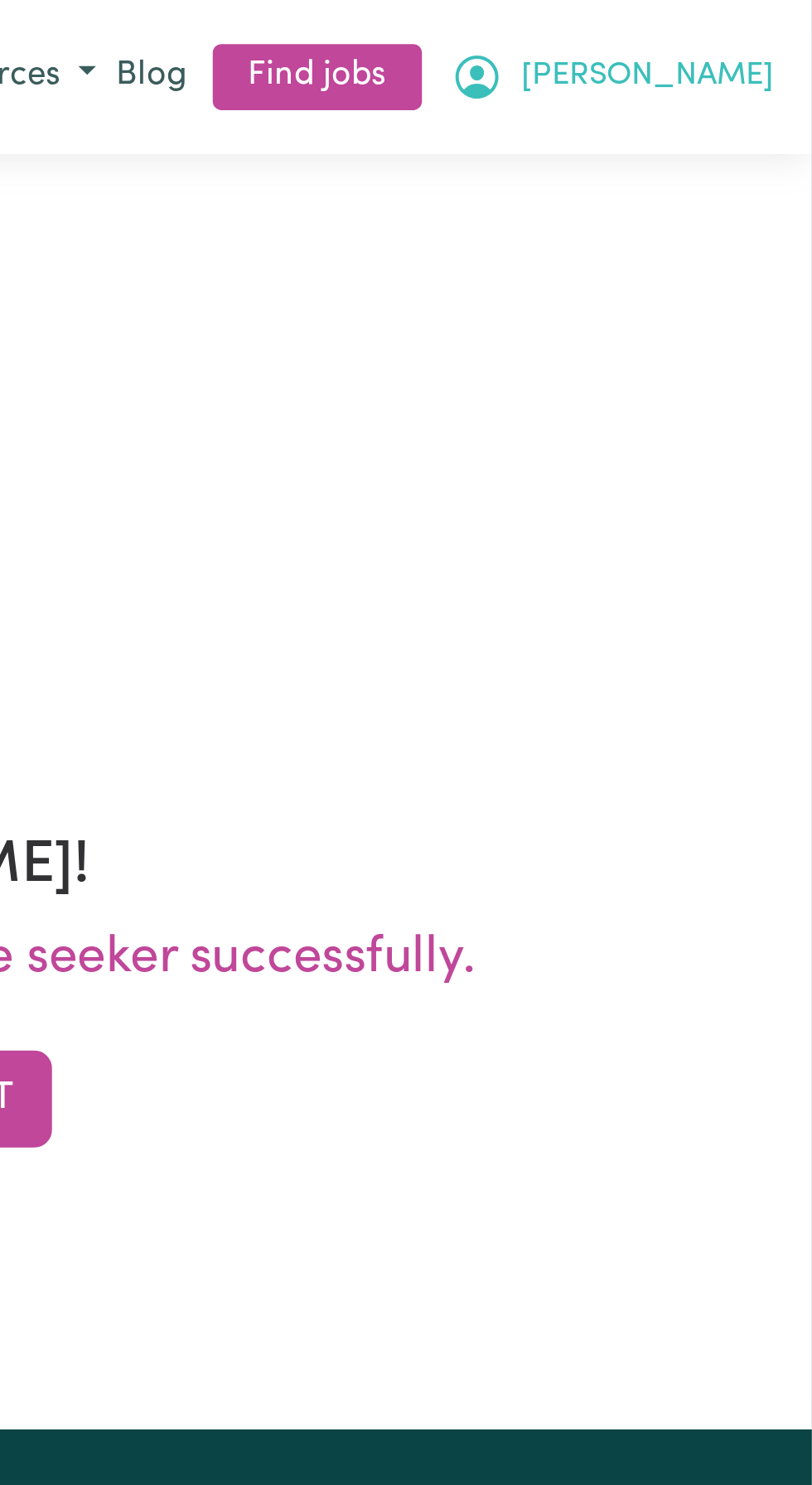
click at [783, 27] on span "[PERSON_NAME]" at bounding box center [750, 29] width 95 height 18
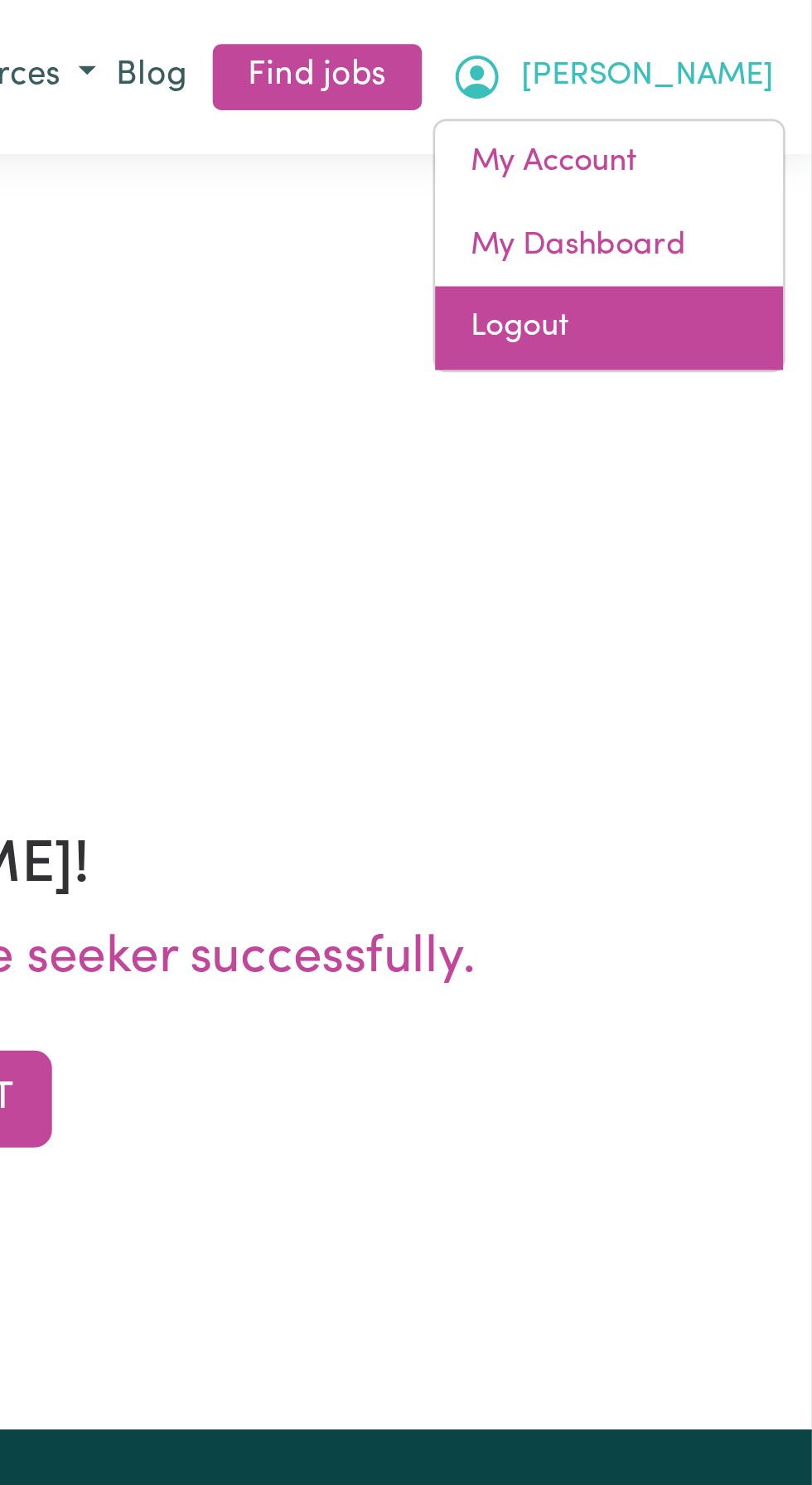
click at [709, 126] on link "Logout" at bounding box center [735, 123] width 131 height 32
